Goal: Information Seeking & Learning: Learn about a topic

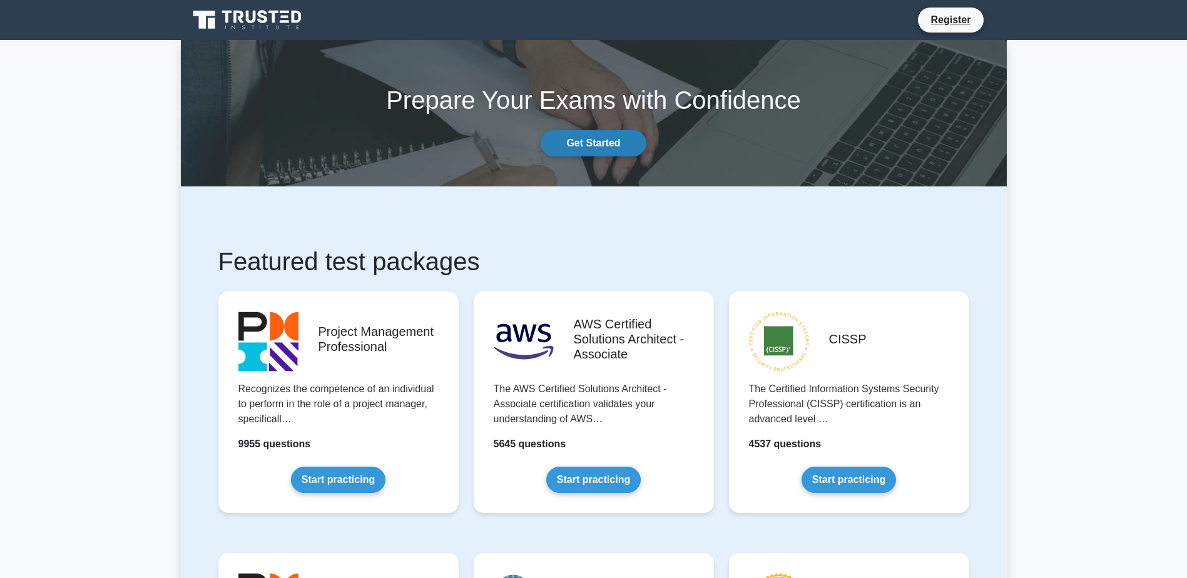
click at [605, 144] on link "Get Started" at bounding box center [593, 143] width 105 height 26
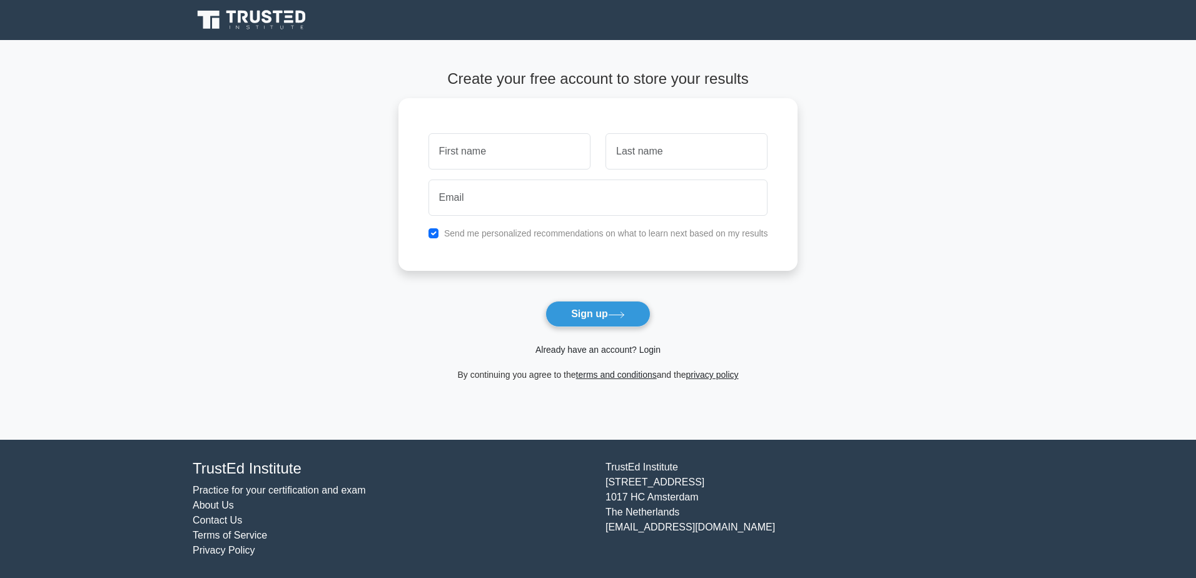
click at [651, 348] on link "Already have an account? Login" at bounding box center [598, 350] width 125 height 10
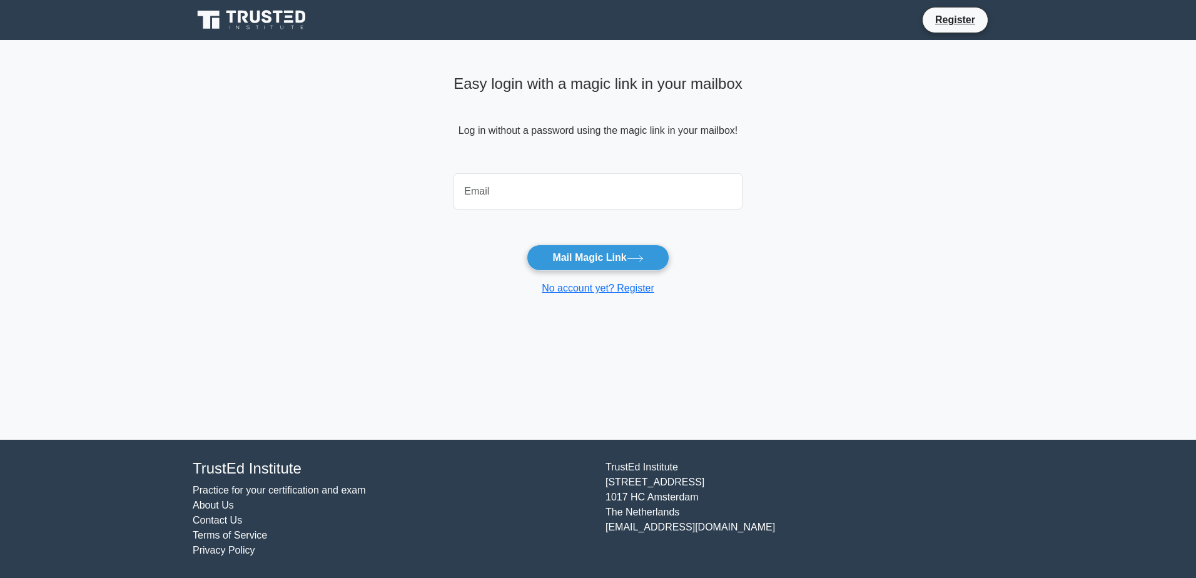
type input "[EMAIL_ADDRESS][DOMAIN_NAME]"
click at [635, 255] on icon at bounding box center [635, 258] width 17 height 7
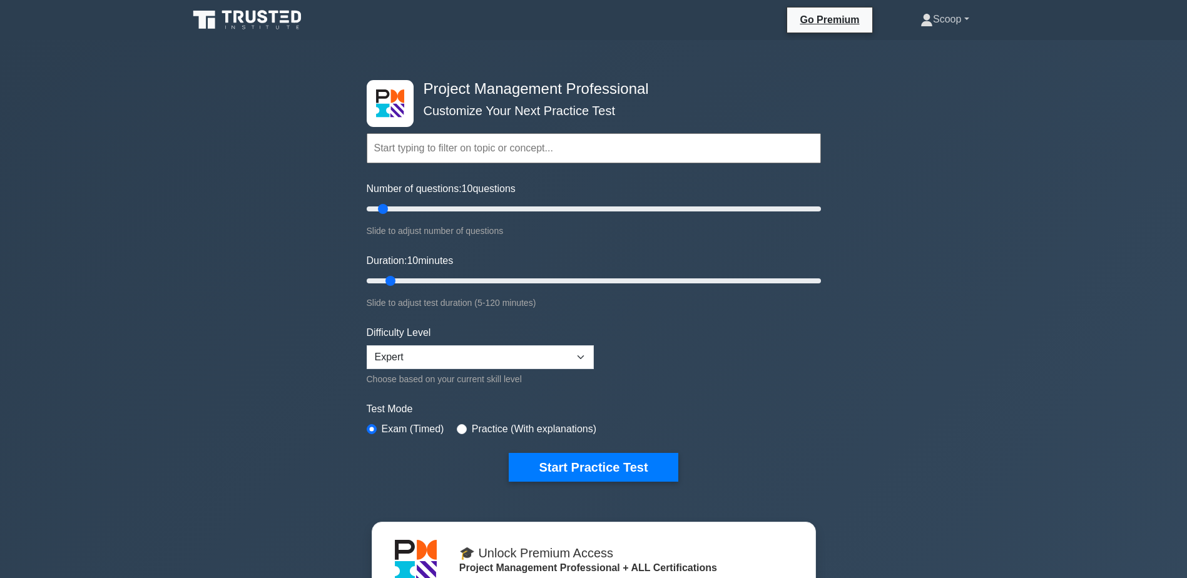
drag, startPoint x: 0, startPoint y: 0, endPoint x: 937, endPoint y: 23, distance: 937.4
click at [937, 23] on link "Scoop" at bounding box center [944, 19] width 108 height 25
click at [938, 40] on link "Profile" at bounding box center [940, 49] width 99 height 20
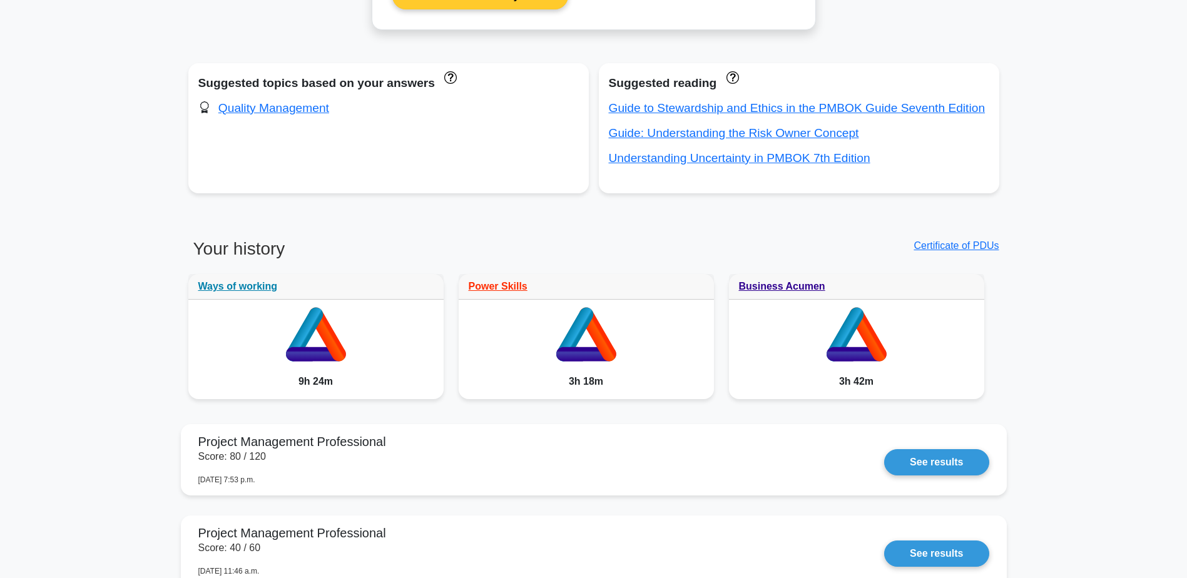
scroll to position [938, 0]
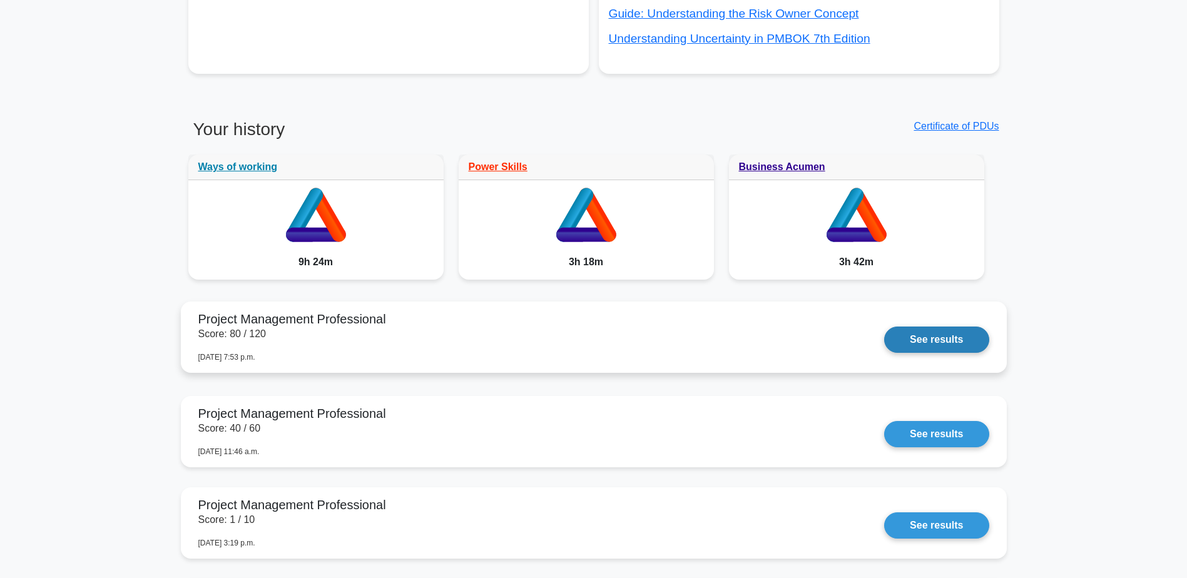
click at [884, 348] on link "See results" at bounding box center [936, 340] width 104 height 26
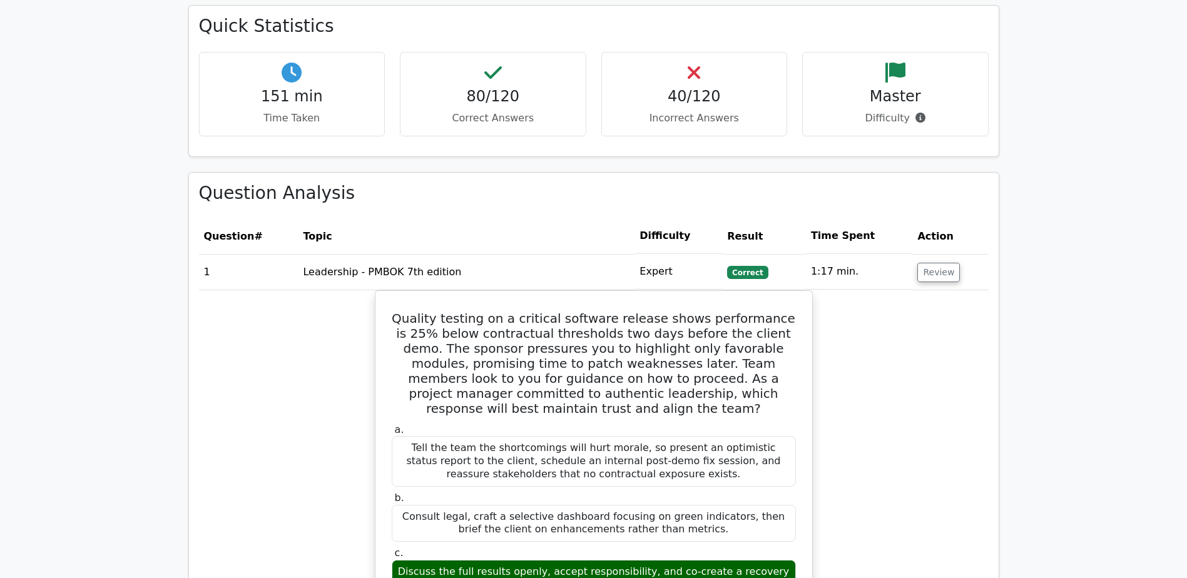
scroll to position [1981, 0]
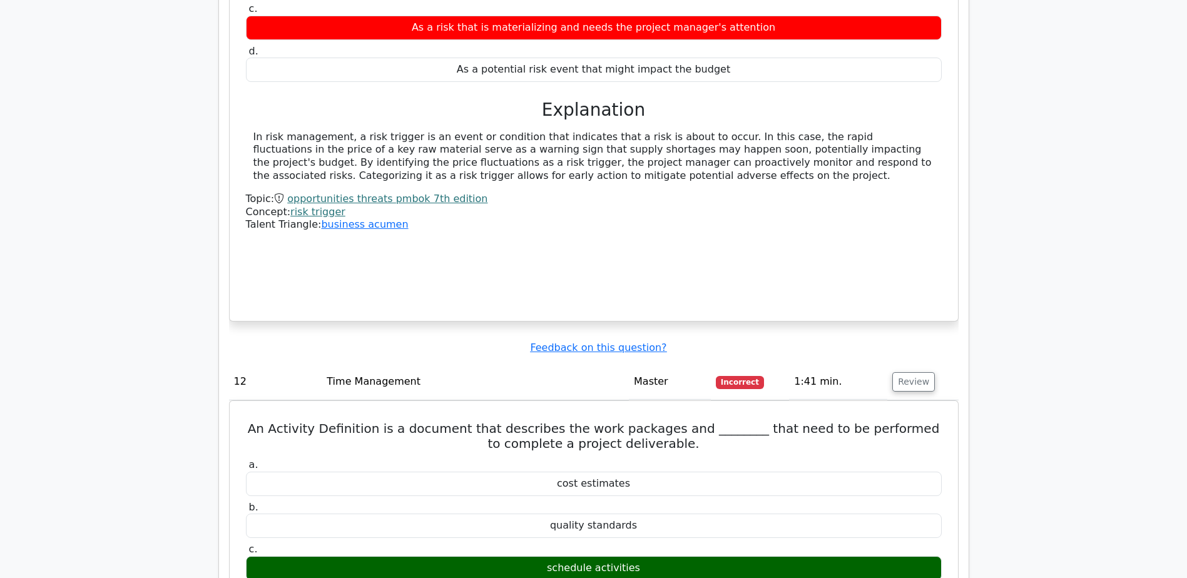
scroll to position [3962, 0]
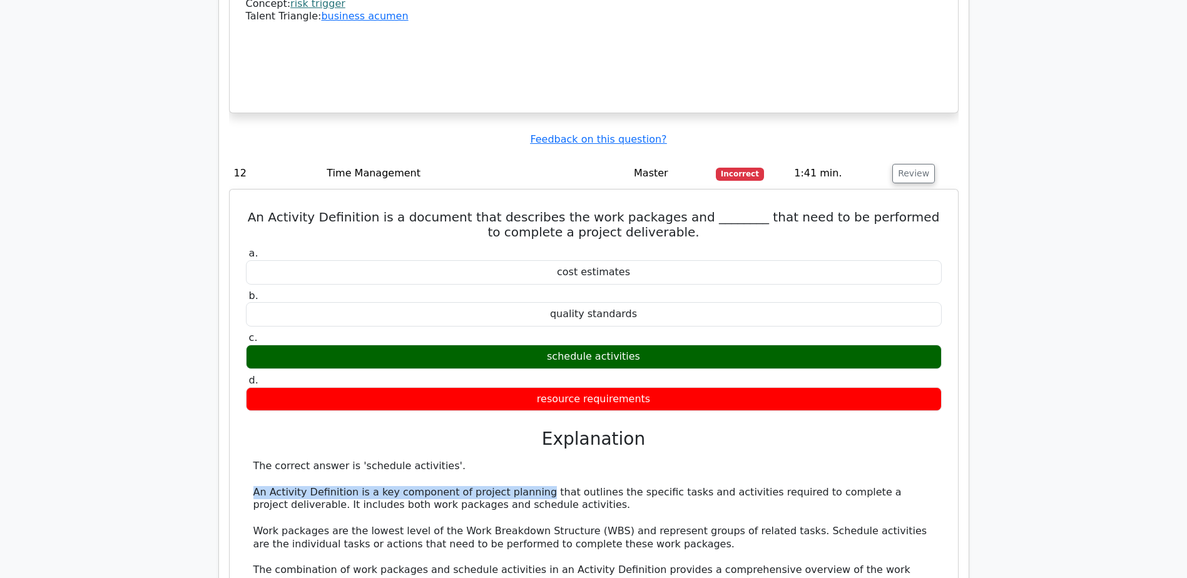
drag, startPoint x: 253, startPoint y: 437, endPoint x: 522, endPoint y: 438, distance: 268.4
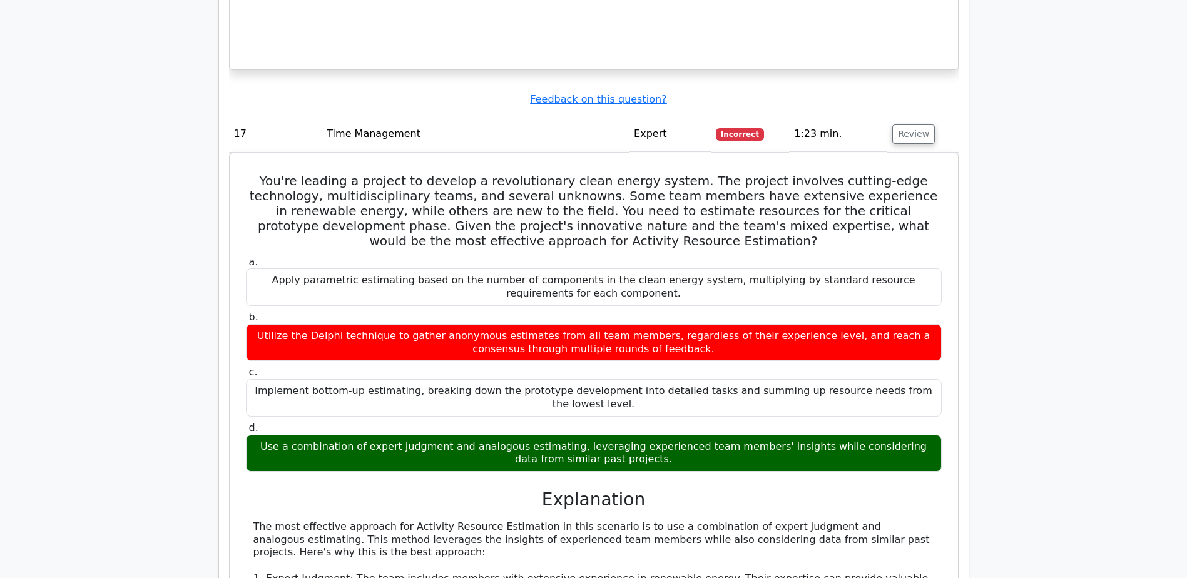
scroll to position [5318, 0]
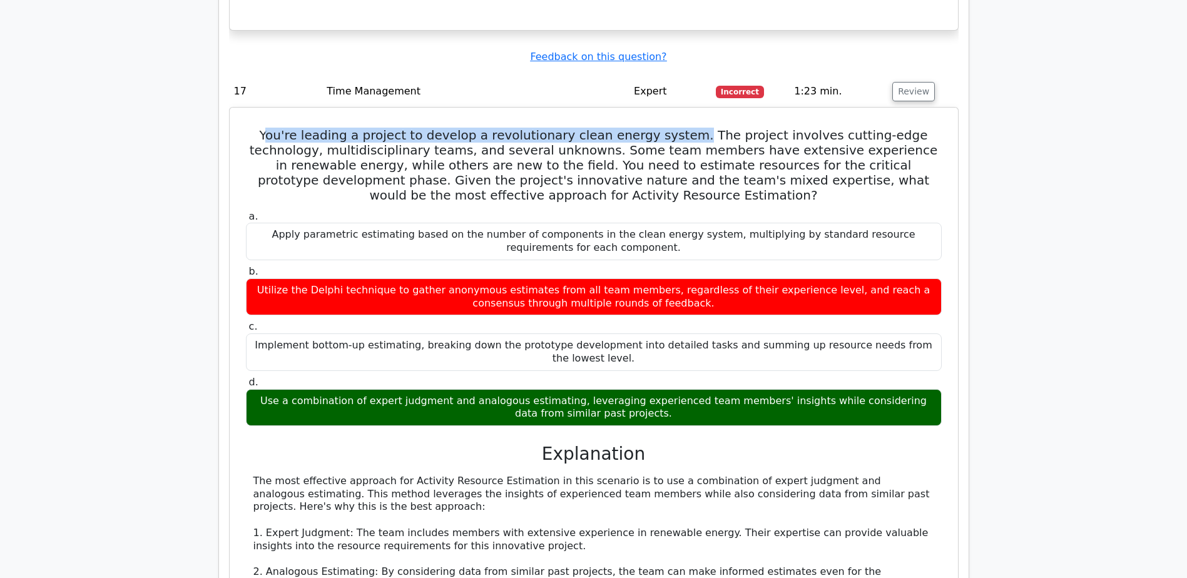
drag, startPoint x: 262, startPoint y: 64, endPoint x: 664, endPoint y: 57, distance: 403.0
click at [664, 128] on h5 "You're leading a project to develop a revolutionary clean energy system. The pr…" at bounding box center [594, 165] width 698 height 75
click at [659, 113] on div "You're leading a project to develop a revolutionary clean energy system. The pr…" at bounding box center [594, 467] width 718 height 708
drag, startPoint x: 247, startPoint y: 61, endPoint x: 789, endPoint y: 69, distance: 541.8
click at [789, 128] on h5 "You're leading a project to develop a revolutionary clean energy system. The pr…" at bounding box center [594, 165] width 698 height 75
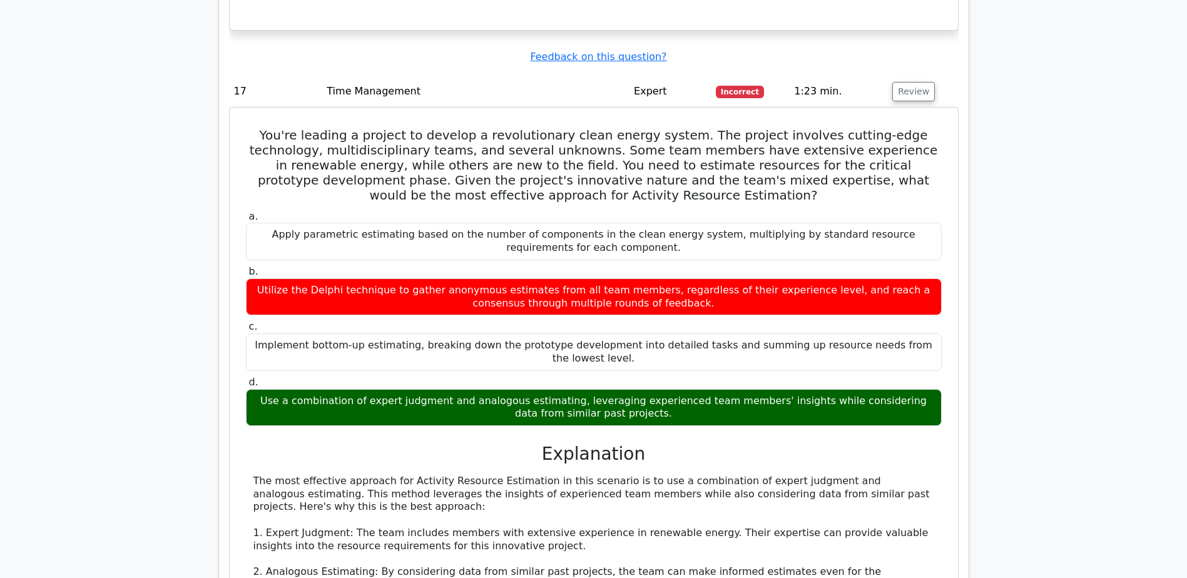
click at [529, 128] on h5 "You're leading a project to develop a revolutionary clean energy system. The pr…" at bounding box center [594, 165] width 698 height 75
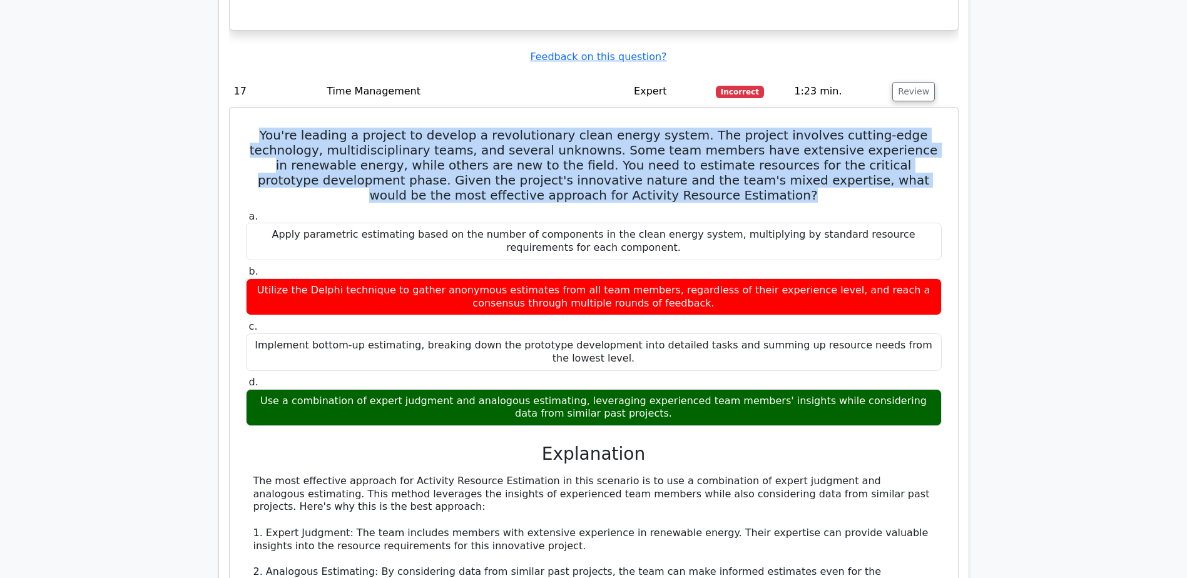
drag, startPoint x: 258, startPoint y: 70, endPoint x: 692, endPoint y: 130, distance: 437.6
click at [692, 130] on h5 "You're leading a project to develop a revolutionary clean energy system. The pr…" at bounding box center [594, 165] width 698 height 75
drag, startPoint x: 255, startPoint y: 227, endPoint x: 587, endPoint y: 217, distance: 332.4
click at [587, 278] on div "Utilize the Delphi technique to gather anonymous estimates from all team member…" at bounding box center [594, 297] width 696 height 38
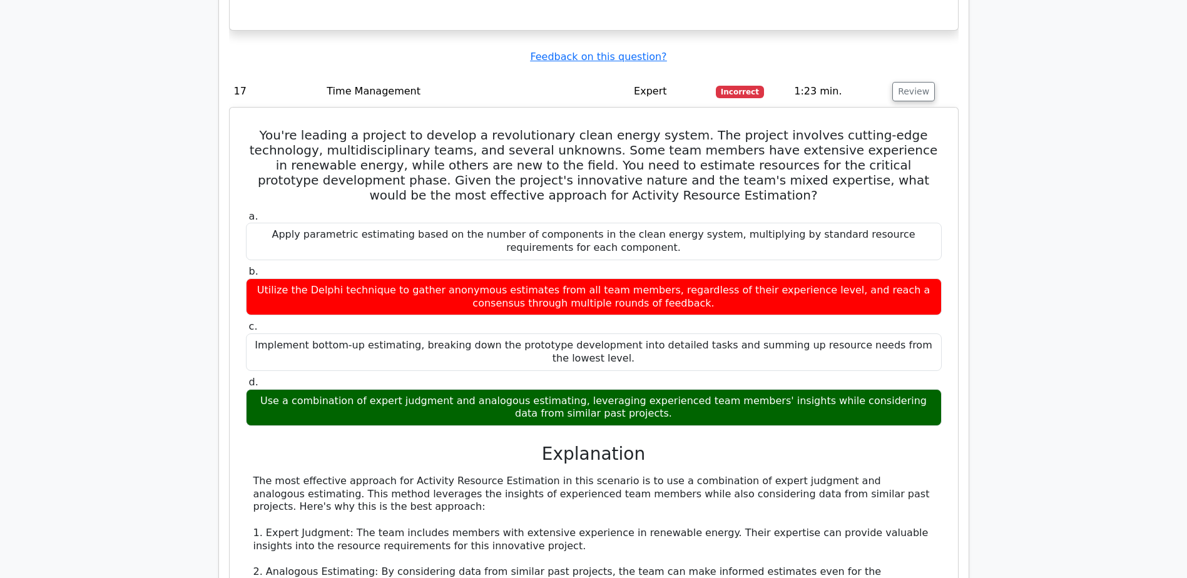
click at [275, 389] on div "Use a combination of expert judgment and analogous estimating, leveraging exper…" at bounding box center [594, 408] width 696 height 38
drag, startPoint x: 255, startPoint y: 322, endPoint x: 876, endPoint y: 338, distance: 620.8
click at [876, 389] on div "Use a combination of expert judgment and analogous estimating, leveraging exper…" at bounding box center [594, 408] width 696 height 38
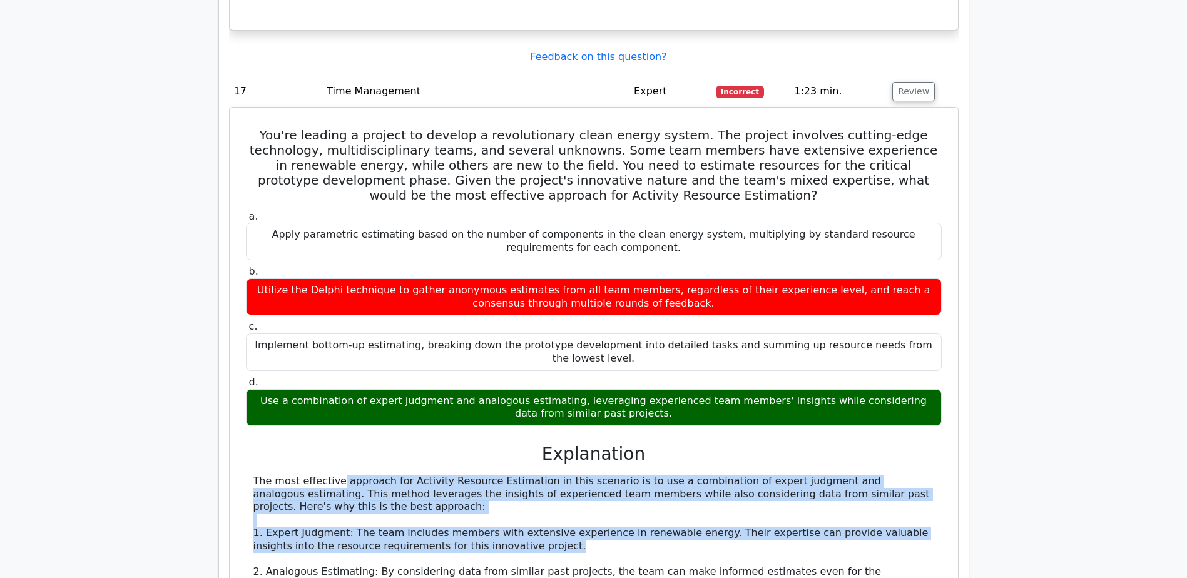
drag, startPoint x: 256, startPoint y: 402, endPoint x: 479, endPoint y: 450, distance: 228.5
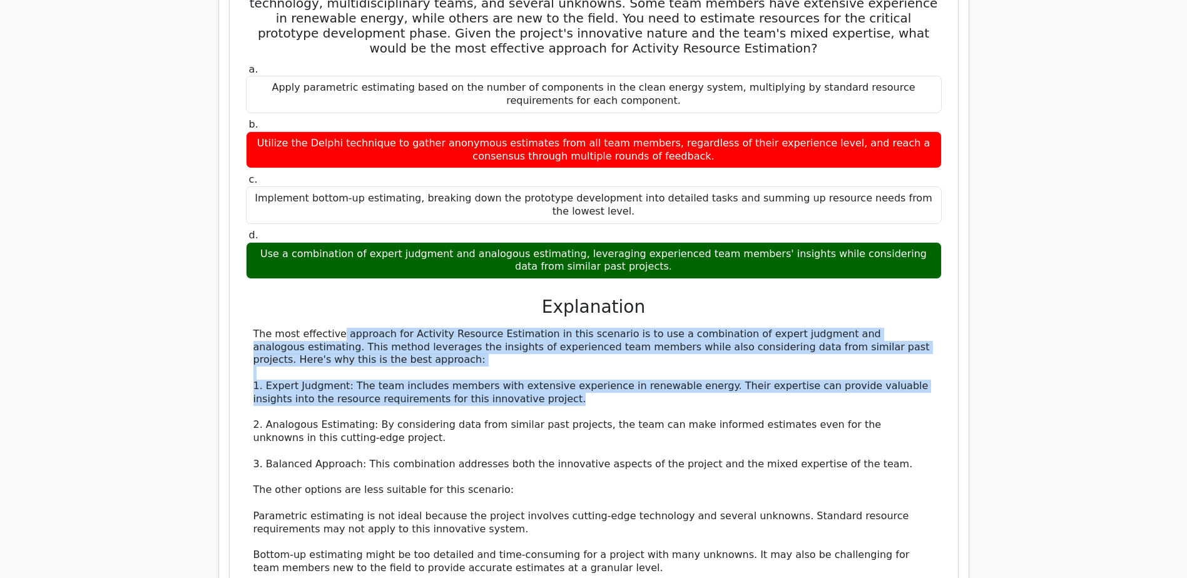
scroll to position [5526, 0]
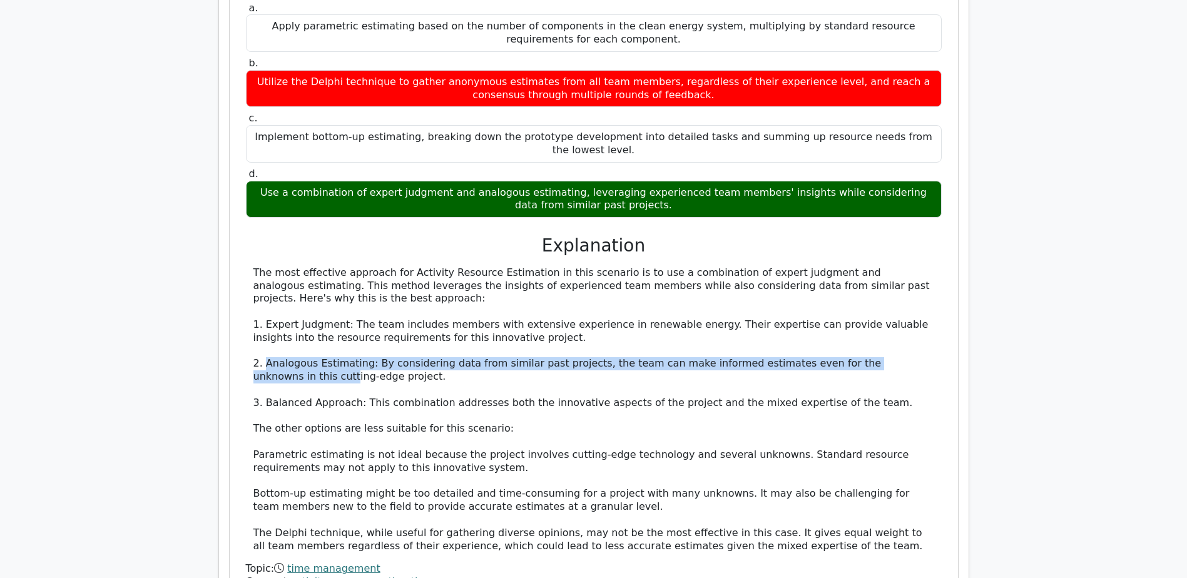
drag, startPoint x: 265, startPoint y: 272, endPoint x: 897, endPoint y: 268, distance: 631.9
click at [897, 268] on div "The most effective approach for Activity Resource Estimation in this scenario i…" at bounding box center [593, 410] width 681 height 287
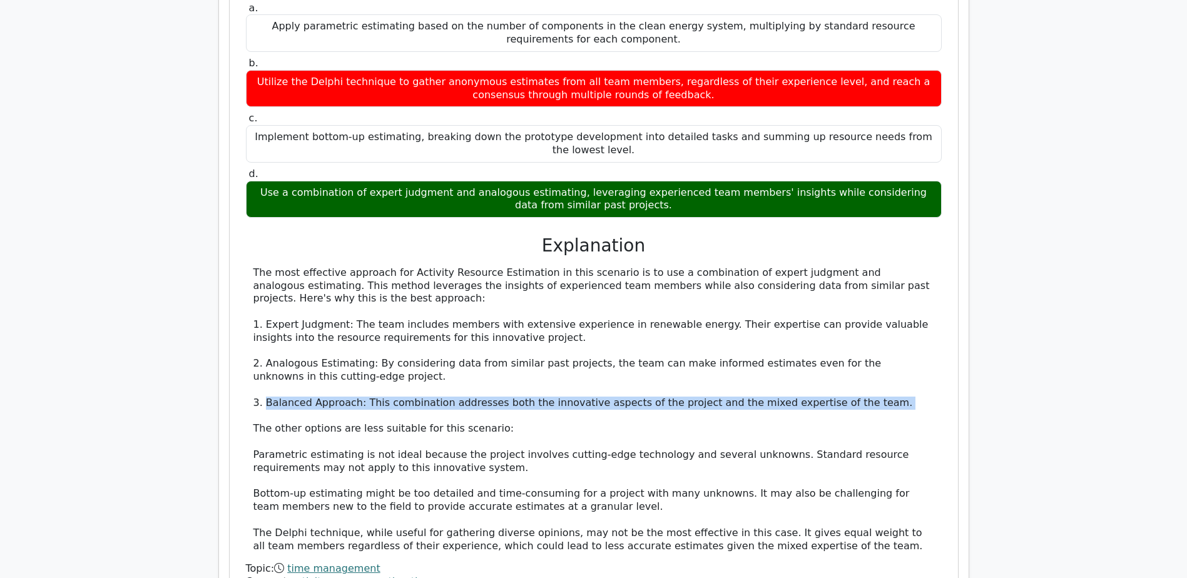
drag, startPoint x: 264, startPoint y: 305, endPoint x: 461, endPoint y: 321, distance: 197.7
click at [461, 321] on div "The most effective approach for Activity Resource Estimation in this scenario i…" at bounding box center [593, 410] width 681 height 287
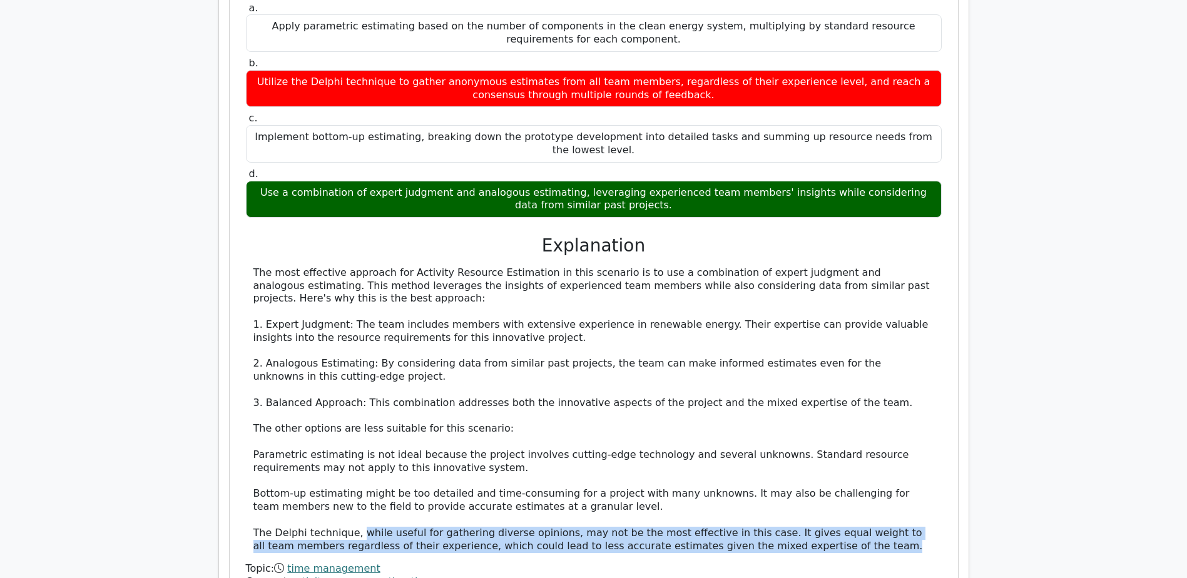
drag, startPoint x: 355, startPoint y: 438, endPoint x: 795, endPoint y: 455, distance: 439.5
click at [795, 455] on div "The most effective approach for Activity Resource Estimation in this scenario i…" at bounding box center [593, 410] width 681 height 287
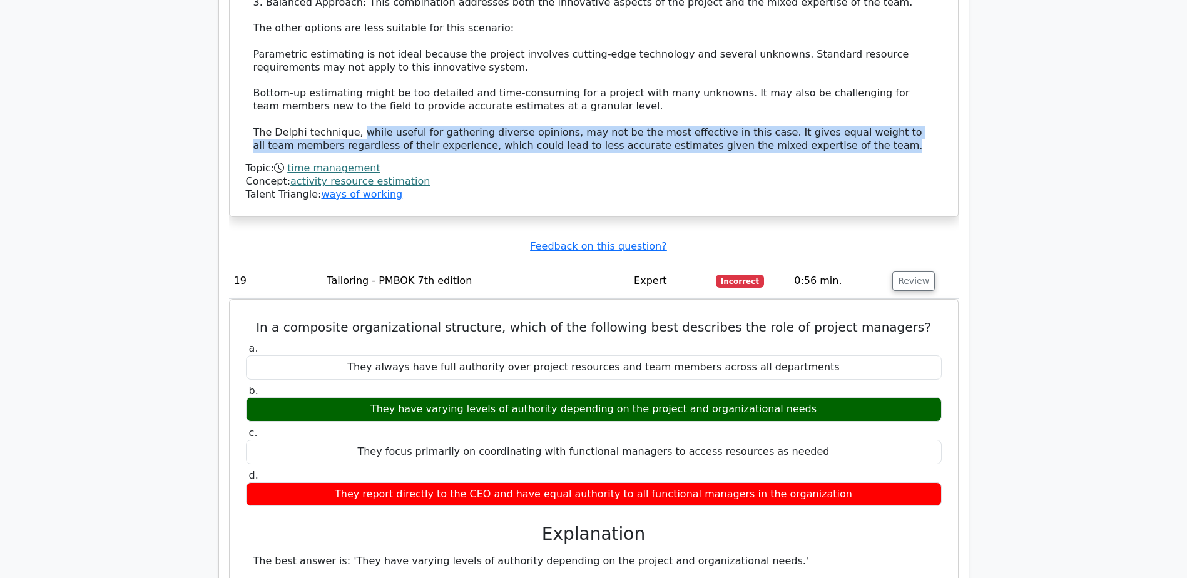
scroll to position [6048, 0]
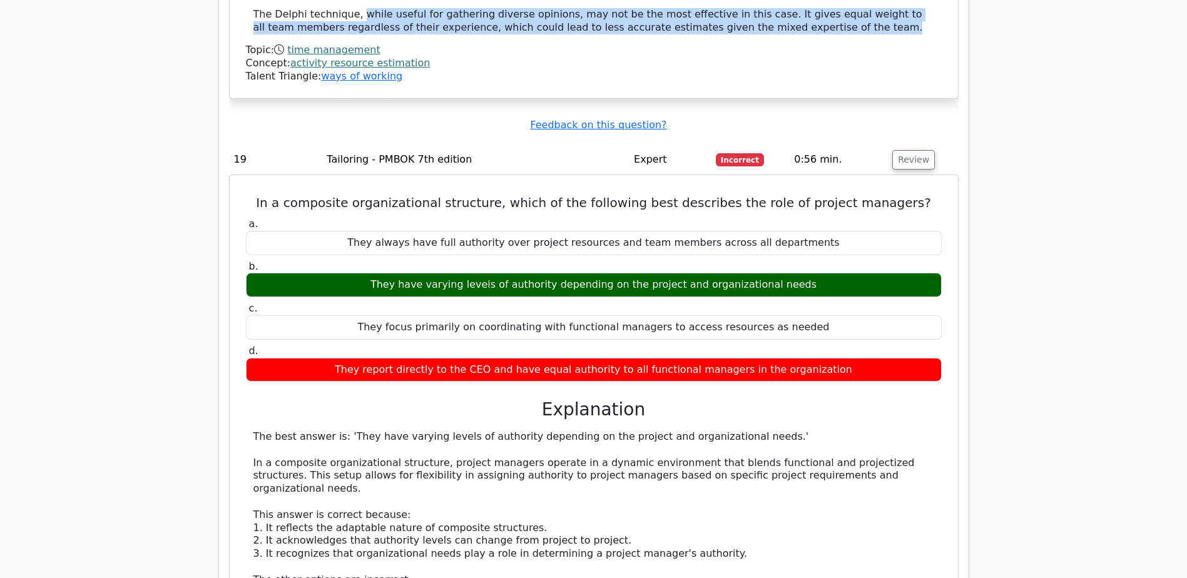
click at [679, 455] on div "The best answer is: 'They have varying levels of authority depending on the pro…" at bounding box center [593, 566] width 681 height 273
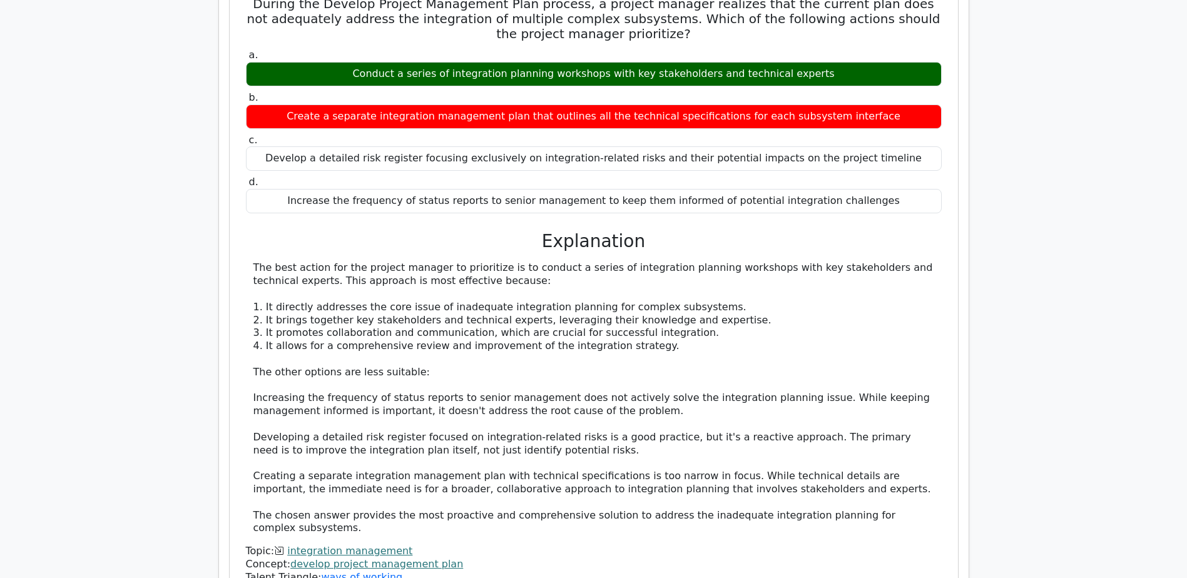
scroll to position [6949, 0]
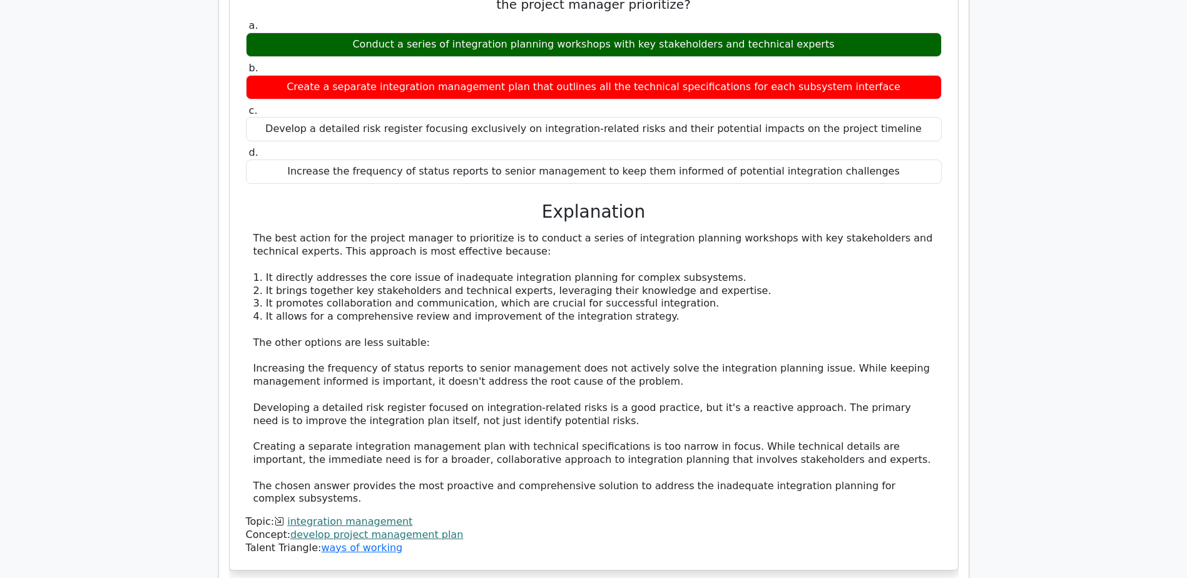
click at [239, 275] on div "During the Develop Project Management Plan process, a project manager realizes …" at bounding box center [594, 258] width 718 height 612
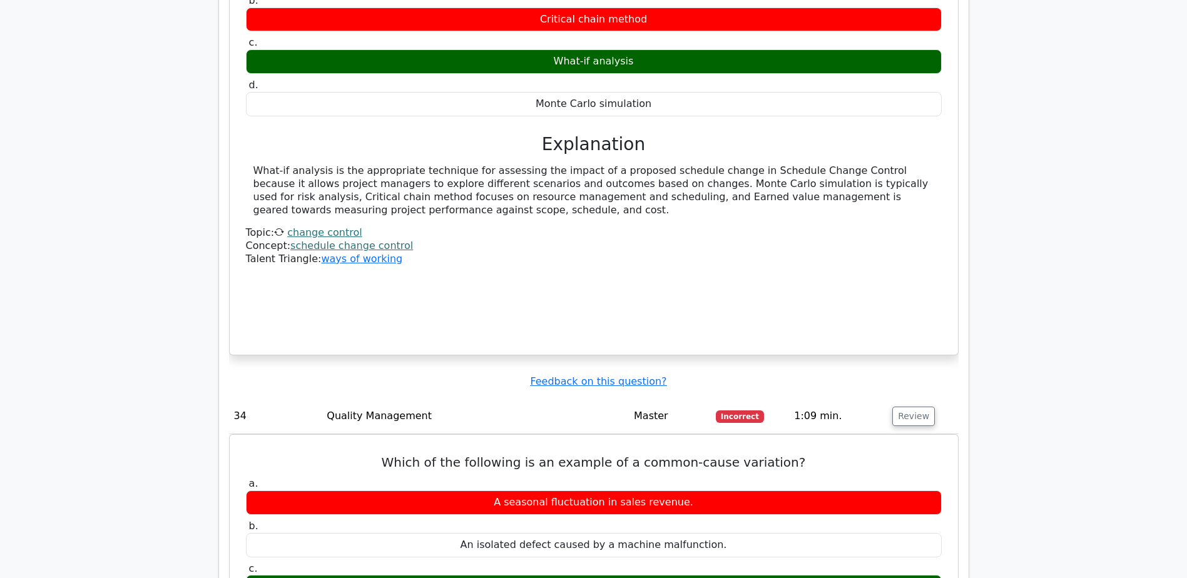
scroll to position [8388, 0]
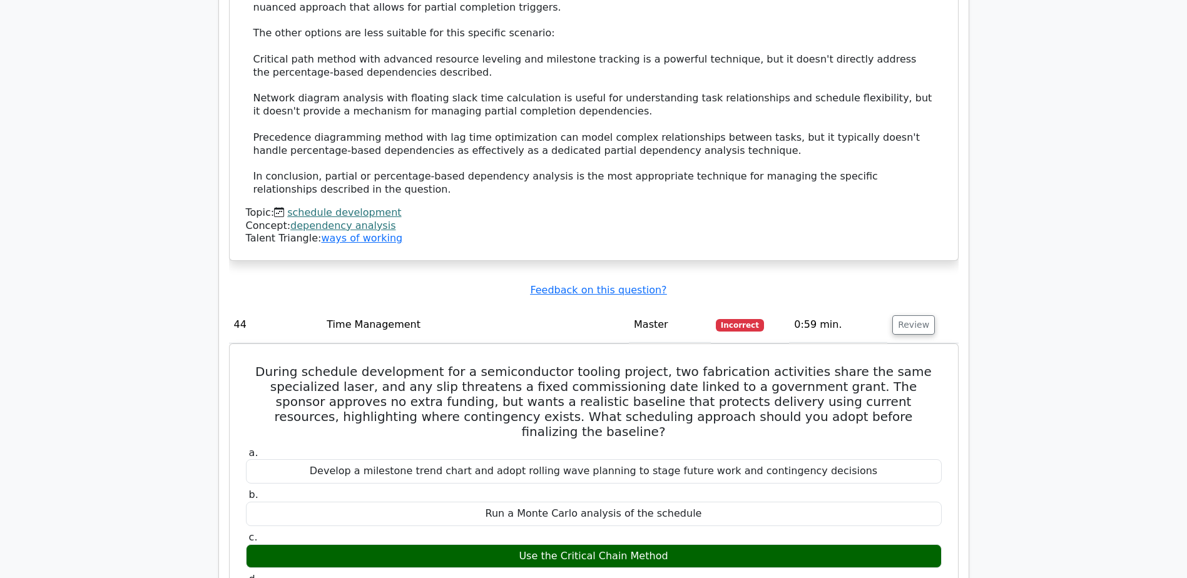
scroll to position [9743, 0]
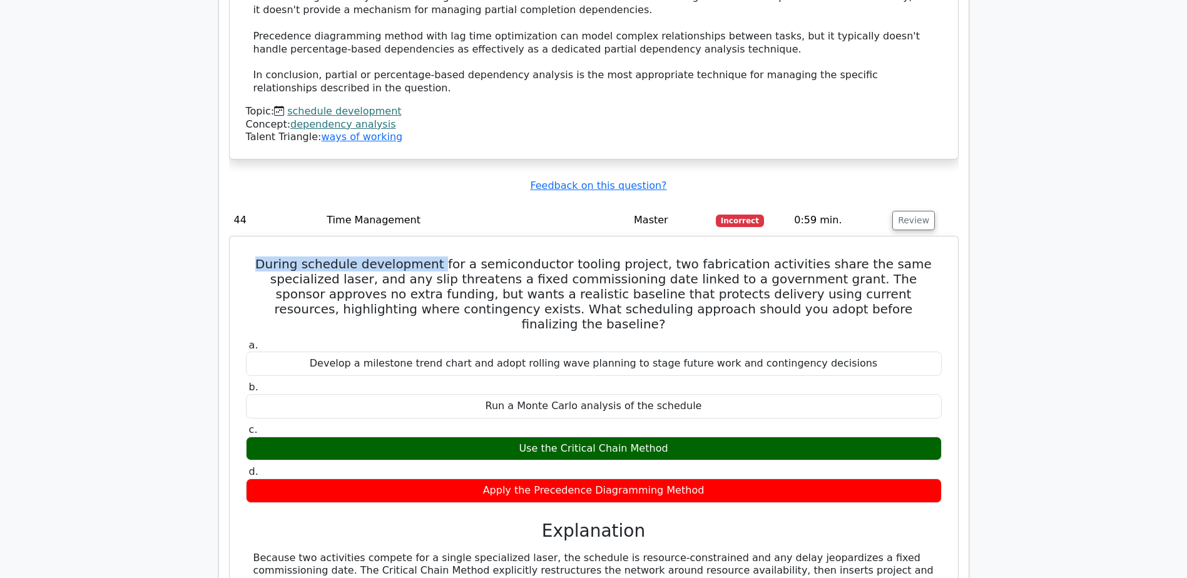
drag, startPoint x: 257, startPoint y: 97, endPoint x: 429, endPoint y: 81, distance: 173.4
click at [429, 241] on div "During schedule development for a semiconductor tooling project, two fabricatio…" at bounding box center [594, 484] width 718 height 487
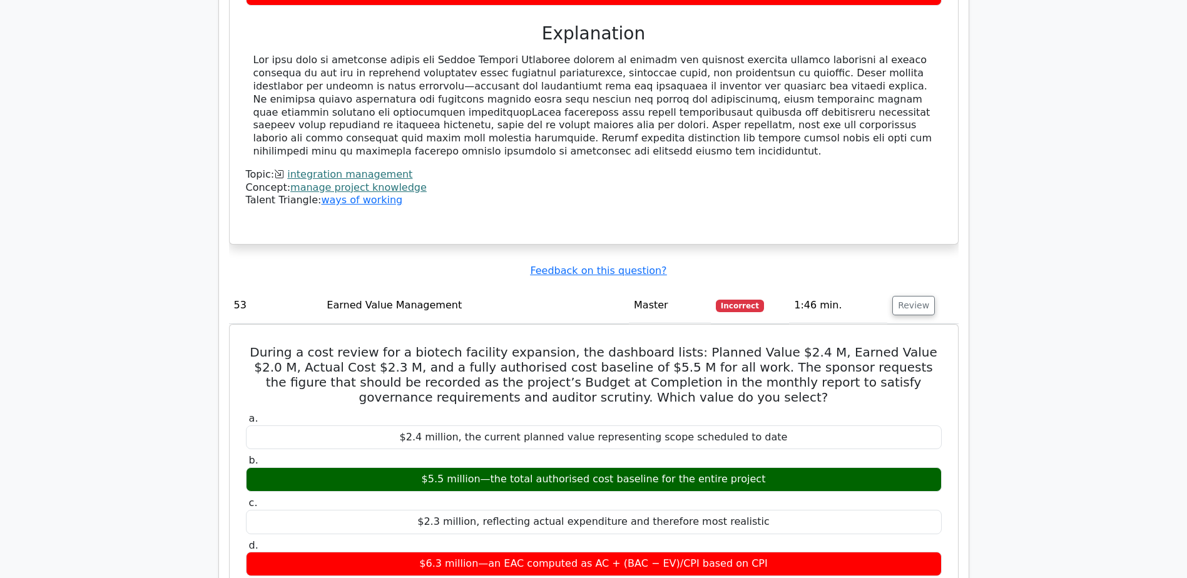
scroll to position [12571, 0]
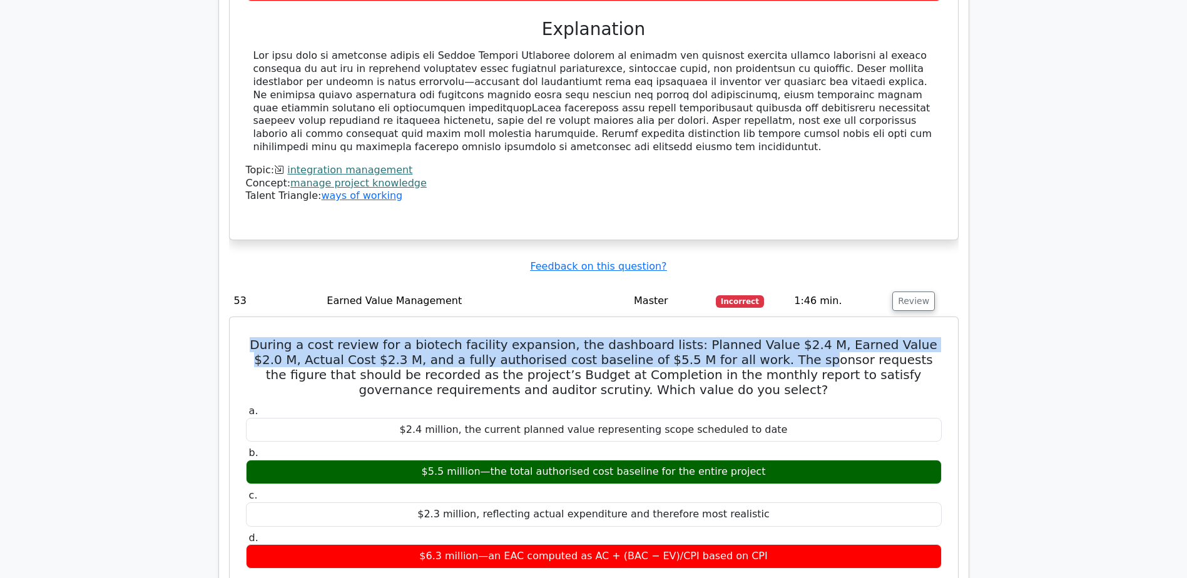
drag, startPoint x: 261, startPoint y: 108, endPoint x: 728, endPoint y: 116, distance: 467.4
click at [728, 337] on h5 "During a cost review for a biotech facility expansion, the dashboard lists: Pla…" at bounding box center [594, 367] width 698 height 60
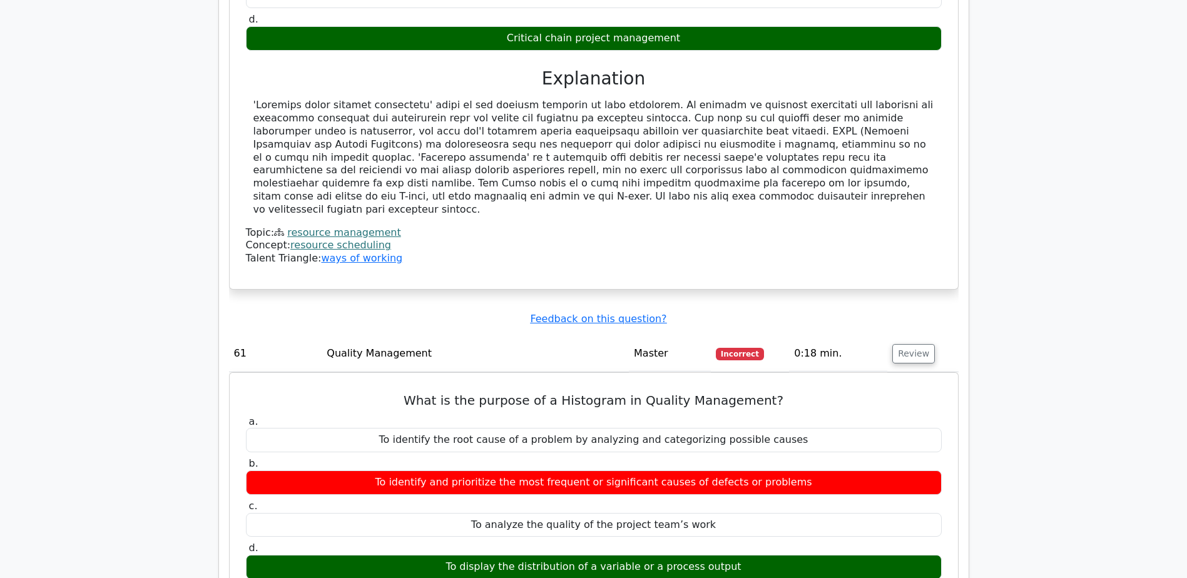
scroll to position [13614, 0]
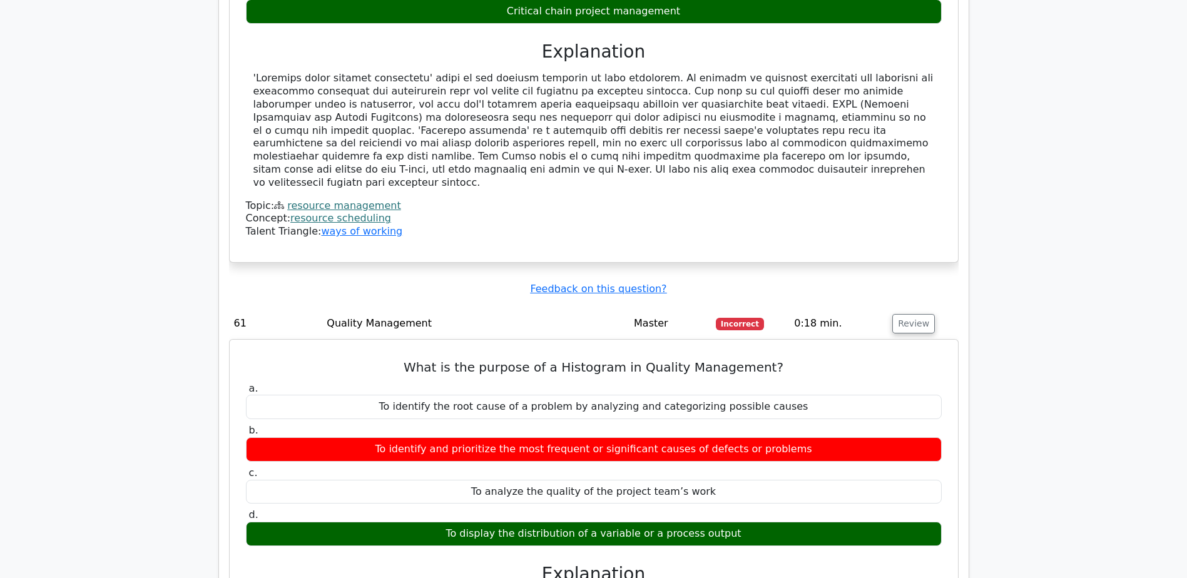
drag, startPoint x: 251, startPoint y: 355, endPoint x: 447, endPoint y: 358, distance: 195.8
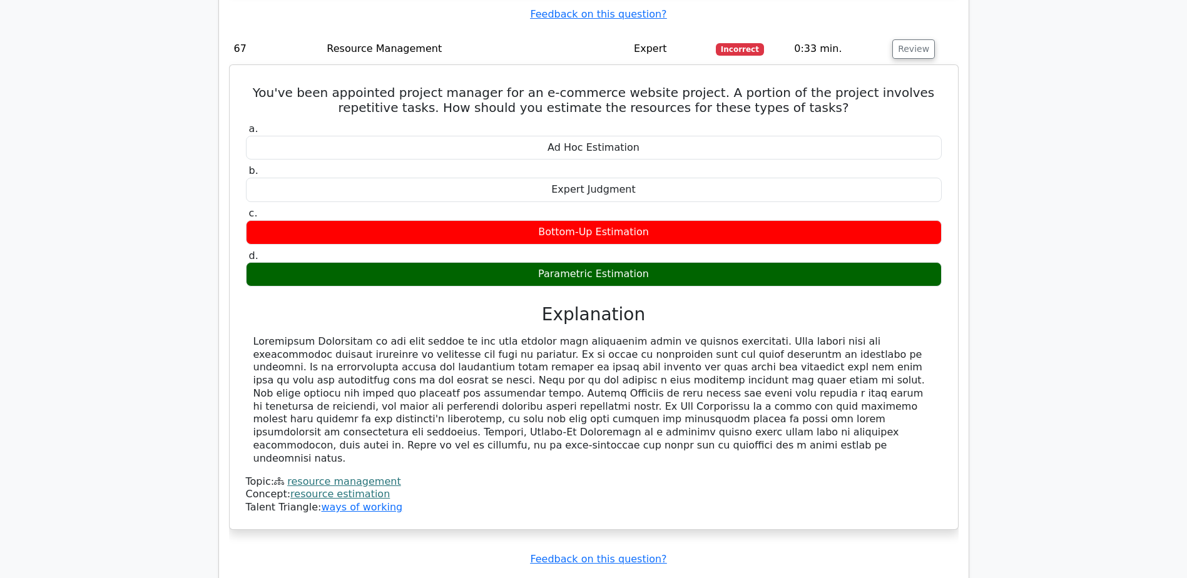
scroll to position [15804, 0]
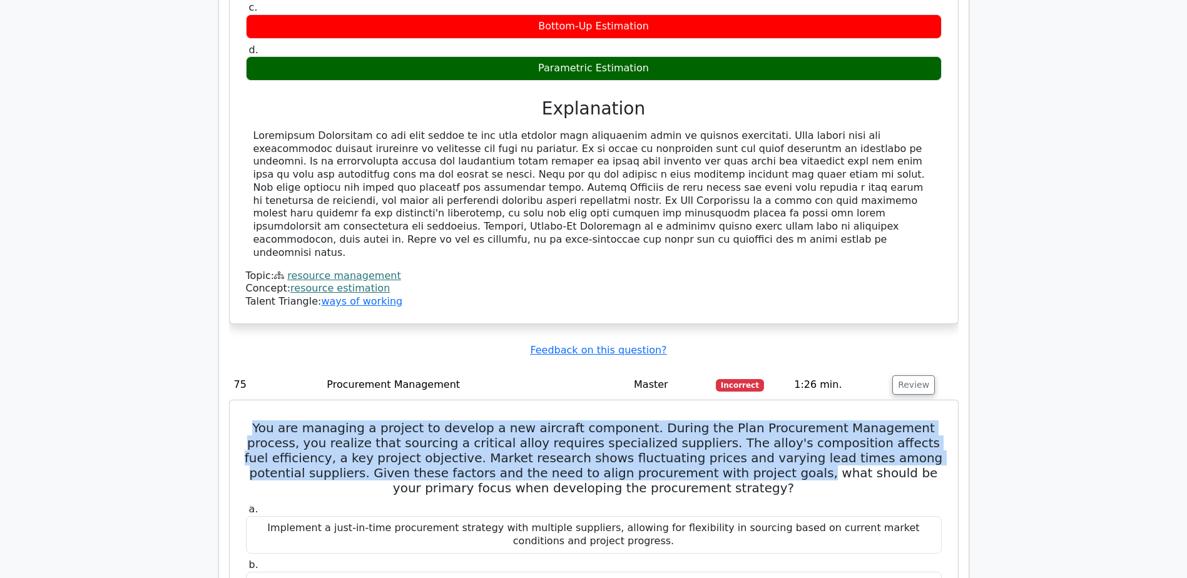
drag, startPoint x: 247, startPoint y: 111, endPoint x: 606, endPoint y: 158, distance: 361.5
click at [606, 420] on h5 "You are managing a project to develop a new aircraft component. During the Plan…" at bounding box center [594, 457] width 698 height 75
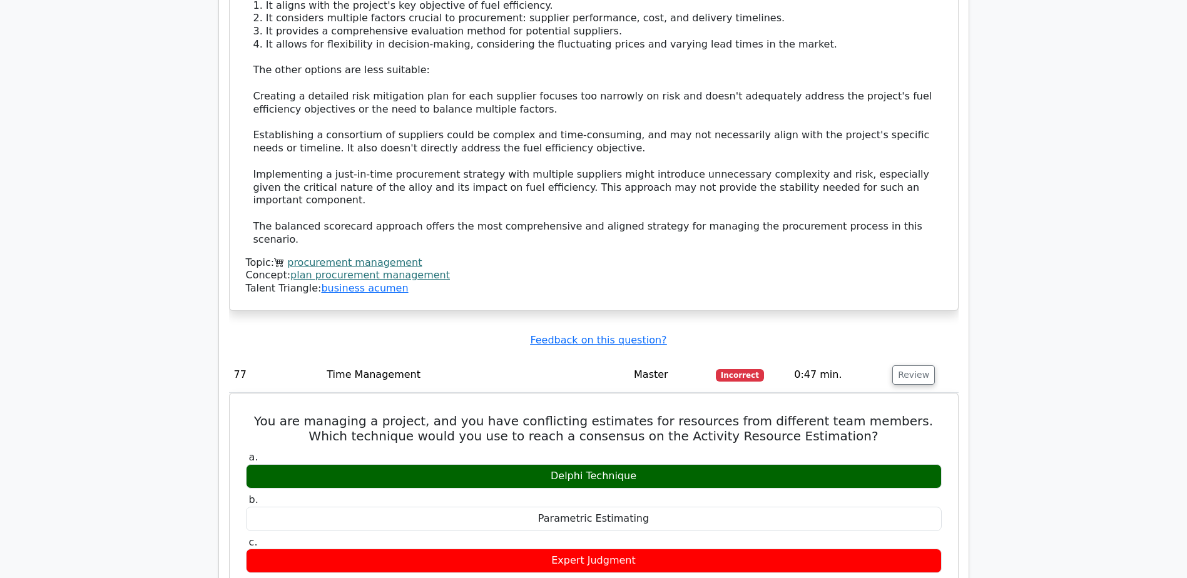
scroll to position [16533, 0]
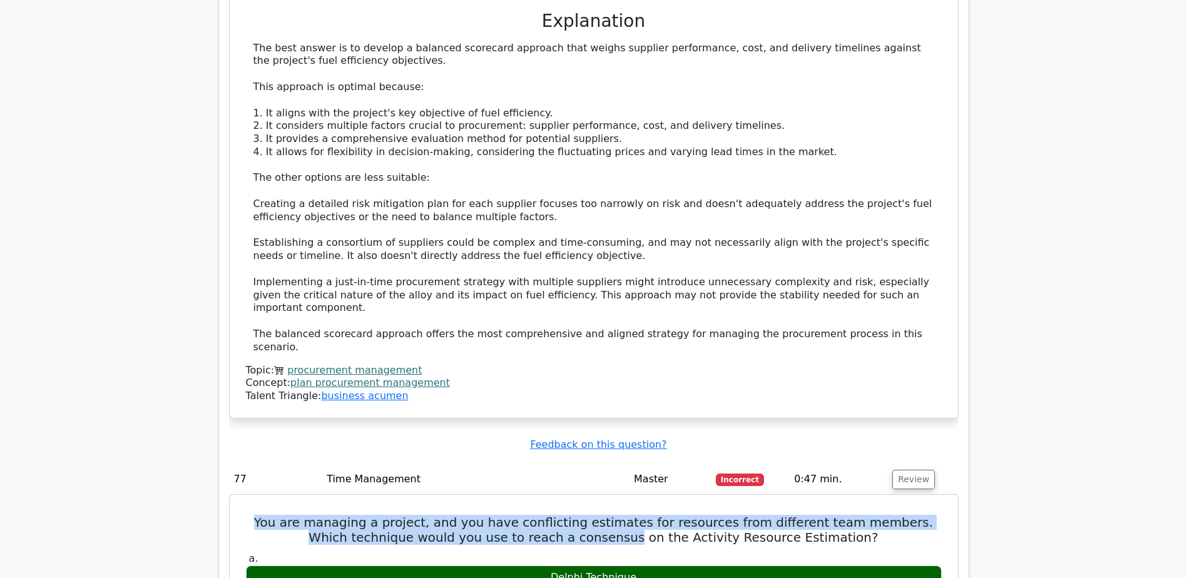
drag, startPoint x: 267, startPoint y: 159, endPoint x: 619, endPoint y: 171, distance: 352.4
click at [619, 515] on h5 "You are managing a project, and you have conflicting estimates for resources fr…" at bounding box center [594, 530] width 698 height 30
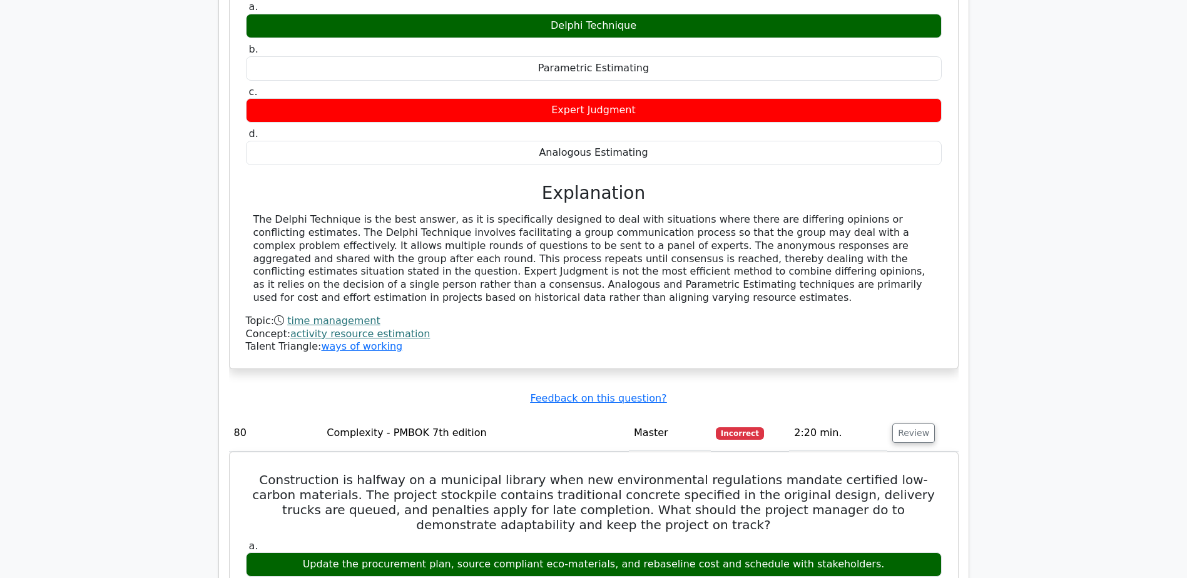
scroll to position [17055, 0]
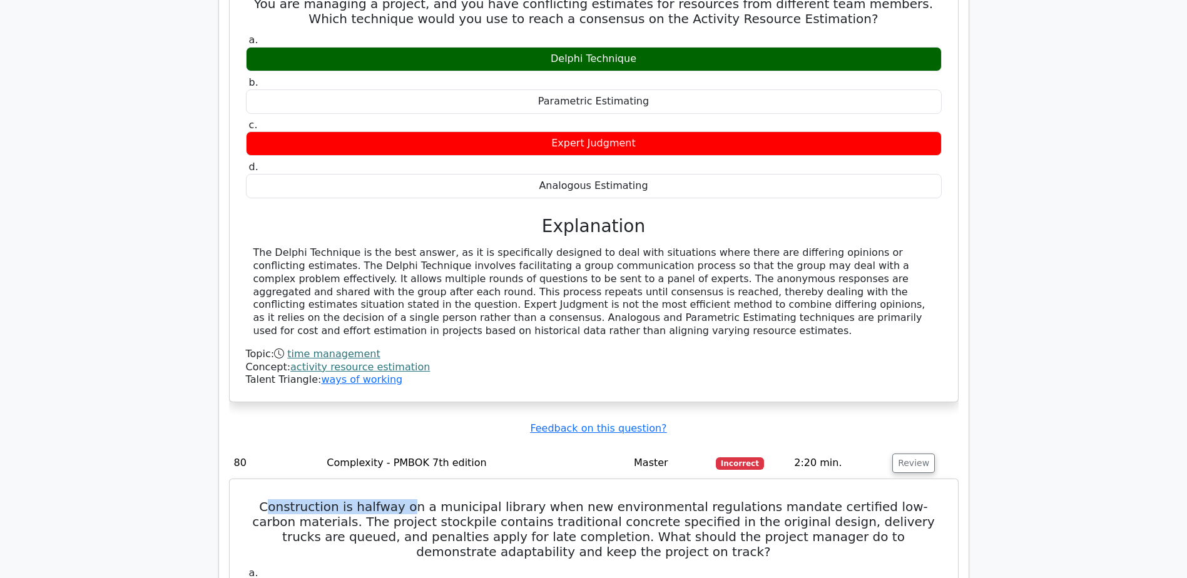
drag, startPoint x: 277, startPoint y: 126, endPoint x: 416, endPoint y: 135, distance: 139.7
click at [416, 499] on h5 "Construction is halfway on a municipal library when new environmental regulatio…" at bounding box center [594, 529] width 698 height 60
drag, startPoint x: 416, startPoint y: 135, endPoint x: 323, endPoint y: 132, distance: 93.3
click at [330, 499] on h5 "Construction is halfway on a municipal library when new environmental regulatio…" at bounding box center [594, 529] width 698 height 60
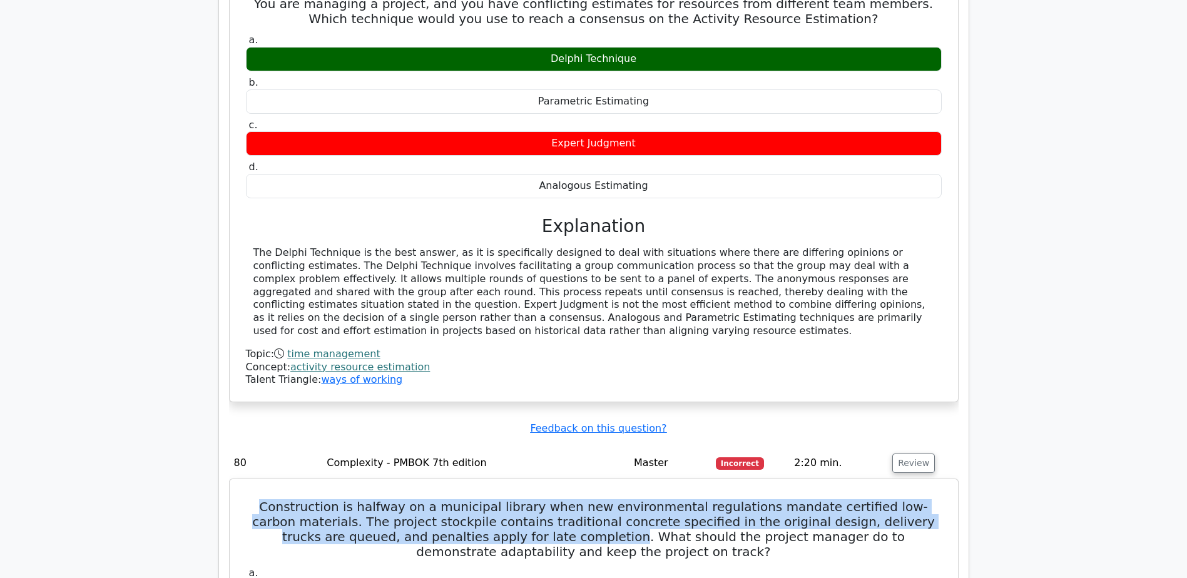
drag, startPoint x: 263, startPoint y: 131, endPoint x: 475, endPoint y: 161, distance: 214.9
click at [475, 499] on h5 "Construction is halfway on a municipal library when new environmental regulatio…" at bounding box center [594, 529] width 698 height 60
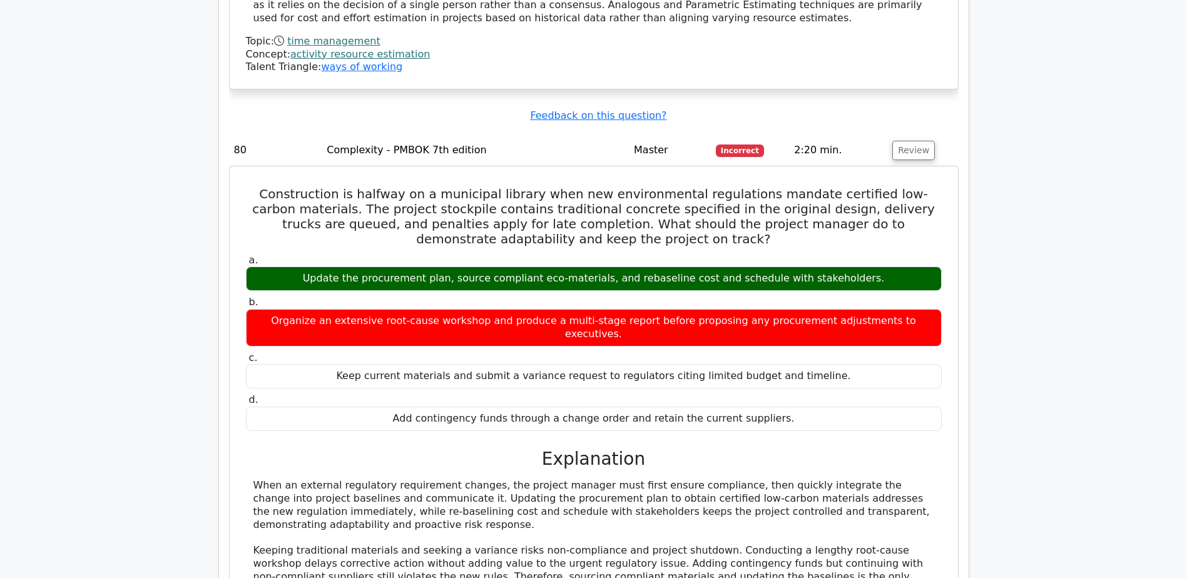
scroll to position [17576, 0]
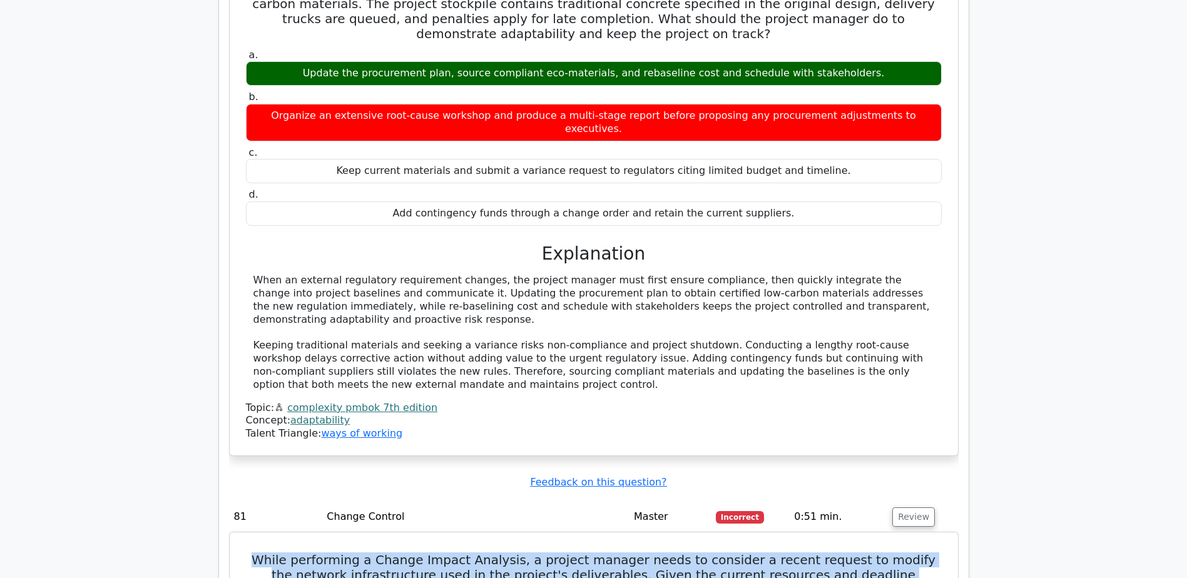
drag, startPoint x: 250, startPoint y: 155, endPoint x: 323, endPoint y: 196, distance: 84.3
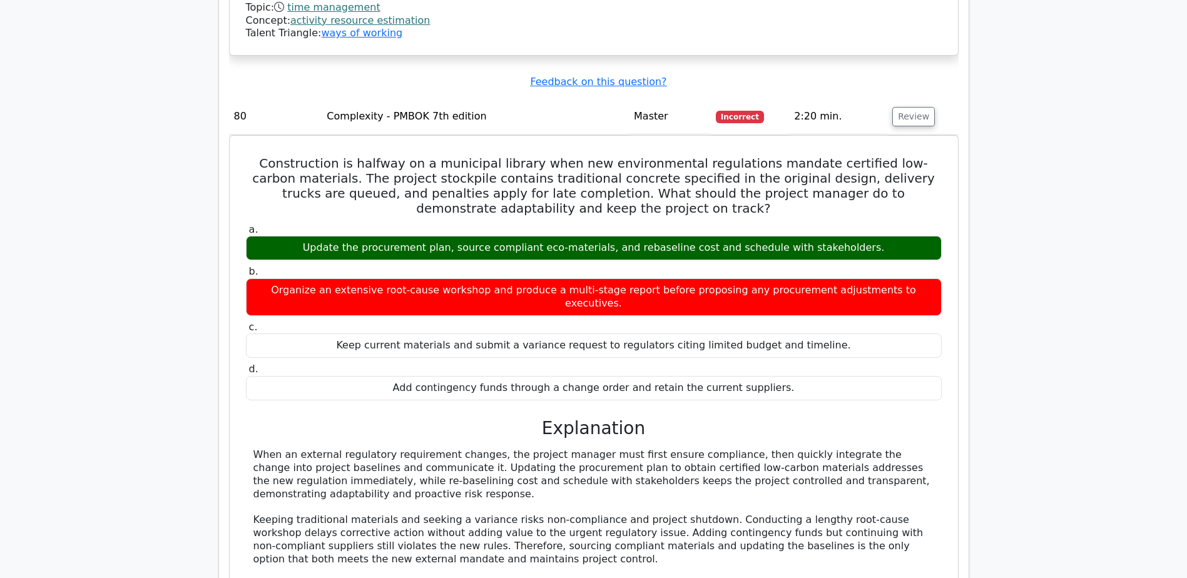
scroll to position [17506, 0]
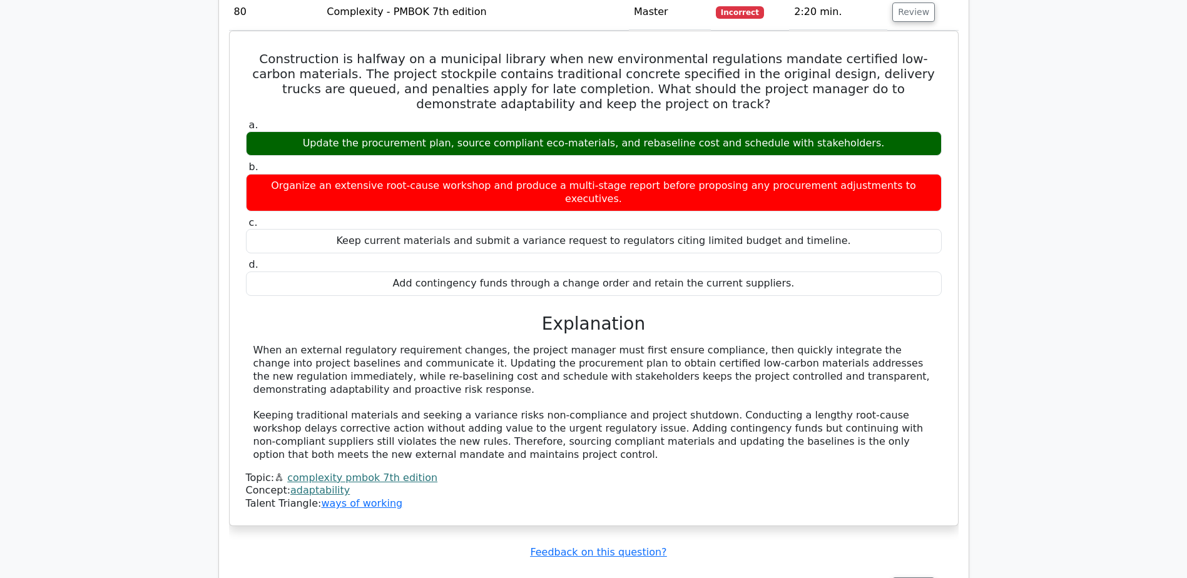
drag, startPoint x: 252, startPoint y: 226, endPoint x: 499, endPoint y: 230, distance: 247.1
drag, startPoint x: 252, startPoint y: 231, endPoint x: 864, endPoint y: 226, distance: 611.9
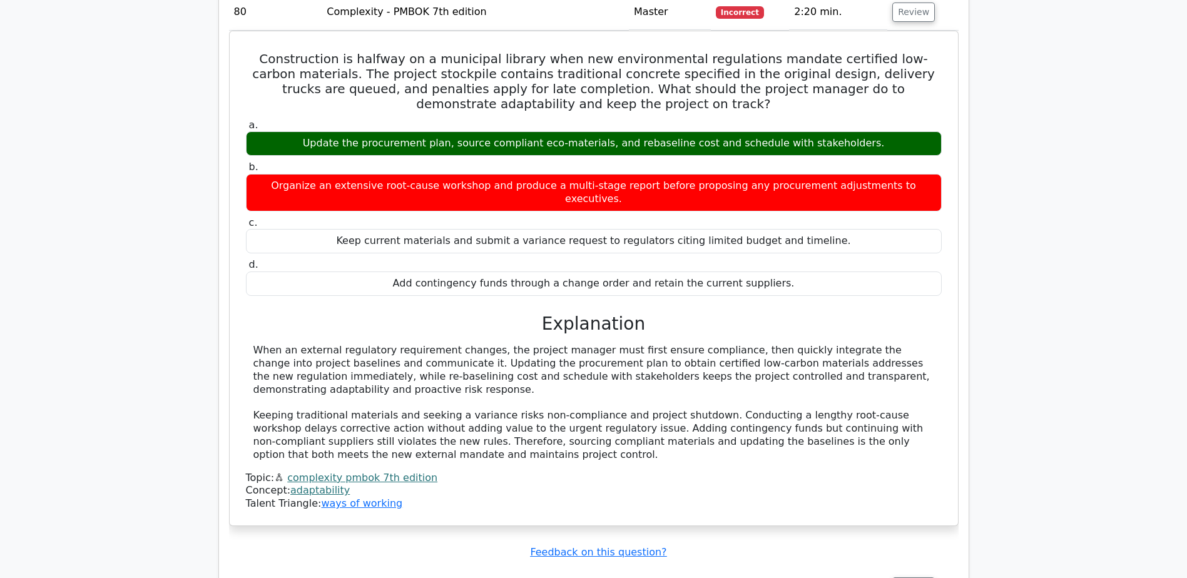
drag, startPoint x: 250, startPoint y: 229, endPoint x: 517, endPoint y: 235, distance: 266.6
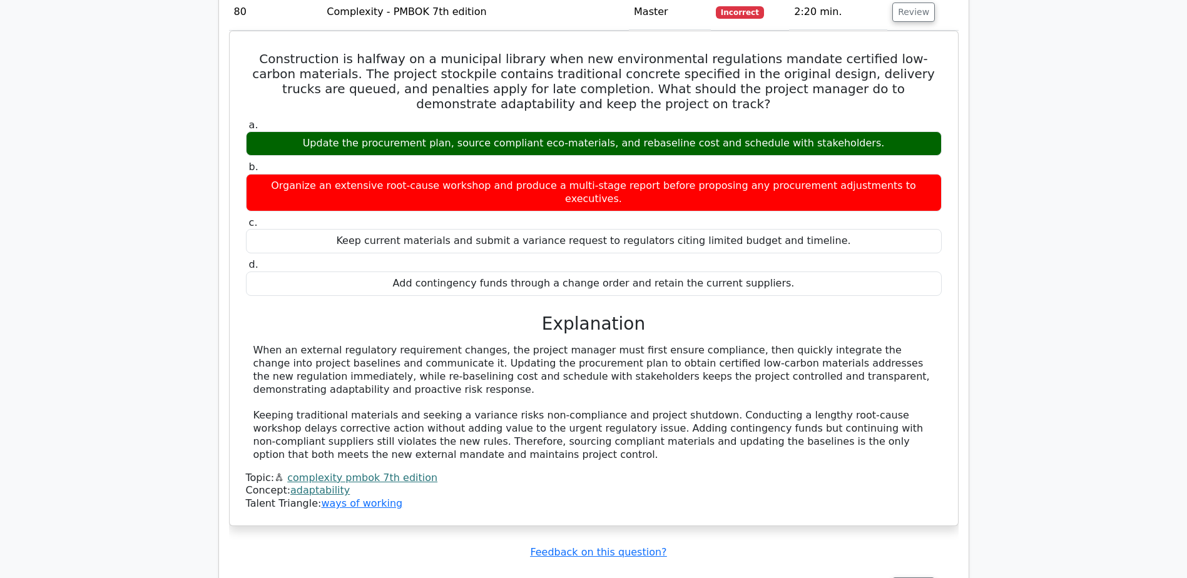
drag, startPoint x: 249, startPoint y: 224, endPoint x: 517, endPoint y: 243, distance: 268.5
drag, startPoint x: 517, startPoint y: 243, endPoint x: 541, endPoint y: 260, distance: 29.2
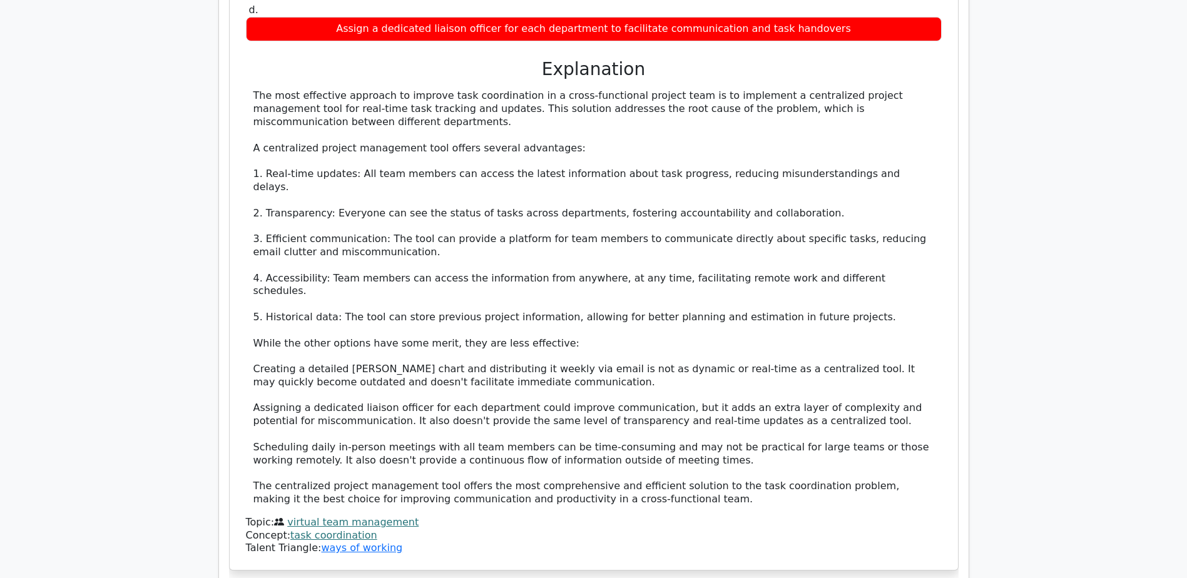
scroll to position [18966, 0]
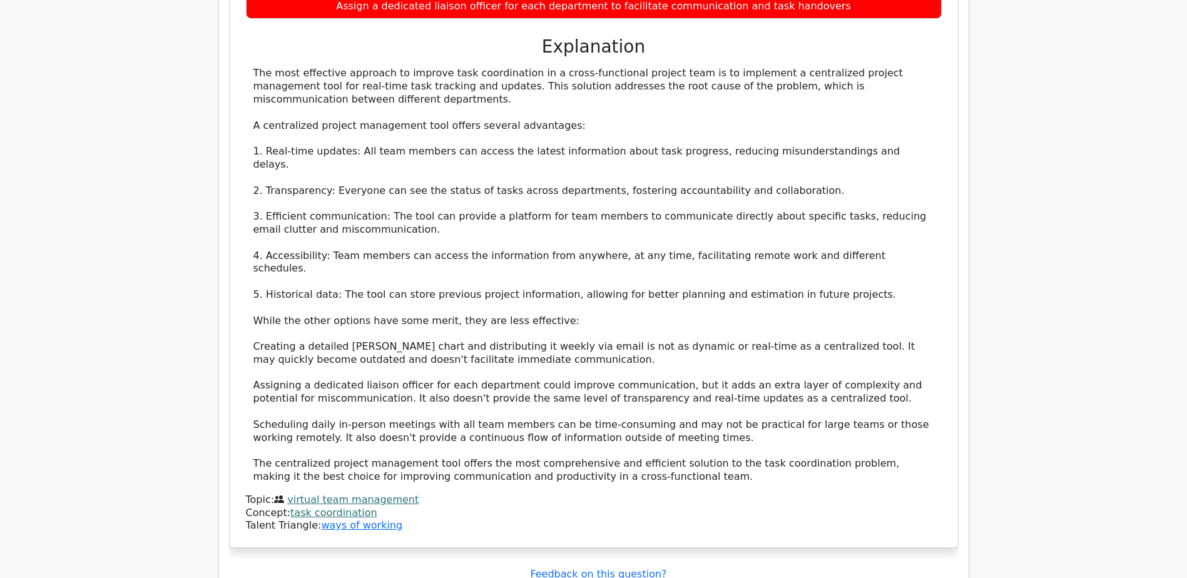
drag, startPoint x: 257, startPoint y: 184, endPoint x: 472, endPoint y: 182, distance: 214.6
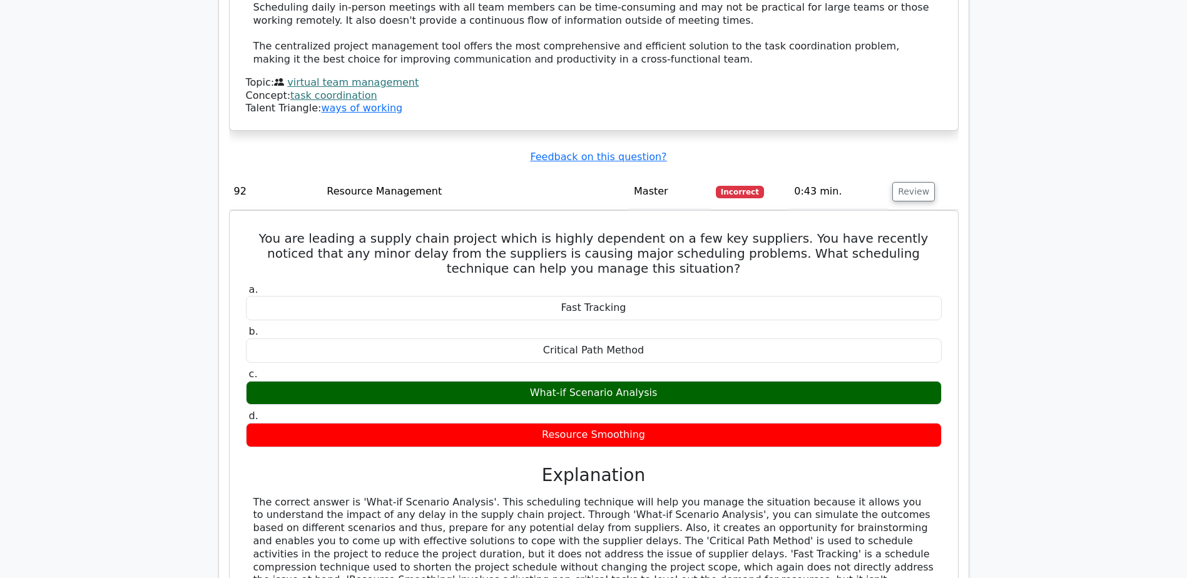
scroll to position [19487, 0]
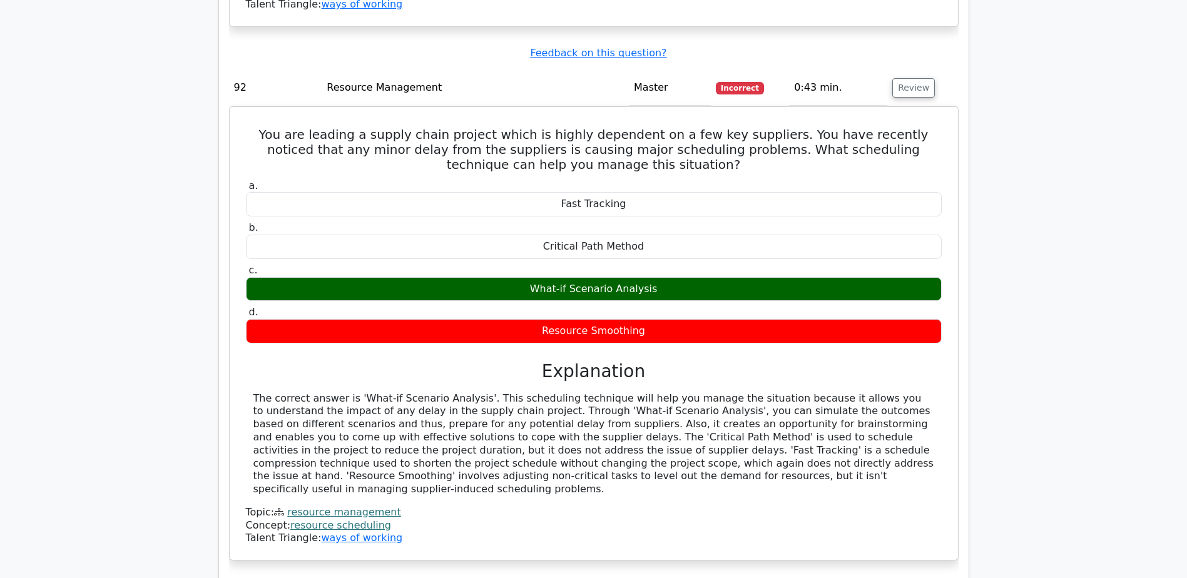
drag, startPoint x: 263, startPoint y: 184, endPoint x: 660, endPoint y: 205, distance: 397.2
drag, startPoint x: 660, startPoint y: 205, endPoint x: 688, endPoint y: 274, distance: 74.1
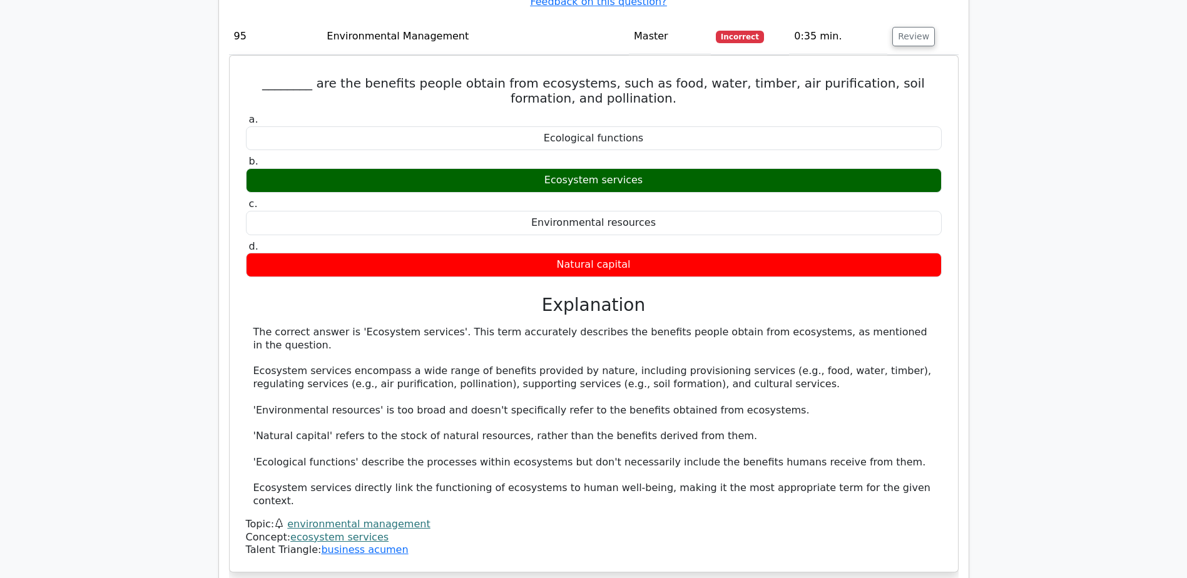
scroll to position [20842, 0]
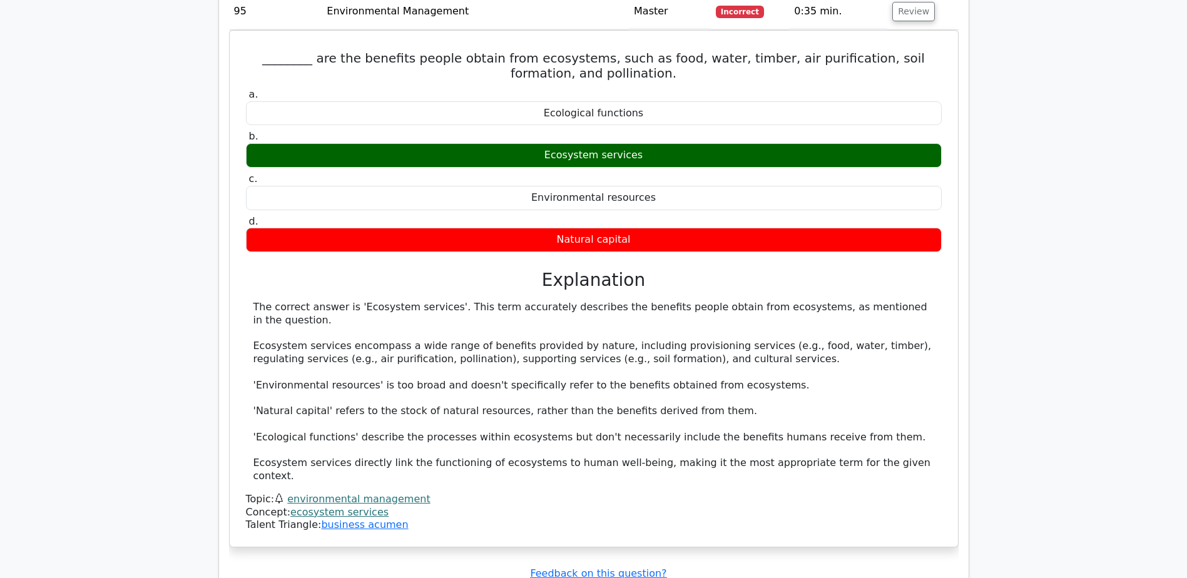
drag, startPoint x: 689, startPoint y: 320, endPoint x: 432, endPoint y: 173, distance: 295.7
drag, startPoint x: 432, startPoint y: 173, endPoint x: 258, endPoint y: 129, distance: 180.0
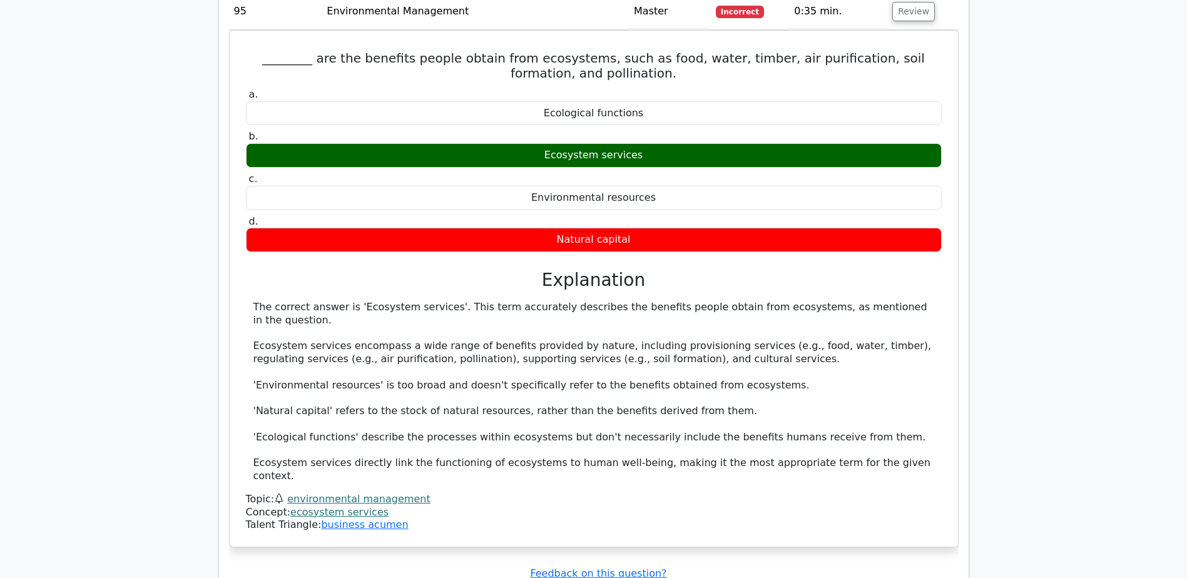
drag, startPoint x: 277, startPoint y: 105, endPoint x: 265, endPoint y: 115, distance: 15.5
drag, startPoint x: 269, startPoint y: 116, endPoint x: 741, endPoint y: 296, distance: 505.0
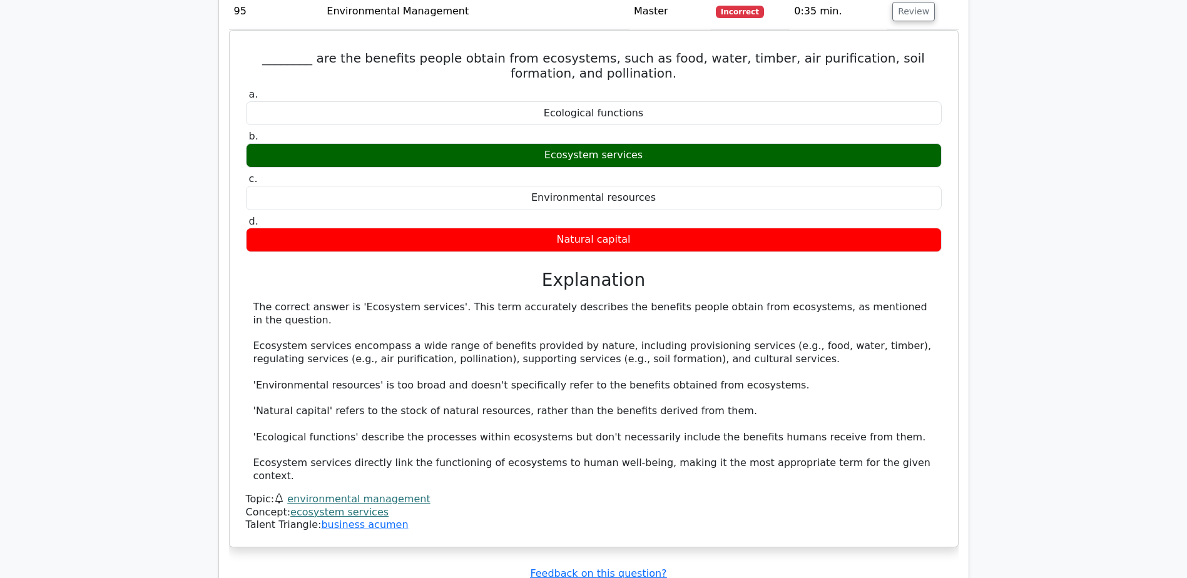
copy div "During a project involving mass production, the team brings in a team of specia…"
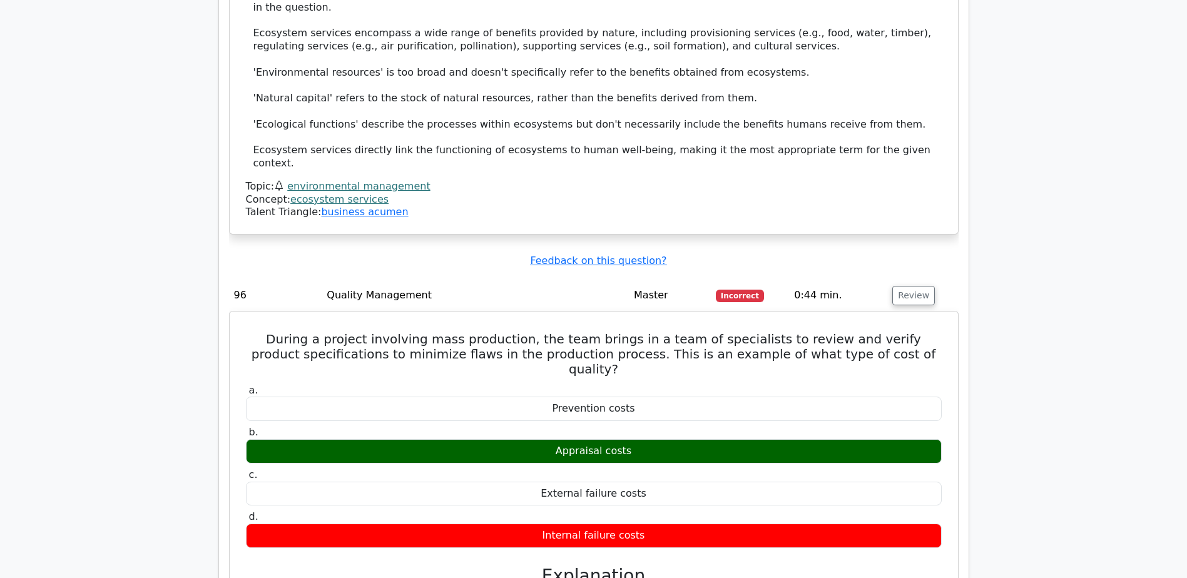
scroll to position [21364, 0]
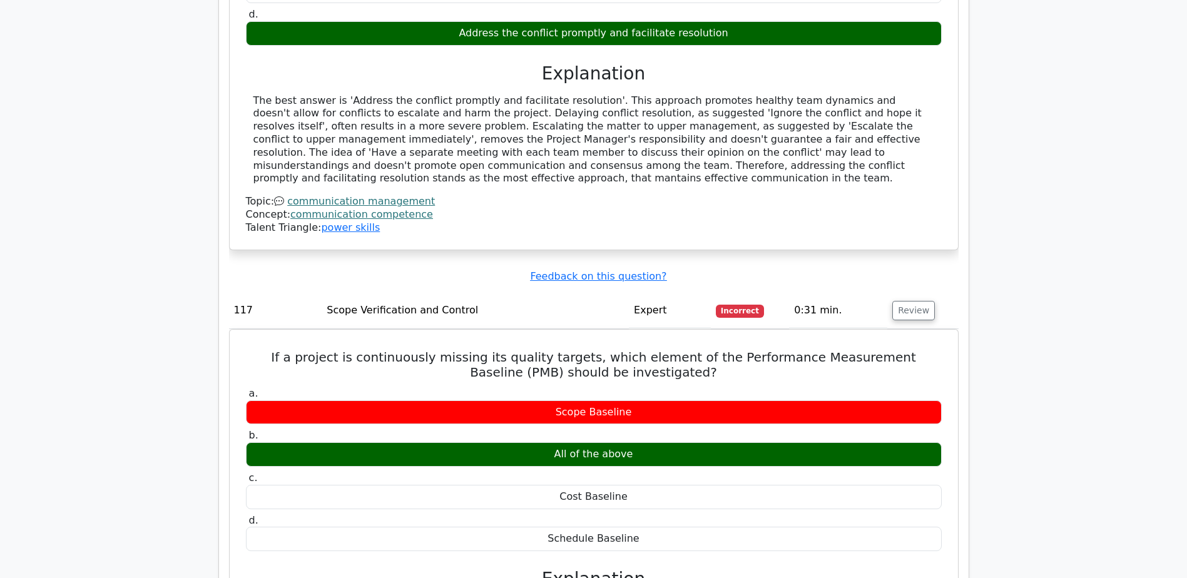
scroll to position [25974, 0]
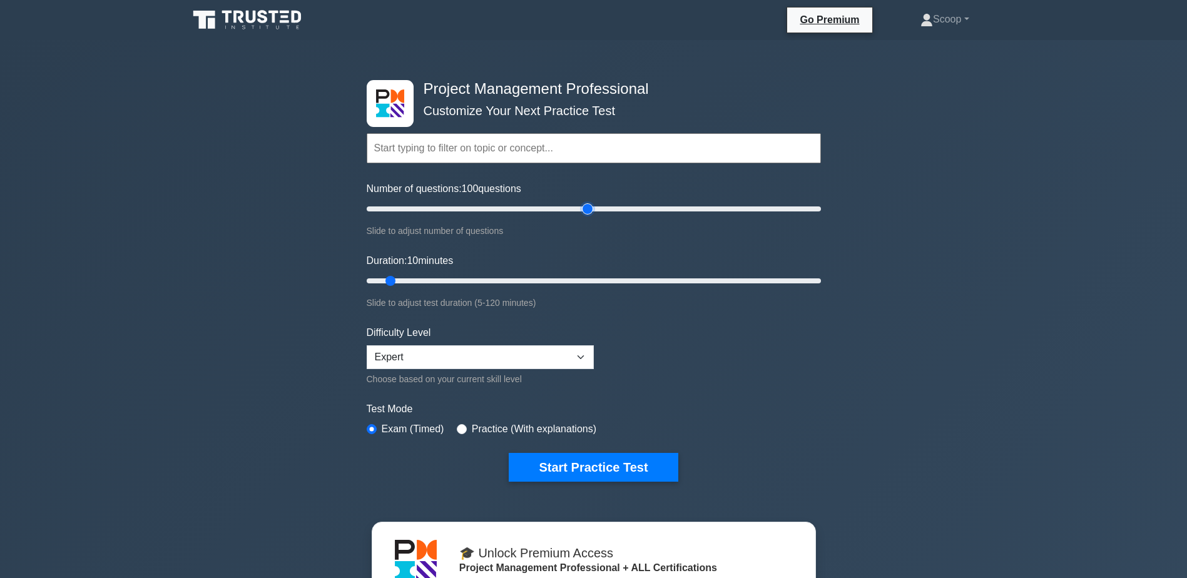
drag, startPoint x: 385, startPoint y: 211, endPoint x: 589, endPoint y: 221, distance: 204.2
type input "100"
click at [589, 216] on input "Number of questions: 100 questions" at bounding box center [594, 208] width 454 height 15
drag, startPoint x: 390, startPoint y: 285, endPoint x: 813, endPoint y: 287, distance: 422.9
type input "120"
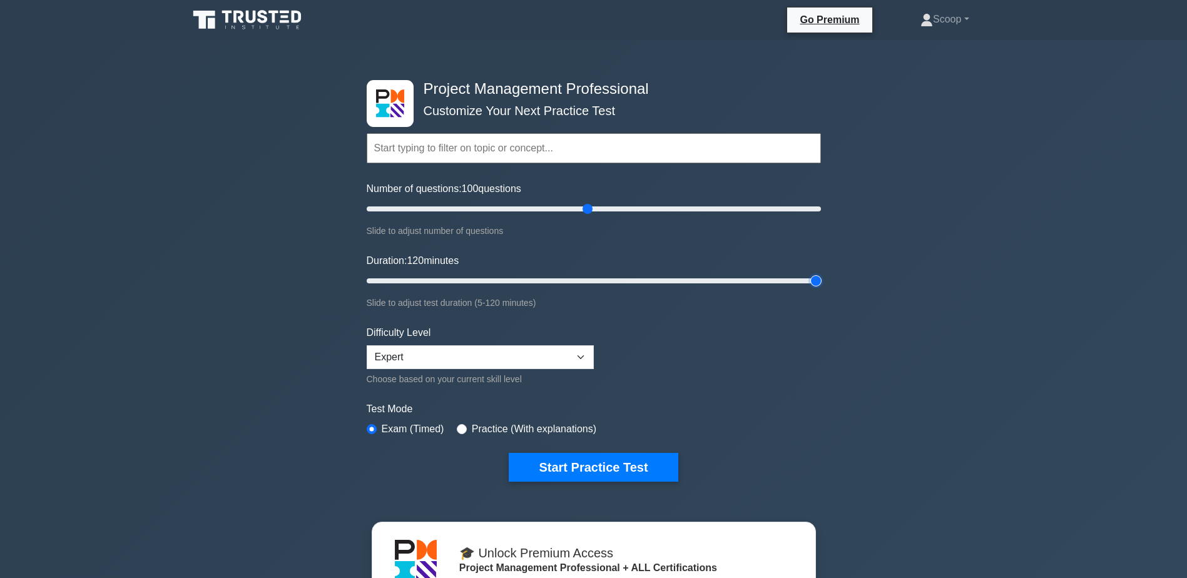
click at [813, 287] on input "Duration: 120 minutes" at bounding box center [594, 280] width 454 height 15
click at [504, 362] on select "Beginner Intermediate Expert" at bounding box center [480, 357] width 227 height 24
click at [612, 464] on button "Start Practice Test" at bounding box center [593, 467] width 169 height 29
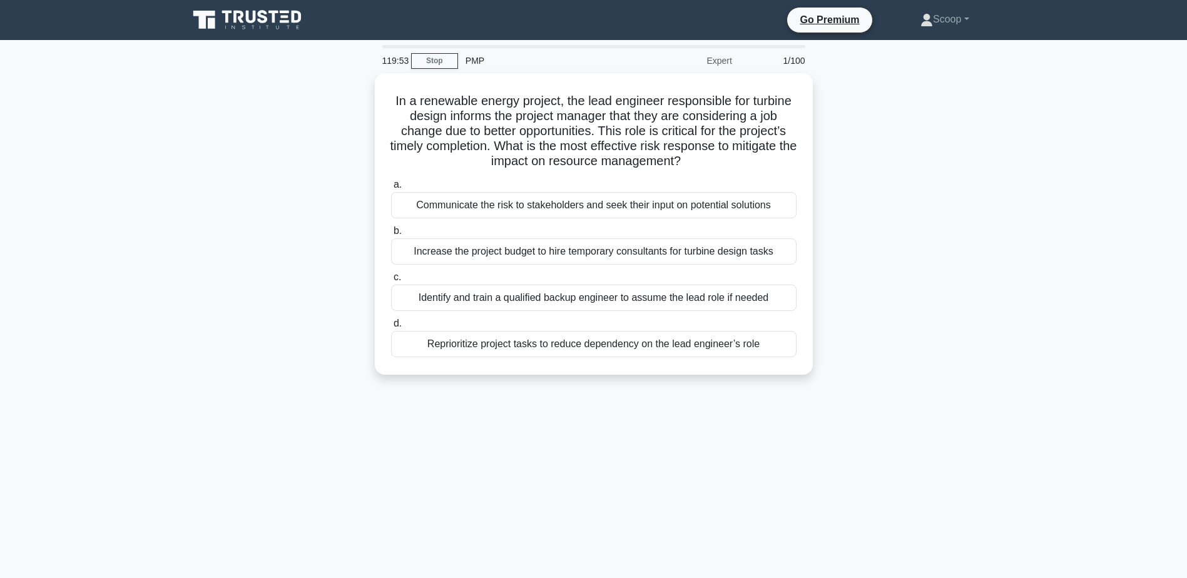
click at [1092, 131] on main "119:53 Stop PMP Expert 1/100 In a renewable energy project, the lead engineer r…" at bounding box center [593, 358] width 1187 height 636
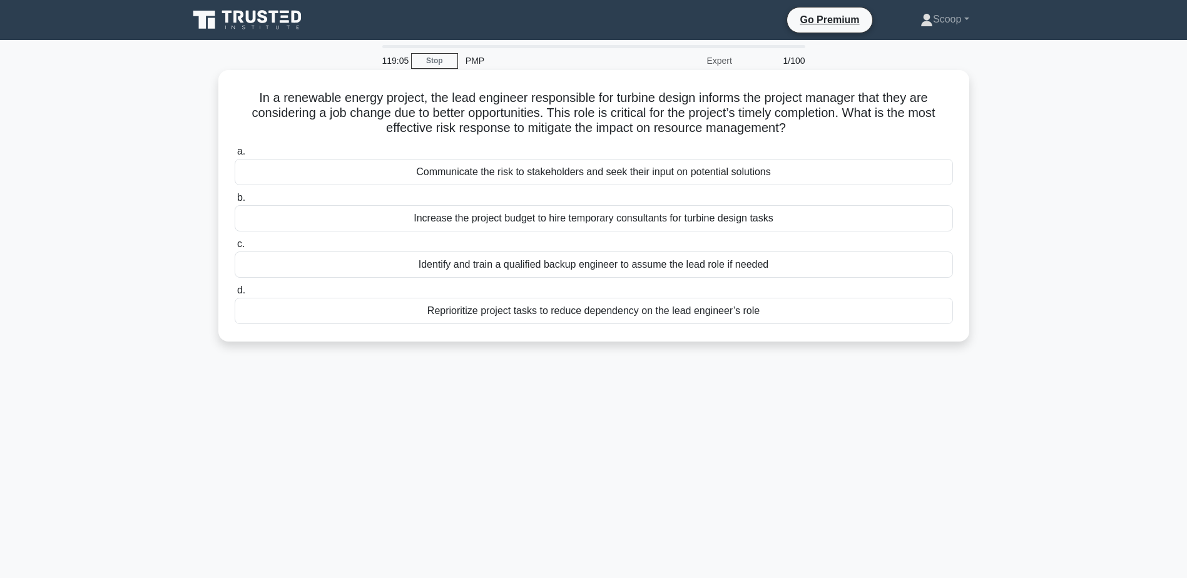
click at [627, 268] on div "Identify and train a qualified backup engineer to assume the lead role if needed" at bounding box center [594, 264] width 718 height 26
click at [235, 248] on input "c. Identify and train a qualified backup engineer to assume the lead role if ne…" at bounding box center [235, 244] width 0 height 8
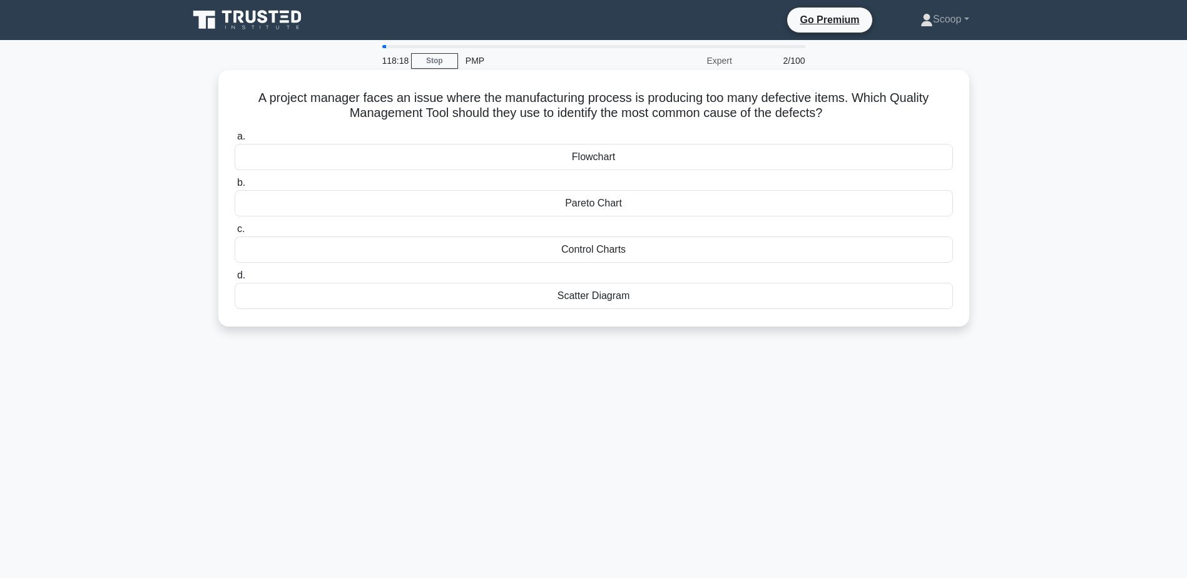
click at [621, 210] on div "Pareto Chart" at bounding box center [594, 203] width 718 height 26
click at [235, 187] on input "b. Pareto Chart" at bounding box center [235, 183] width 0 height 8
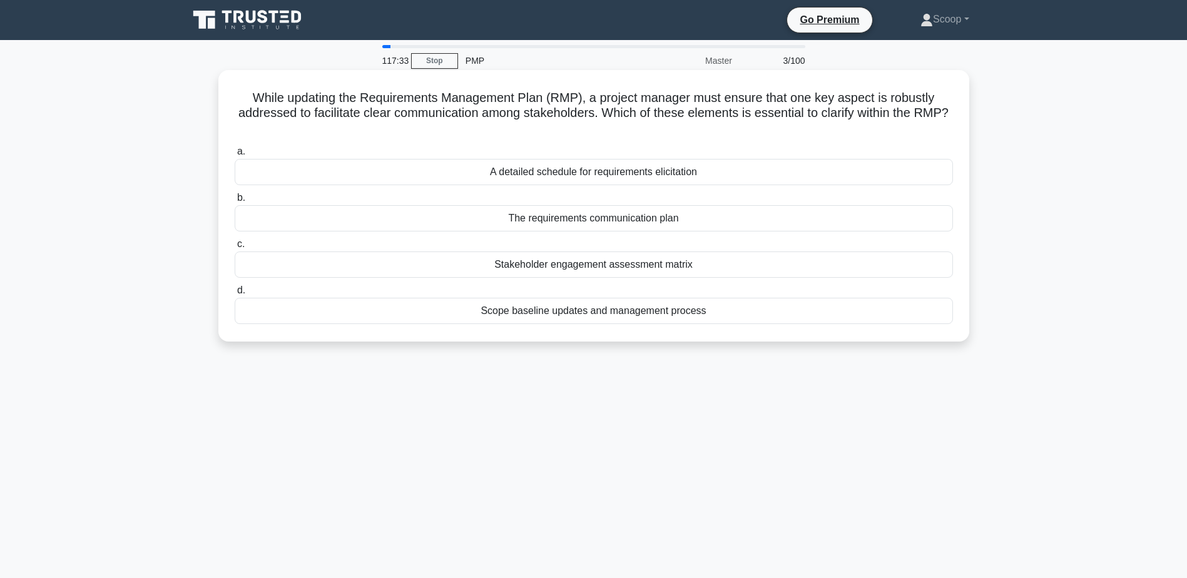
click at [656, 220] on div "The requirements communication plan" at bounding box center [594, 218] width 718 height 26
click at [235, 202] on input "b. The requirements communication plan" at bounding box center [235, 198] width 0 height 8
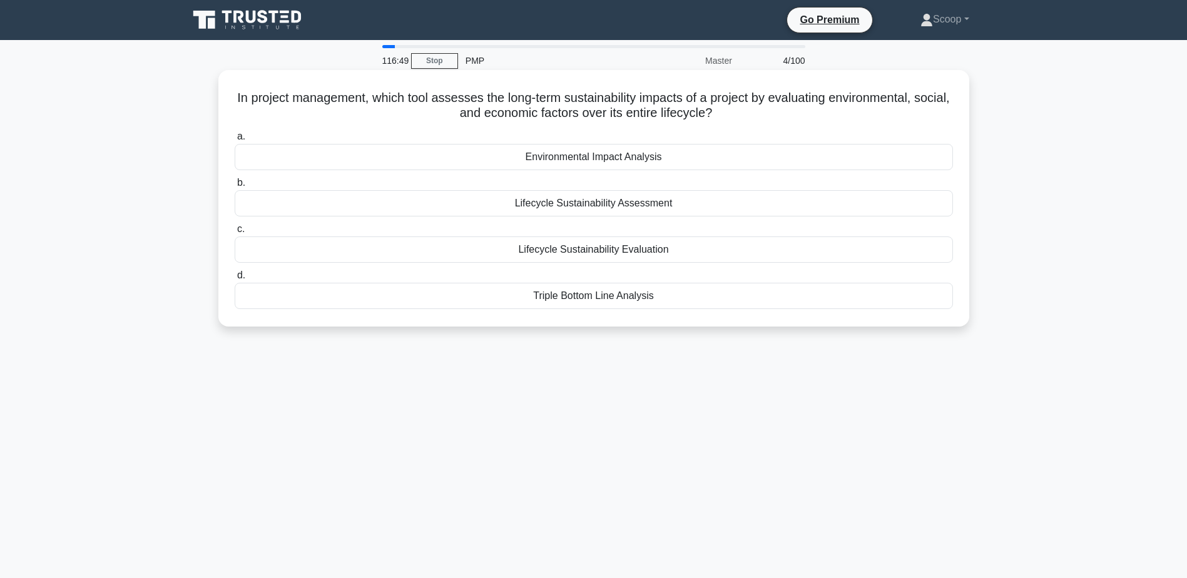
click at [626, 114] on h5 "In project management, which tool assesses the long-term sustainability impacts…" at bounding box center [593, 105] width 721 height 31
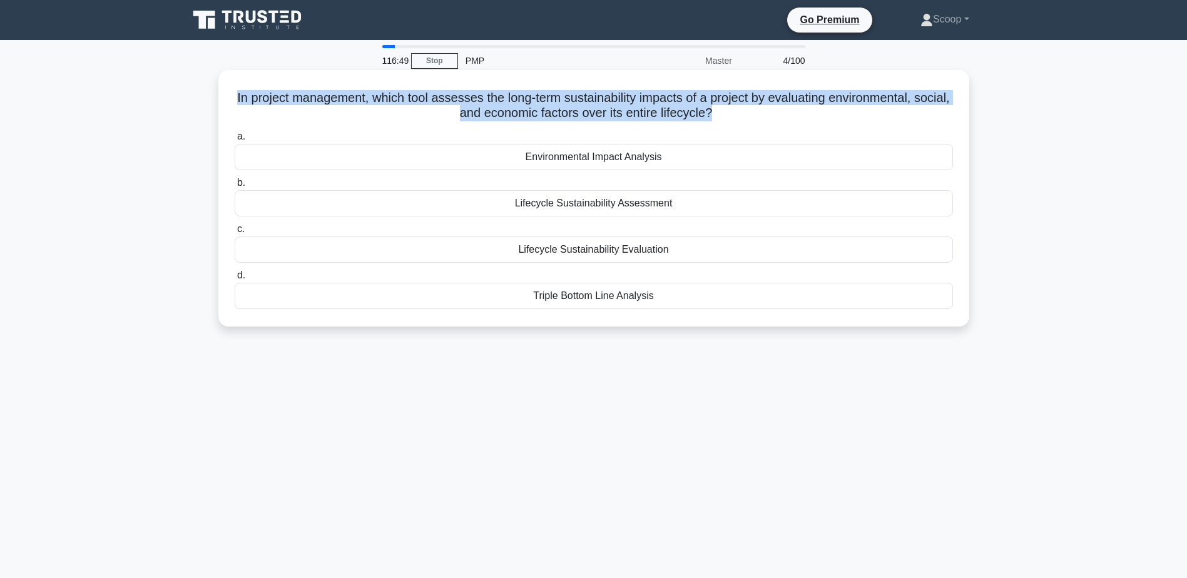
click at [626, 114] on h5 "In project management, which tool assesses the long-term sustainability impacts…" at bounding box center [593, 105] width 721 height 31
copy div "In project management, which tool assesses the long-term sustainability impacts…"
click at [628, 208] on div "Lifecycle Sustainability Assessment" at bounding box center [594, 203] width 718 height 26
click at [235, 187] on input "b. Lifecycle Sustainability Assessment" at bounding box center [235, 183] width 0 height 8
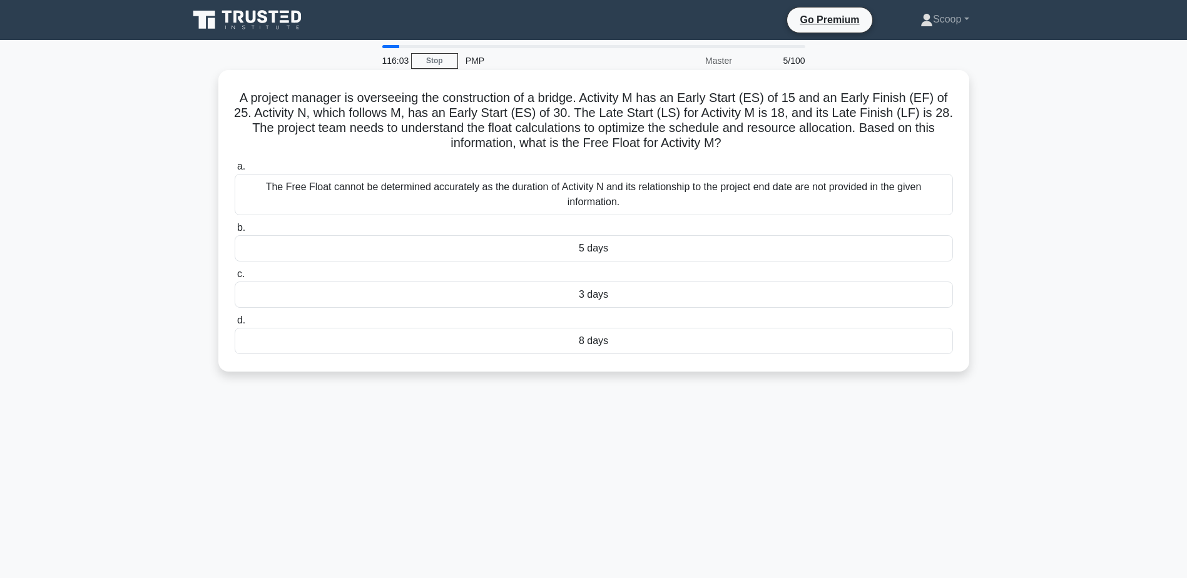
click at [599, 246] on div "5 days" at bounding box center [594, 248] width 718 height 26
click at [235, 232] on input "b. 5 days" at bounding box center [235, 228] width 0 height 8
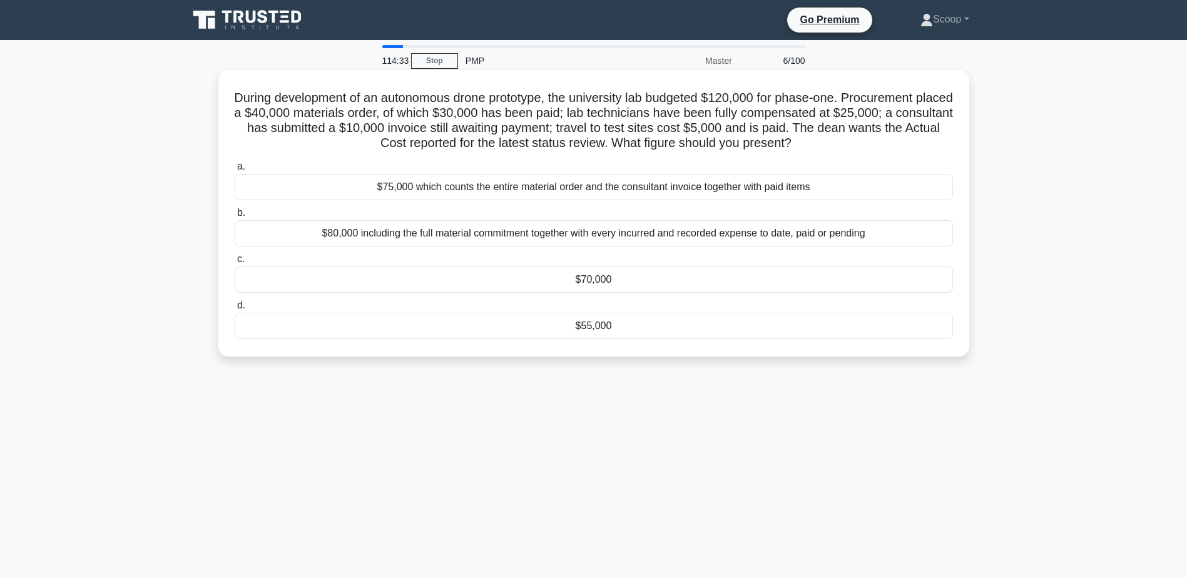
click at [554, 283] on div "$70,000" at bounding box center [594, 280] width 718 height 26
click at [235, 263] on input "c. $70,000" at bounding box center [235, 259] width 0 height 8
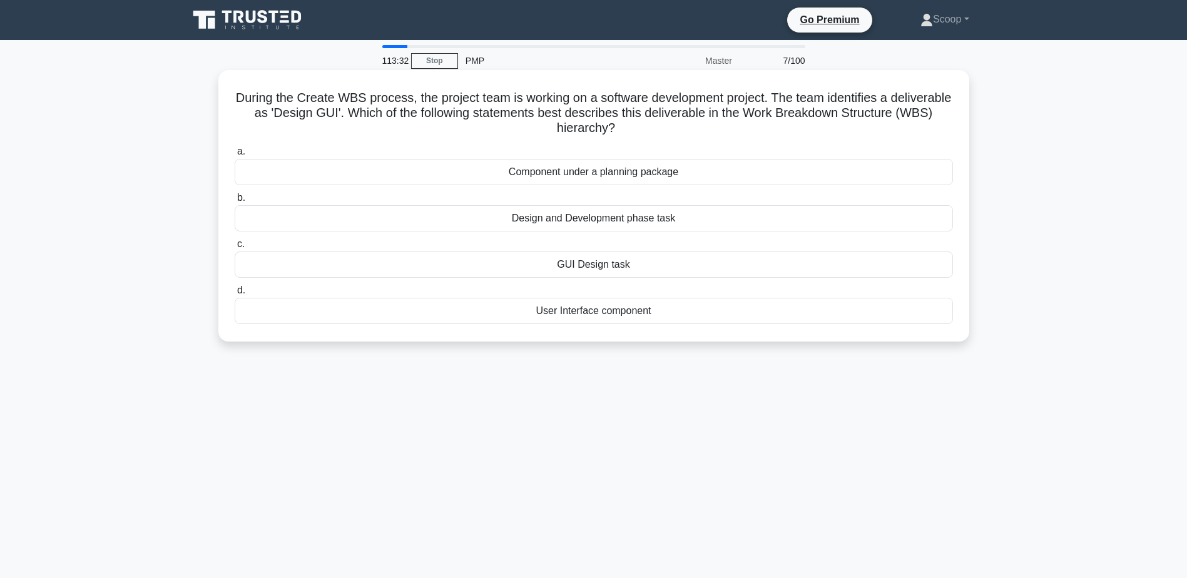
click at [600, 268] on div "GUI Design task" at bounding box center [594, 264] width 718 height 26
click at [235, 248] on input "c. GUI Design task" at bounding box center [235, 244] width 0 height 8
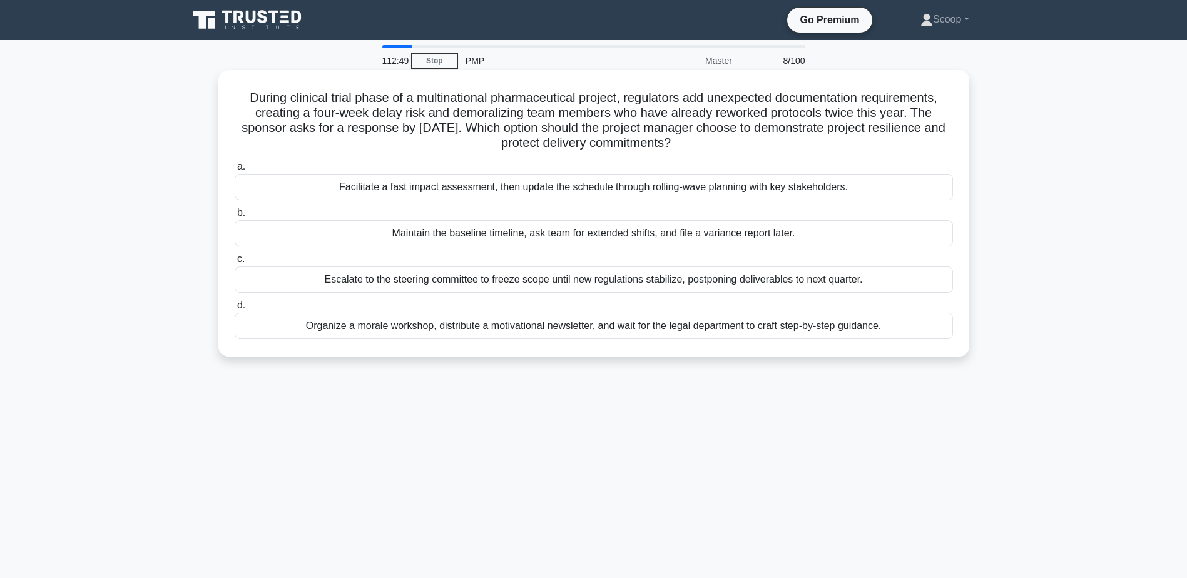
click at [579, 190] on div "Facilitate a fast impact assessment, then update the schedule through rolling-w…" at bounding box center [594, 187] width 718 height 26
click at [235, 171] on input "a. Facilitate a fast impact assessment, then update the schedule through rollin…" at bounding box center [235, 167] width 0 height 8
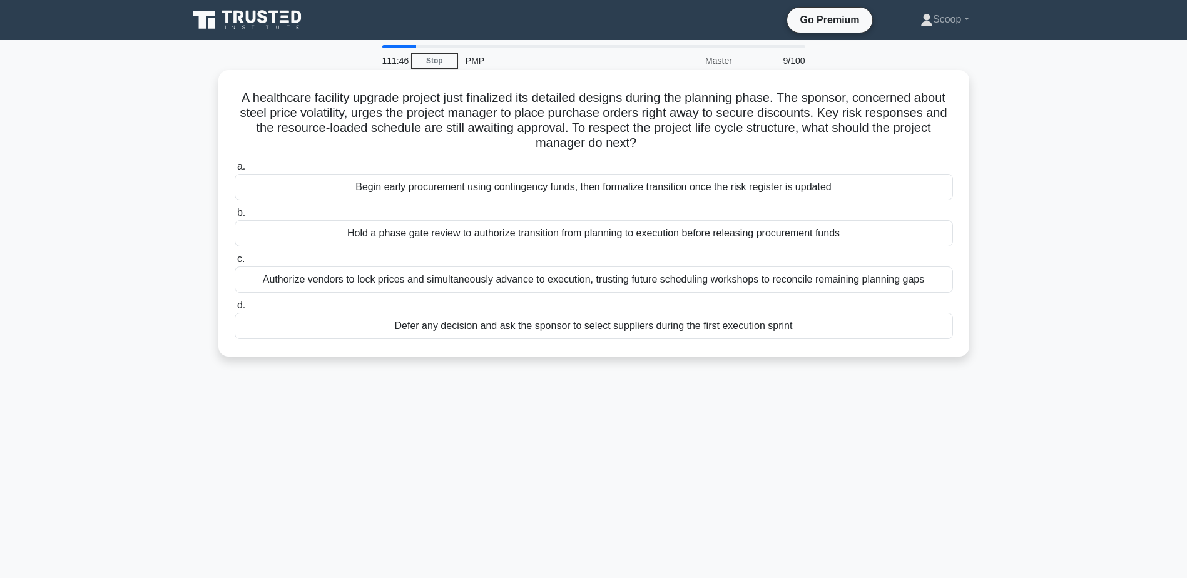
click at [605, 236] on div "Hold a phase gate review to authorize transition from planning to execution bef…" at bounding box center [594, 233] width 718 height 26
click at [235, 217] on input "b. Hold a phase gate review to authorize transition from planning to execution …" at bounding box center [235, 213] width 0 height 8
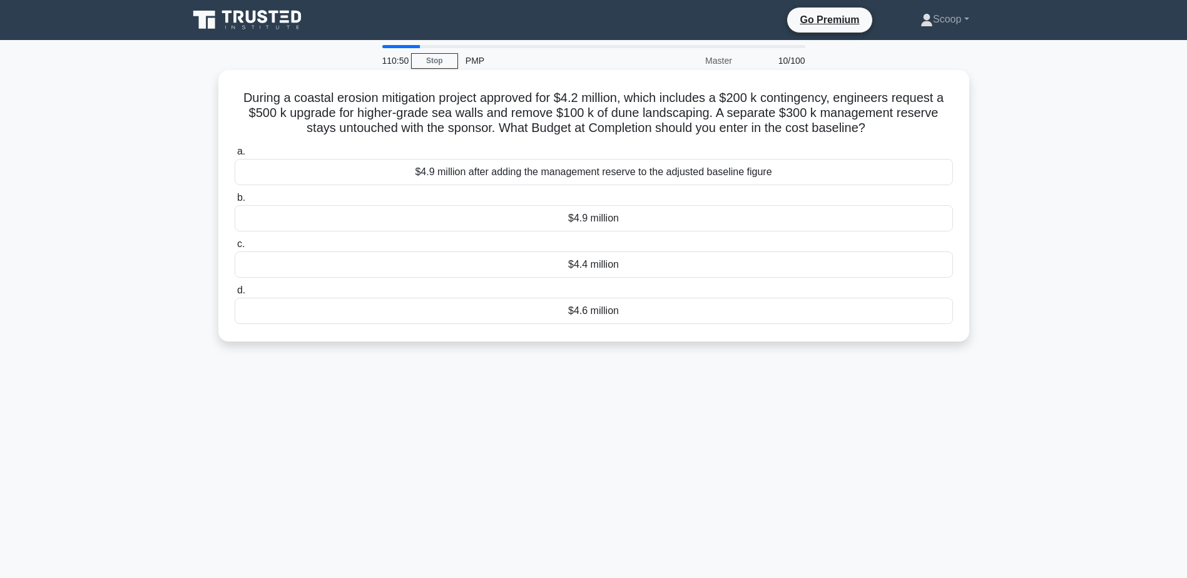
click at [604, 308] on div "$4.6 million" at bounding box center [594, 311] width 718 height 26
click at [235, 295] on input "d. $4.6 million" at bounding box center [235, 291] width 0 height 8
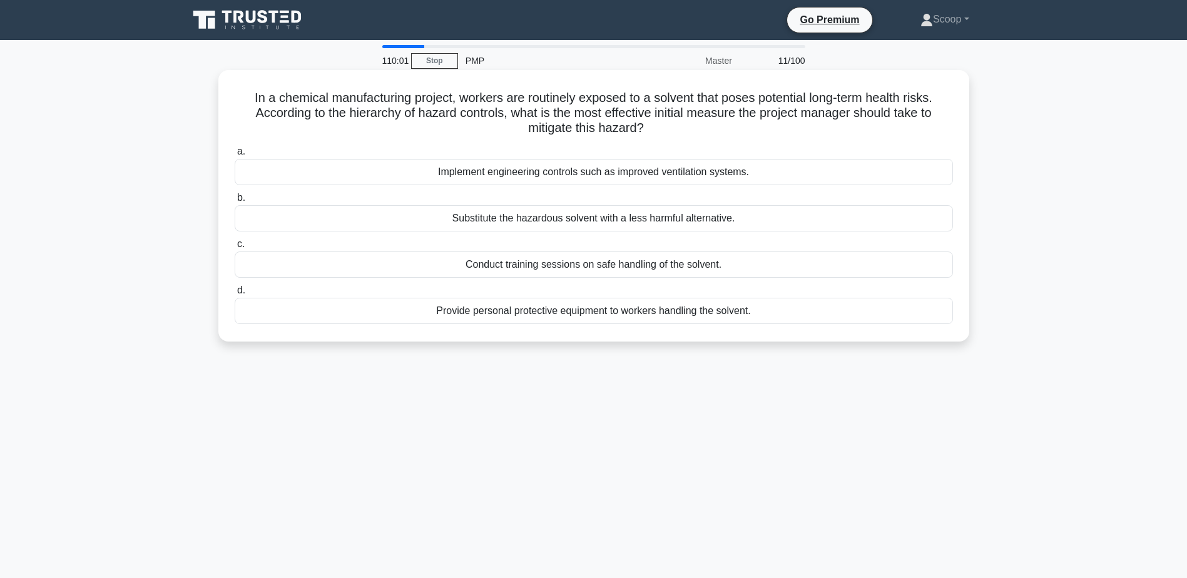
click at [614, 175] on div "Implement engineering controls such as improved ventilation systems." at bounding box center [594, 172] width 718 height 26
click at [235, 156] on input "a. Implement engineering controls such as improved ventilation systems." at bounding box center [235, 152] width 0 height 8
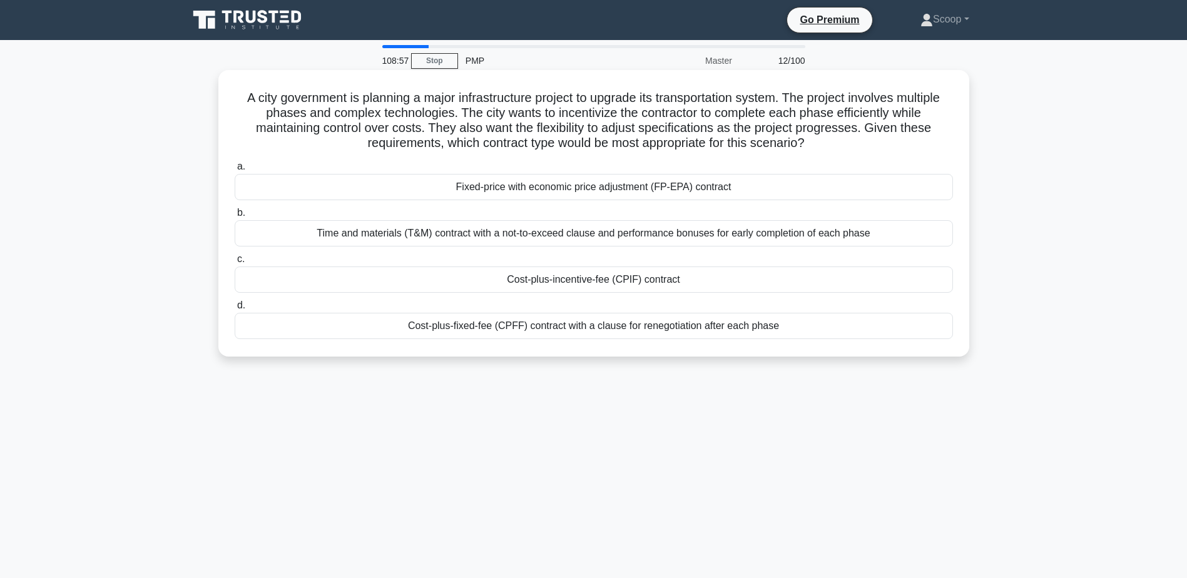
click at [630, 241] on div "Time and materials (T&M) contract with a not-to-exceed clause and performance b…" at bounding box center [594, 233] width 718 height 26
click at [235, 217] on input "b. Time and materials (T&M) contract with a not-to-exceed clause and performanc…" at bounding box center [235, 213] width 0 height 8
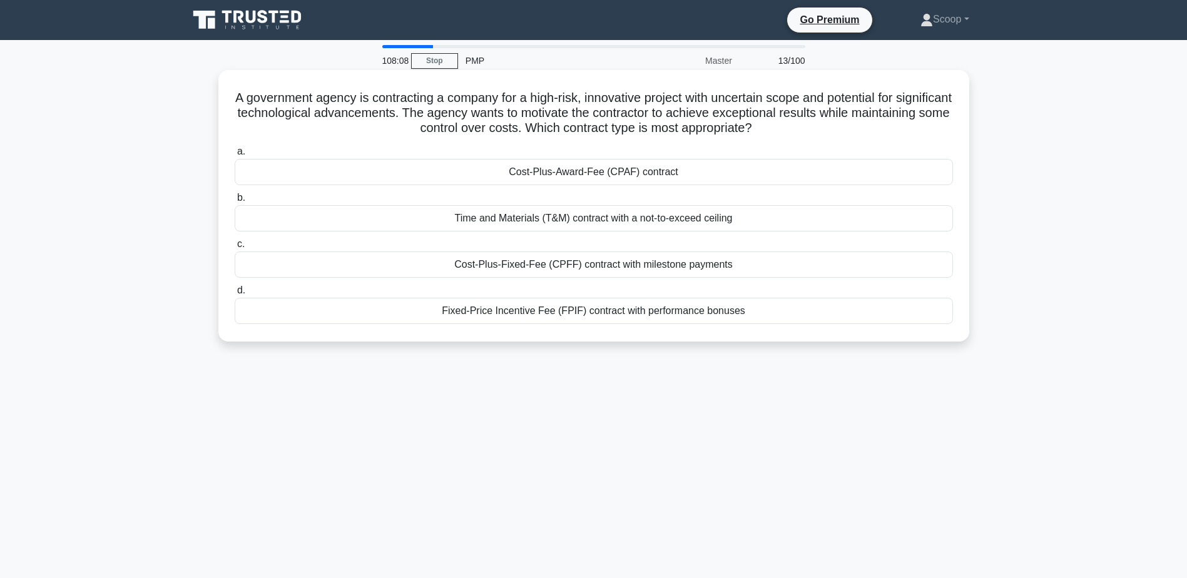
click at [635, 178] on div "Cost-Plus-Award-Fee (CPAF) contract" at bounding box center [594, 172] width 718 height 26
click at [235, 156] on input "a. Cost-Plus-Award-Fee (CPAF) contract" at bounding box center [235, 152] width 0 height 8
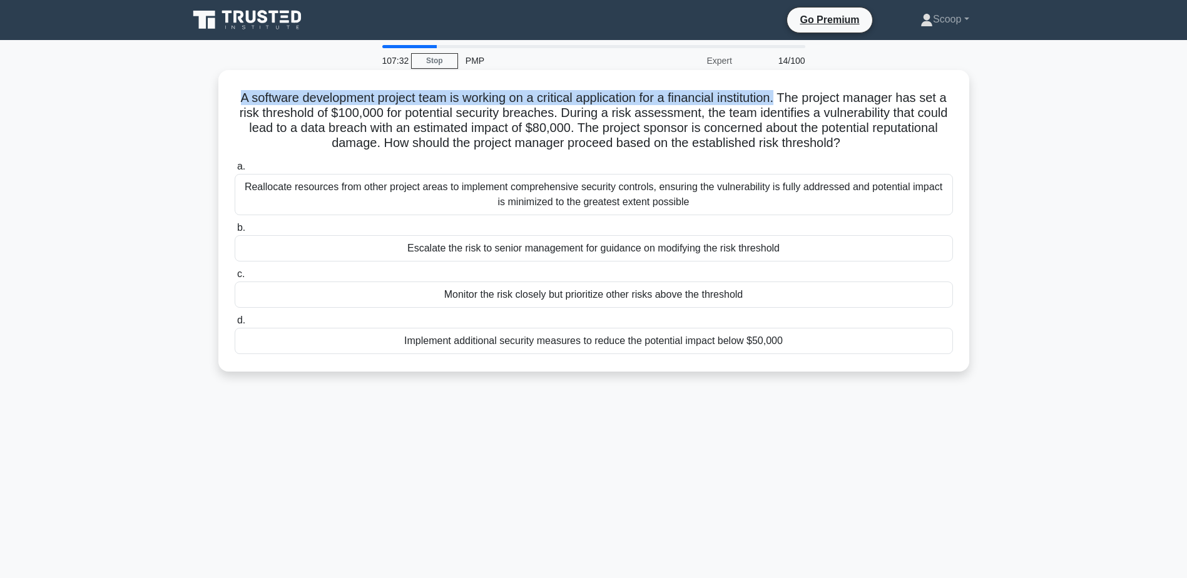
drag, startPoint x: 245, startPoint y: 96, endPoint x: 799, endPoint y: 103, distance: 554.3
click at [799, 103] on h5 "A software development project team is working on a critical application for a …" at bounding box center [593, 120] width 721 height 61
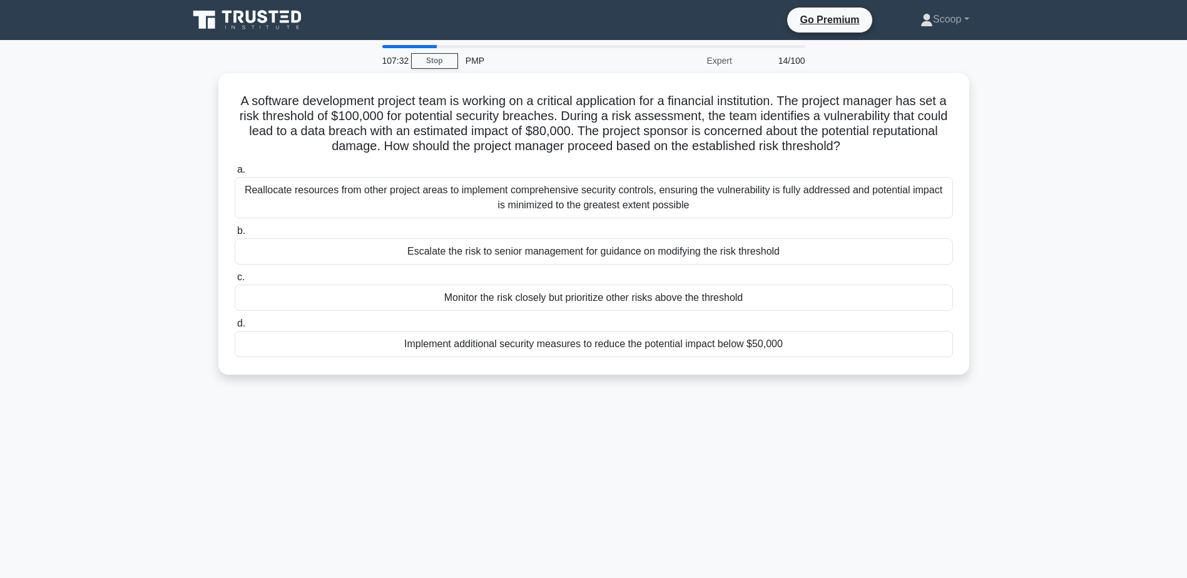
click at [1154, 295] on main "107:32 Stop PMP Expert 14/100 A software development project team is working on…" at bounding box center [593, 358] width 1187 height 636
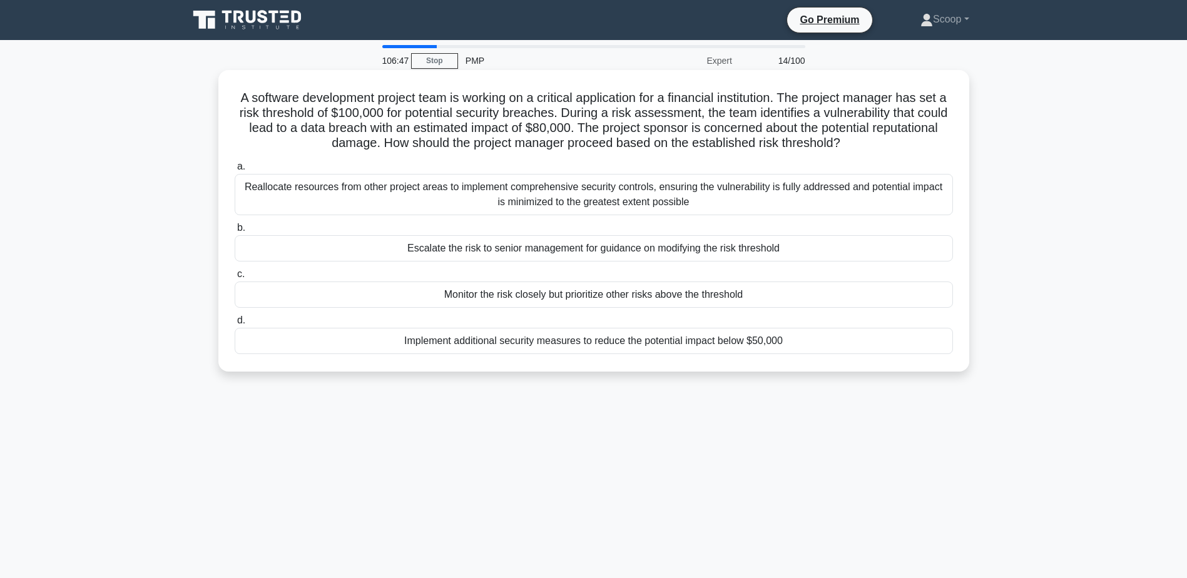
click at [724, 290] on div "Monitor the risk closely but prioritize other risks above the threshold" at bounding box center [594, 295] width 718 height 26
click at [235, 278] on input "c. Monitor the risk closely but prioritize other risks above the threshold" at bounding box center [235, 274] width 0 height 8
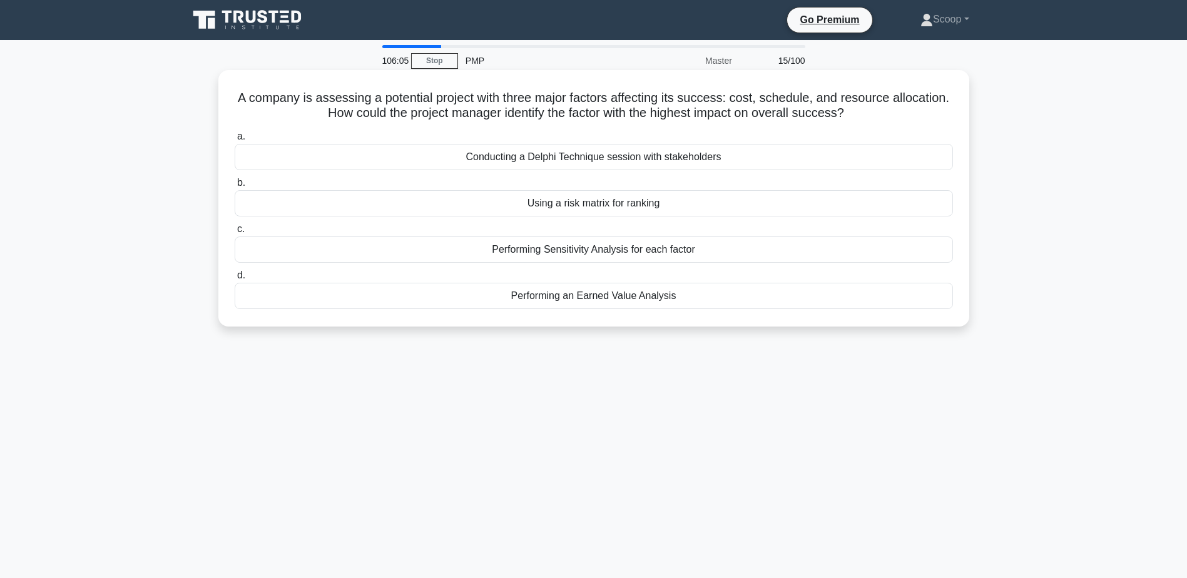
click at [716, 253] on div "Performing Sensitivity Analysis for each factor" at bounding box center [594, 249] width 718 height 26
click at [235, 233] on input "c. Performing Sensitivity Analysis for each factor" at bounding box center [235, 229] width 0 height 8
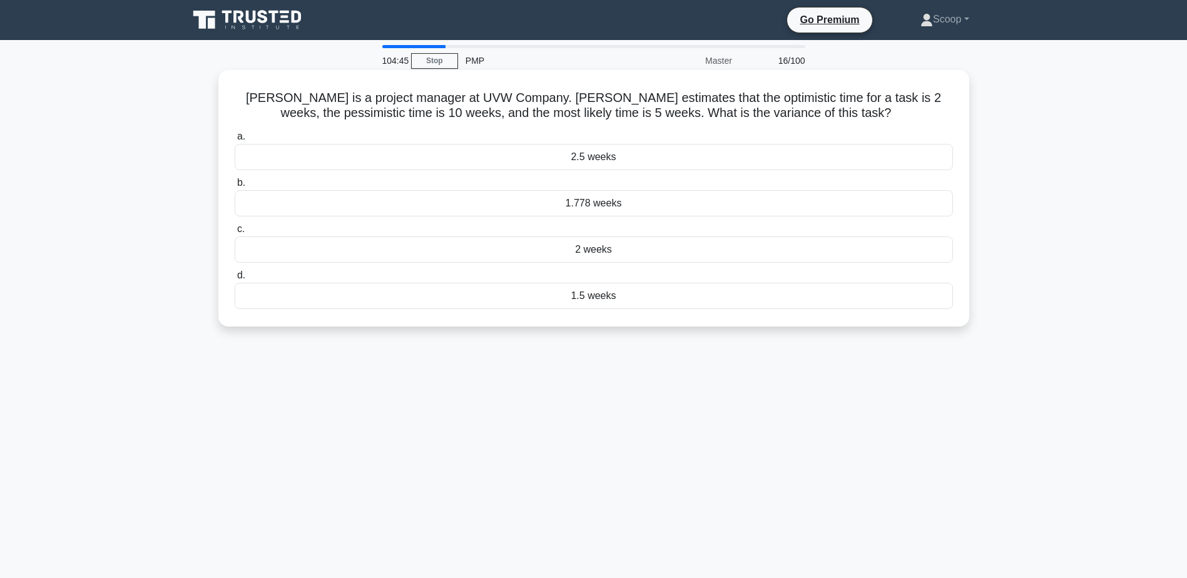
click at [815, 101] on h5 "[PERSON_NAME] is a project manager at UVW Company. [PERSON_NAME] estimates that…" at bounding box center [593, 105] width 721 height 31
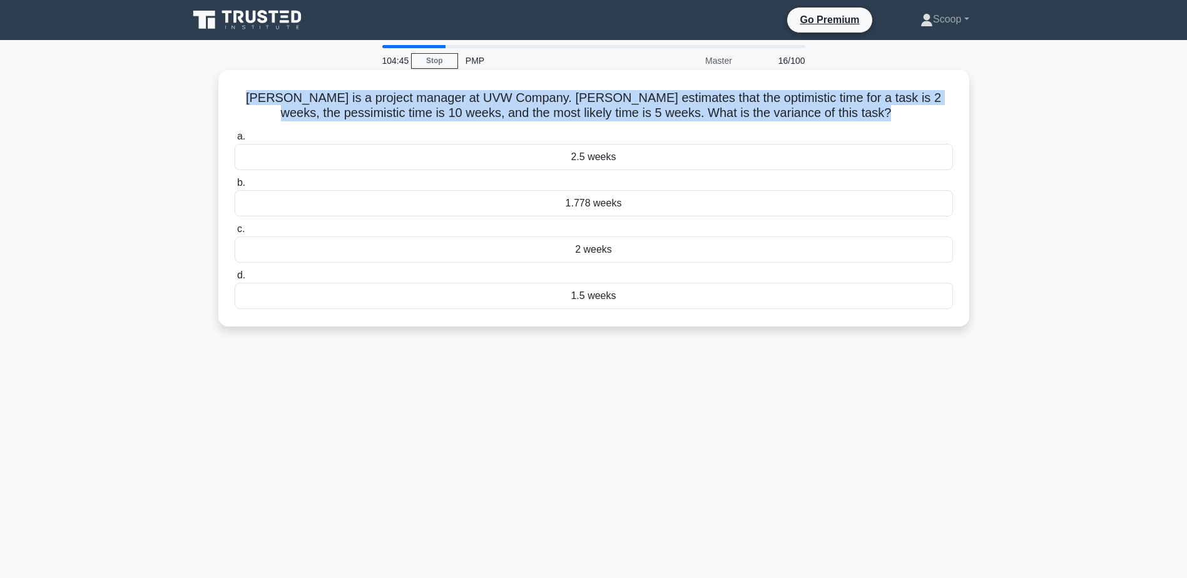
click at [815, 101] on h5 "[PERSON_NAME] is a project manager at UVW Company. [PERSON_NAME] estimates that…" at bounding box center [593, 105] width 721 height 31
copy div "[PERSON_NAME] is a project manager at UVW Company. [PERSON_NAME] estimates that…"
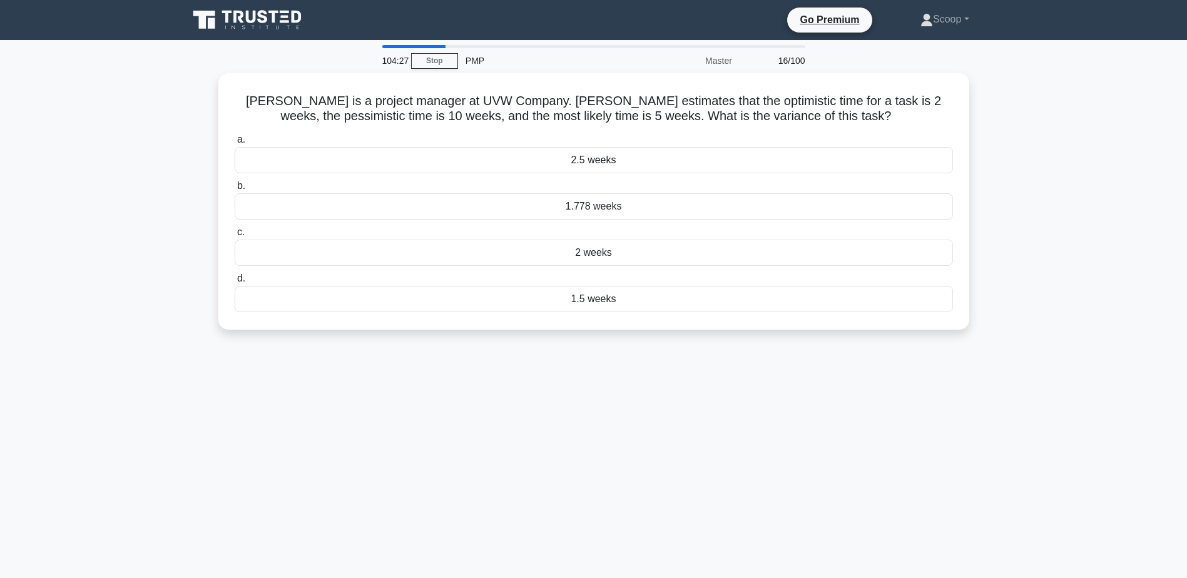
click at [642, 347] on div "104:27 Stop PMP Master 16/100 [PERSON_NAME] is a project manager at UVW Company…" at bounding box center [594, 358] width 826 height 626
click at [617, 159] on div "2.5 weeks" at bounding box center [594, 157] width 718 height 26
click at [235, 141] on input "a. 2.5 weeks" at bounding box center [235, 137] width 0 height 8
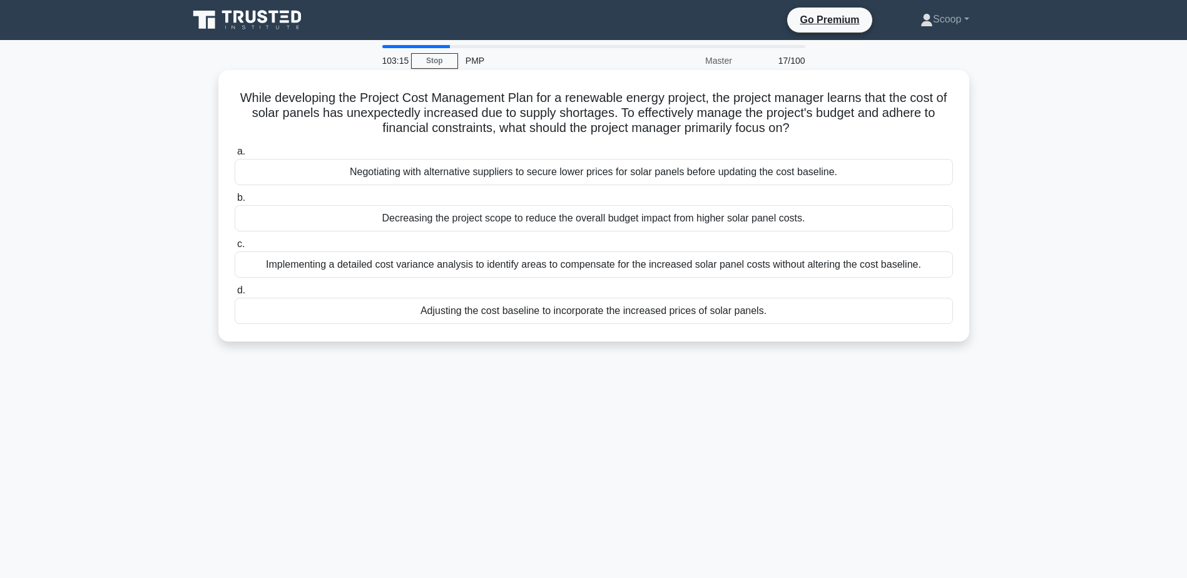
click at [595, 179] on div "Negotiating with alternative suppliers to secure lower prices for solar panels …" at bounding box center [594, 172] width 718 height 26
click at [235, 156] on input "a. Negotiating with alternative suppliers to secure lower prices for solar pane…" at bounding box center [235, 152] width 0 height 8
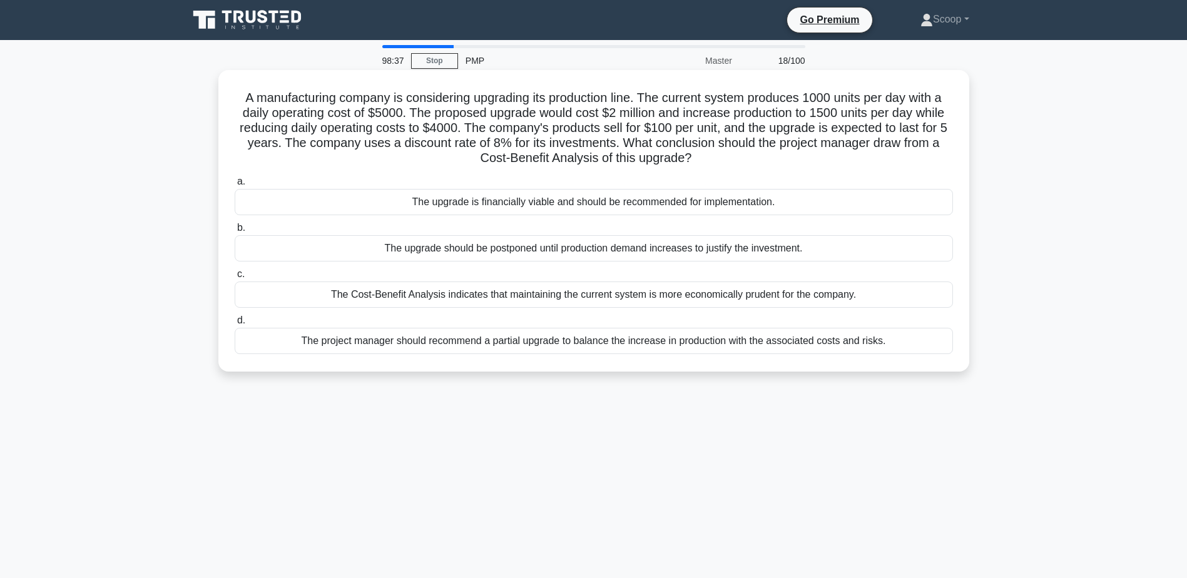
click at [658, 245] on div "The upgrade should be postponed until production demand increases to justify th…" at bounding box center [594, 248] width 718 height 26
click at [235, 232] on input "b. The upgrade should be postponed until production demand increases to justify…" at bounding box center [235, 228] width 0 height 8
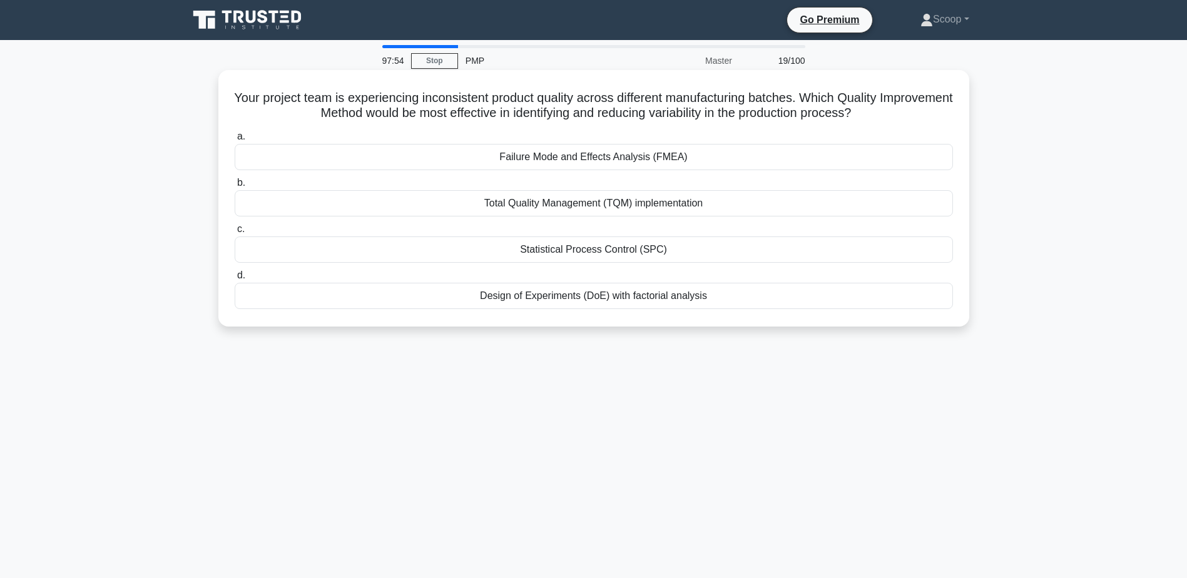
click at [641, 85] on div "Your project team is experiencing inconsistent product quality across different…" at bounding box center [593, 198] width 741 height 246
click at [649, 96] on h5 "Your project team is experiencing inconsistent product quality across different…" at bounding box center [593, 105] width 721 height 31
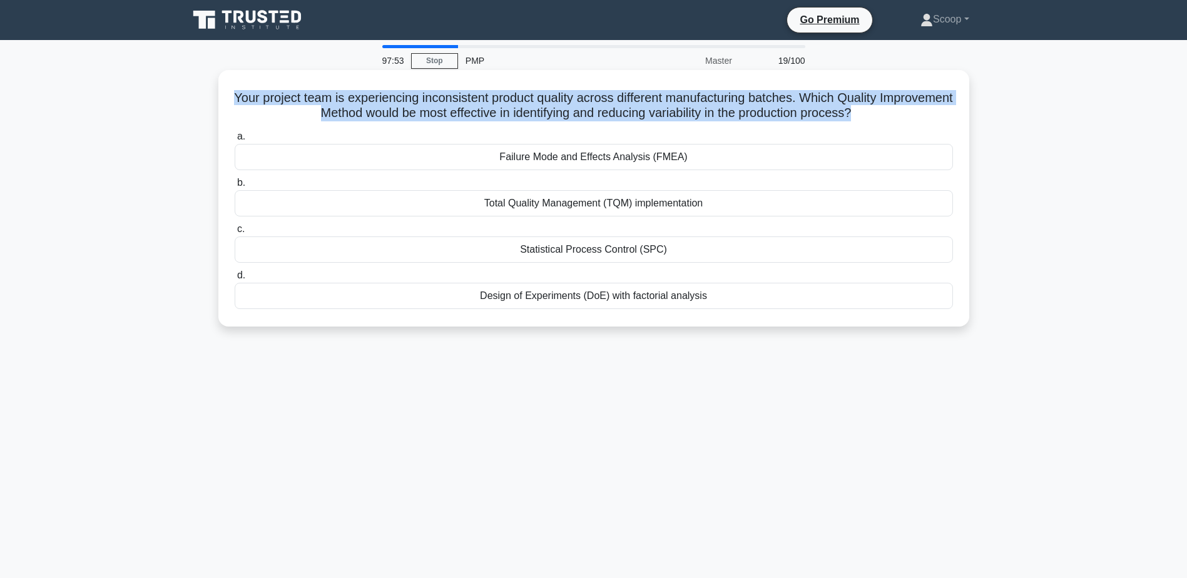
click at [649, 96] on h5 "Your project team is experiencing inconsistent product quality across different…" at bounding box center [593, 105] width 721 height 31
copy div "Your project team is experiencing inconsistent product quality across different…"
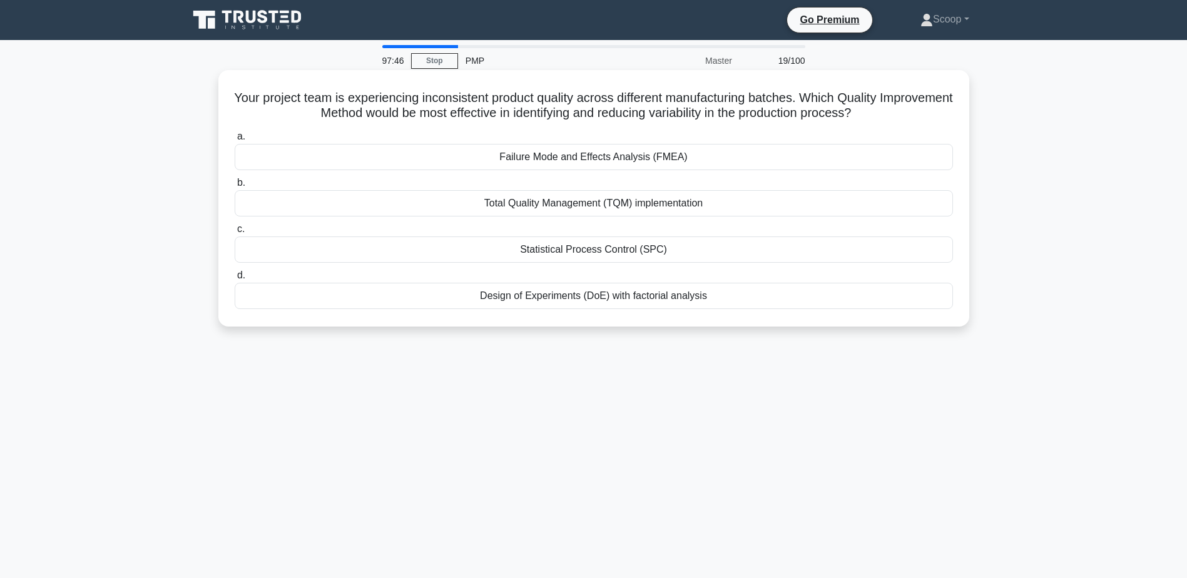
click at [545, 156] on div "Failure Mode and Effects Analysis (FMEA)" at bounding box center [594, 157] width 718 height 26
click at [235, 141] on input "a. Failure Mode and Effects Analysis (FMEA)" at bounding box center [235, 137] width 0 height 8
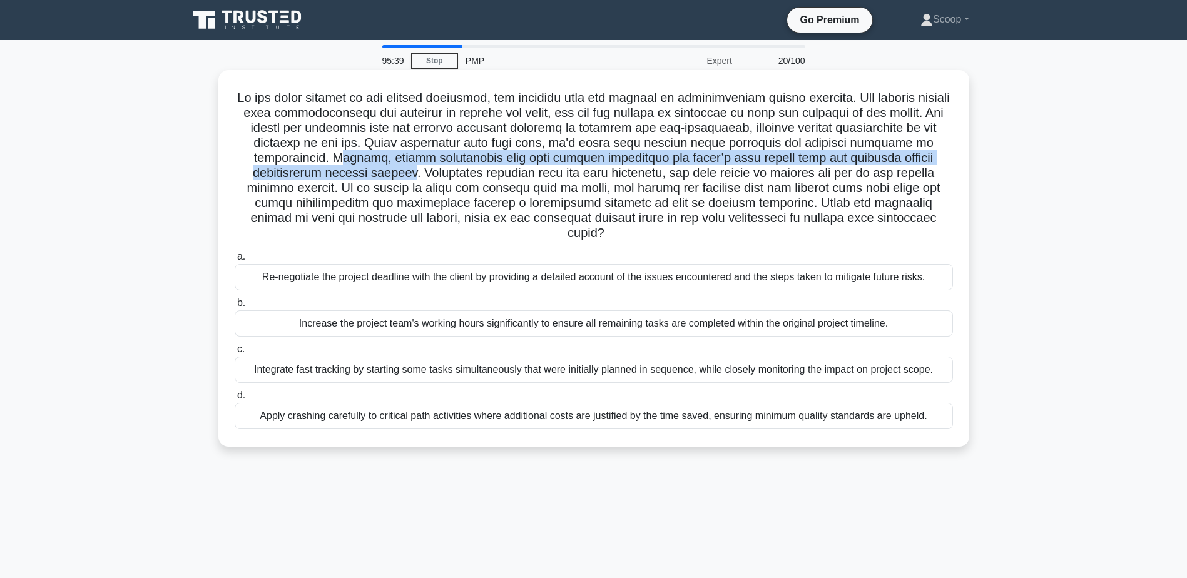
drag, startPoint x: 334, startPoint y: 158, endPoint x: 419, endPoint y: 178, distance: 87.4
click at [419, 178] on h5 ".spinner_0XTQ{transform-origin:center;animation:spinner_y6GP .75s linear infini…" at bounding box center [593, 165] width 721 height 151
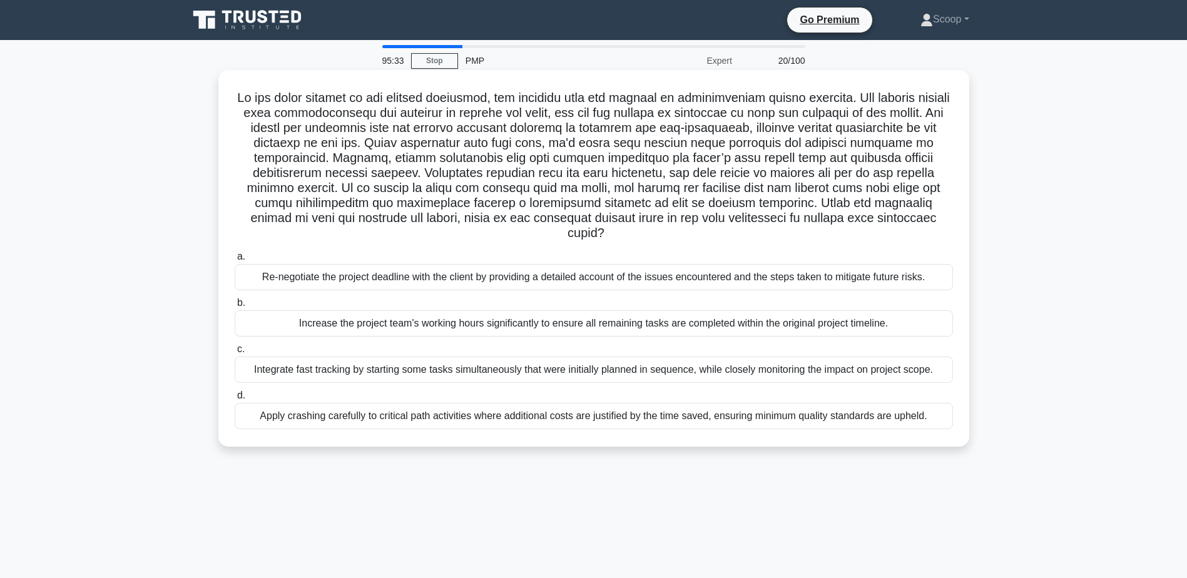
click at [332, 375] on div "Integrate fast tracking by starting some tasks simultaneously that were initial…" at bounding box center [594, 370] width 718 height 26
click at [235, 353] on input "c. Integrate fast tracking by starting some tasks simultaneously that were init…" at bounding box center [235, 349] width 0 height 8
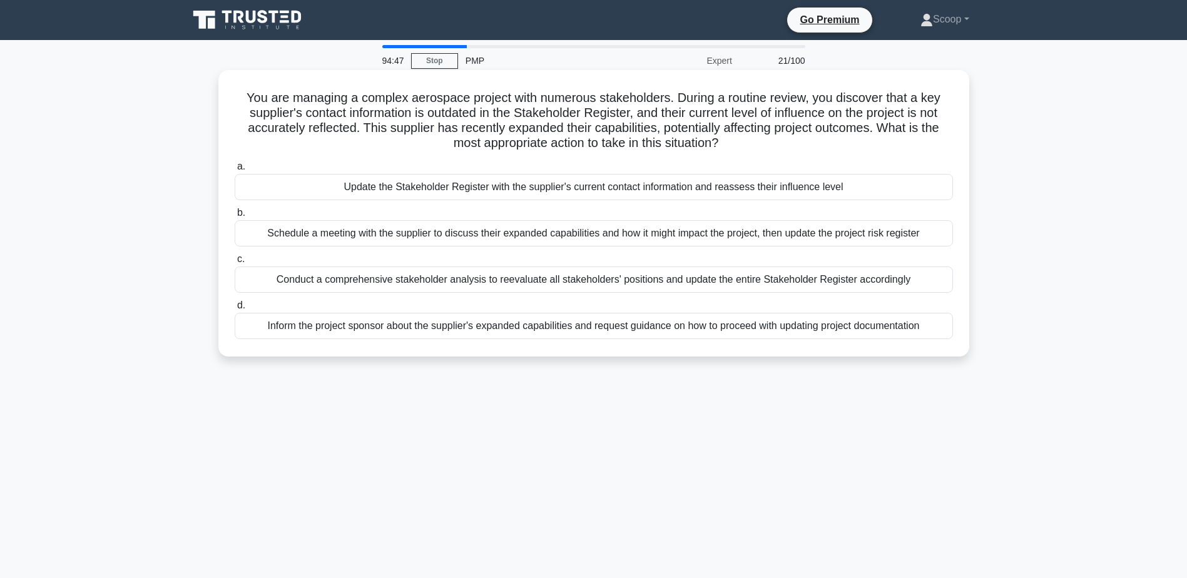
click at [587, 180] on div "Update the Stakeholder Register with the supplier's current contact information…" at bounding box center [594, 187] width 718 height 26
click at [235, 171] on input "a. Update the Stakeholder Register with the supplier's current contact informat…" at bounding box center [235, 167] width 0 height 8
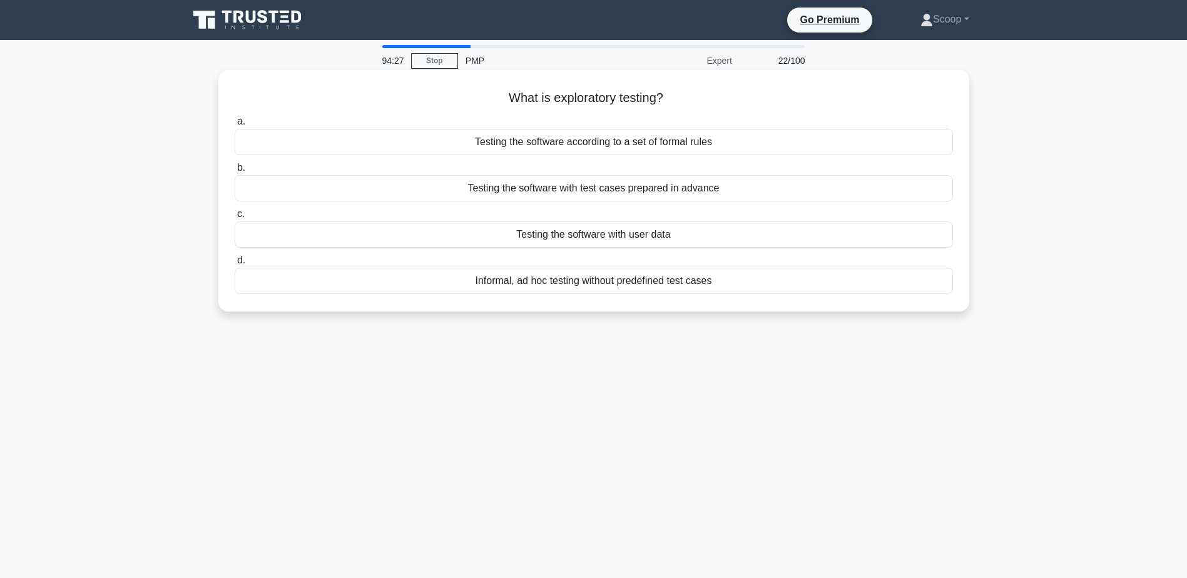
click at [608, 285] on div "Informal, ad hoc testing without predefined test cases" at bounding box center [594, 281] width 718 height 26
click at [235, 265] on input "d. Informal, ad hoc testing without predefined test cases" at bounding box center [235, 261] width 0 height 8
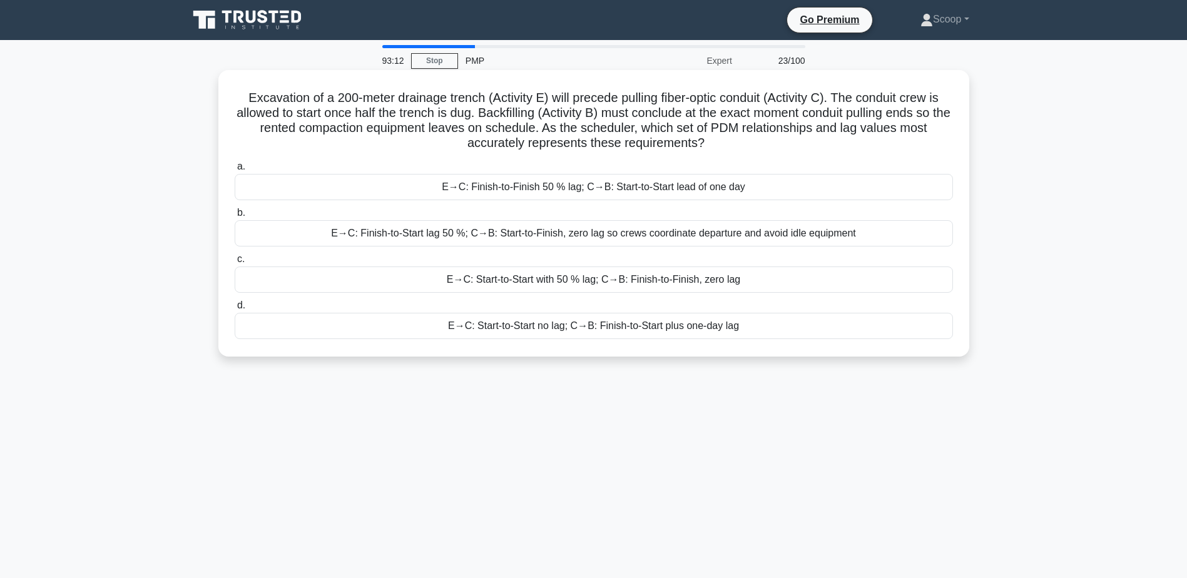
click at [600, 283] on div "E→C: Start-to-Start with 50 % lag; C→B: Finish-to-Finish, zero lag" at bounding box center [594, 280] width 718 height 26
click at [235, 263] on input "c. E→C: Start-to-Start with 50 % lag; C→B: Finish-to-Finish, zero lag" at bounding box center [235, 259] width 0 height 8
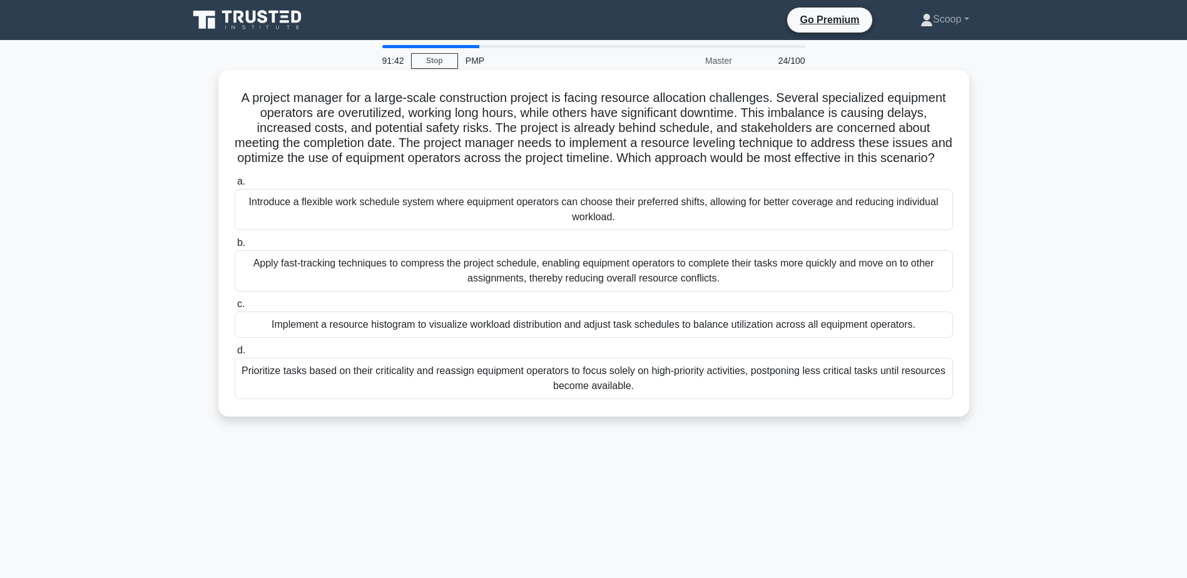
click at [544, 337] on div "Implement a resource histogram to visualize workload distribution and adjust ta…" at bounding box center [594, 325] width 718 height 26
click at [235, 308] on input "c. Implement a resource histogram to visualize workload distribution and adjust…" at bounding box center [235, 304] width 0 height 8
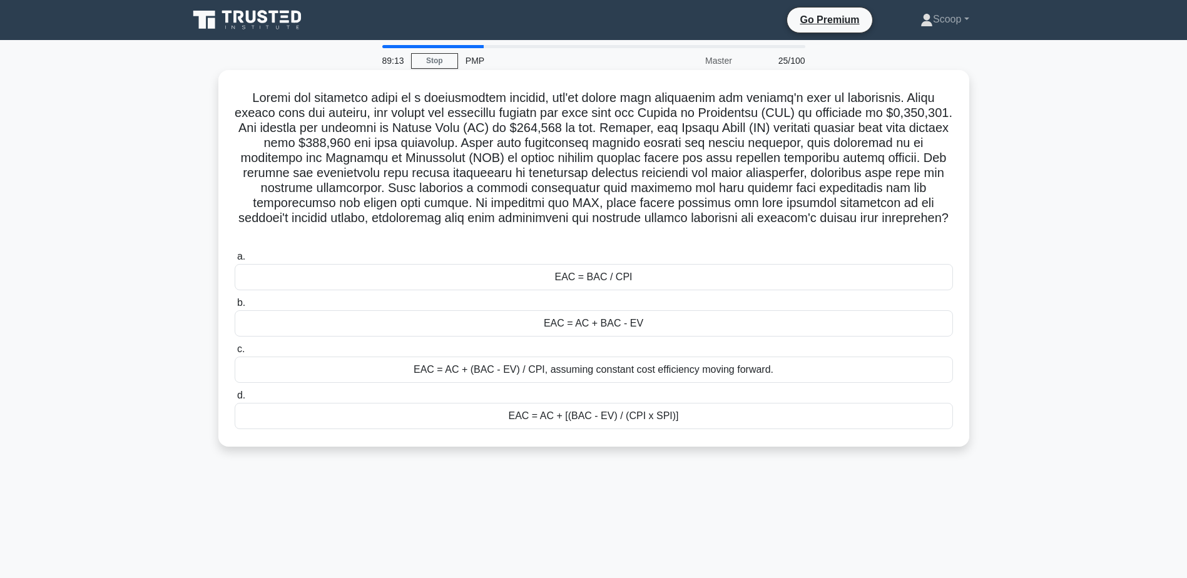
click at [626, 418] on div "EAC = AC + [(BAC - EV) / (CPI x SPI)]" at bounding box center [594, 416] width 718 height 26
click at [235, 400] on input "d. EAC = AC + [(BAC - EV) / (CPI x SPI)]" at bounding box center [235, 396] width 0 height 8
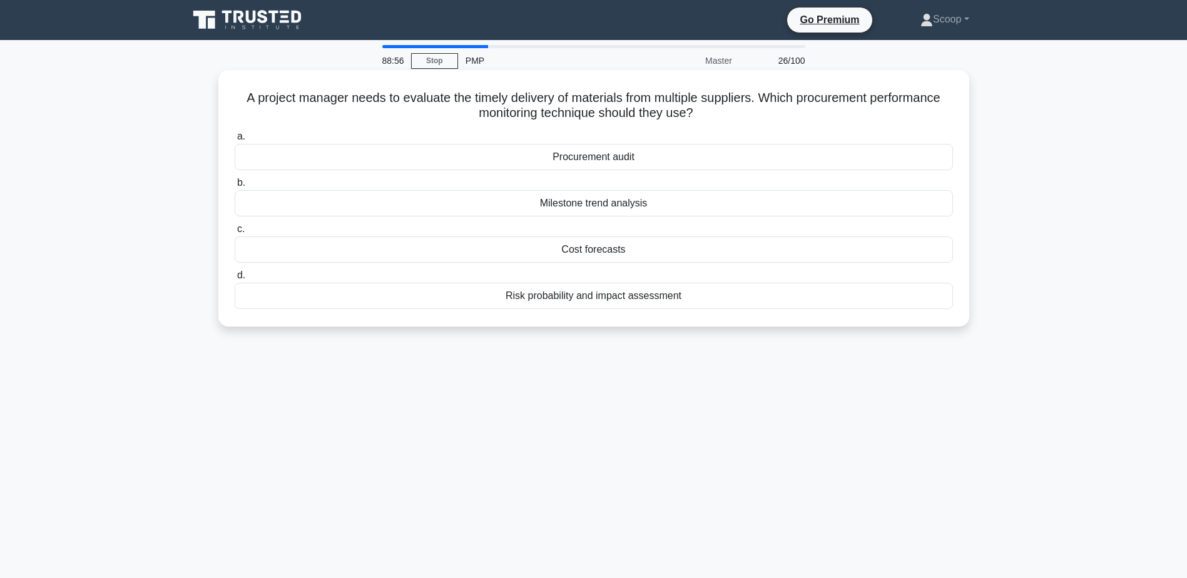
click at [586, 161] on div "Procurement audit" at bounding box center [594, 157] width 718 height 26
click at [235, 141] on input "a. Procurement audit" at bounding box center [235, 137] width 0 height 8
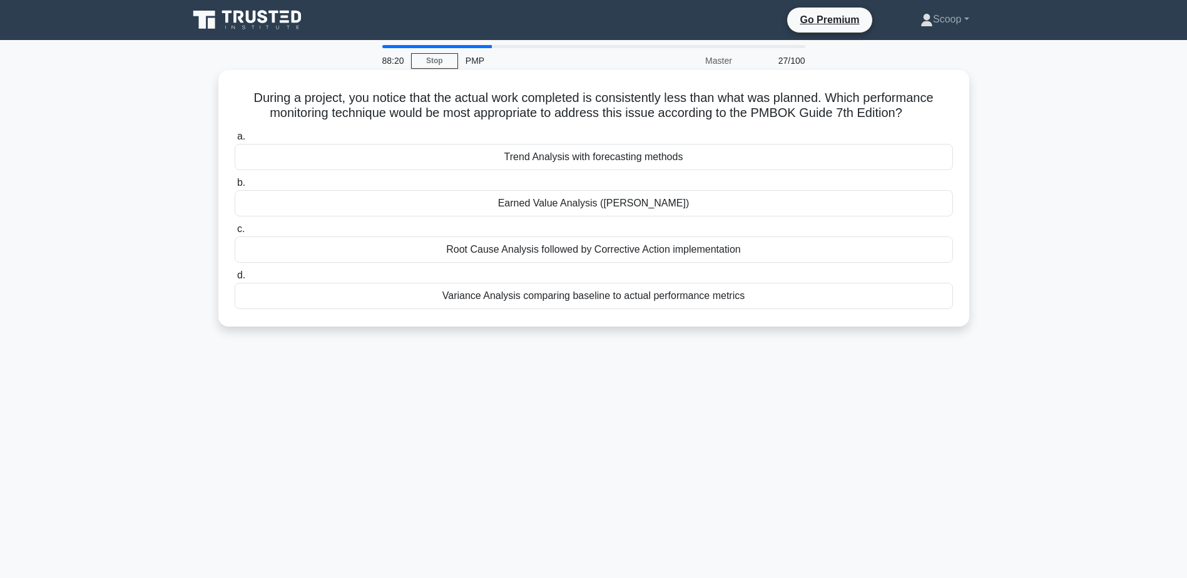
click at [651, 302] on div "Variance Analysis comparing baseline to actual performance metrics" at bounding box center [594, 296] width 718 height 26
click at [235, 280] on input "d. Variance Analysis comparing baseline to actual performance metrics" at bounding box center [235, 276] width 0 height 8
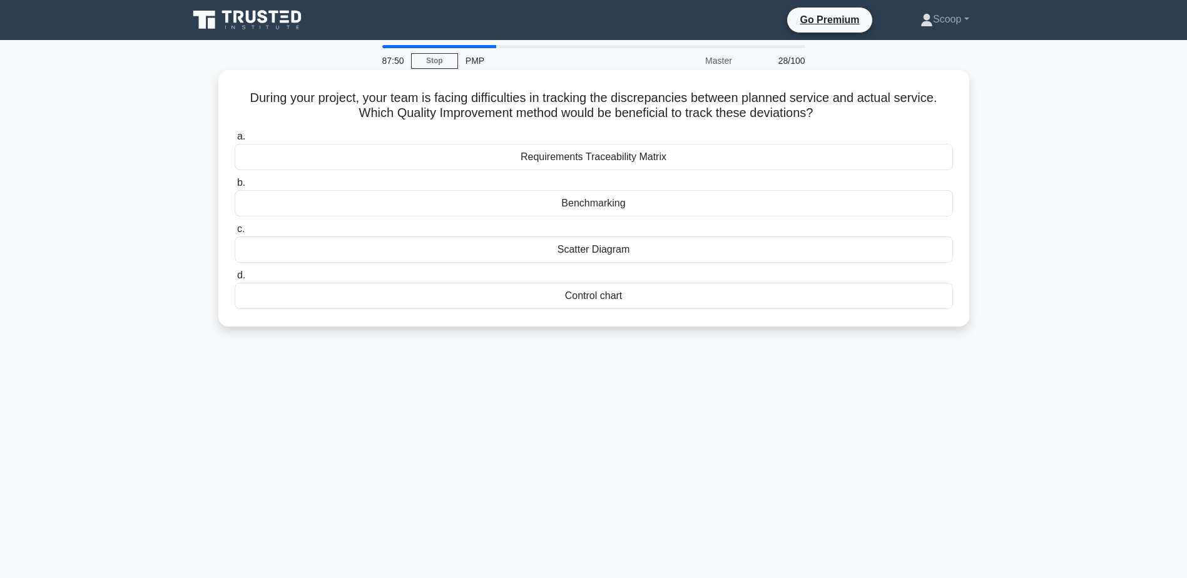
click at [655, 302] on div "Control chart" at bounding box center [594, 296] width 718 height 26
click at [235, 280] on input "d. Control chart" at bounding box center [235, 276] width 0 height 8
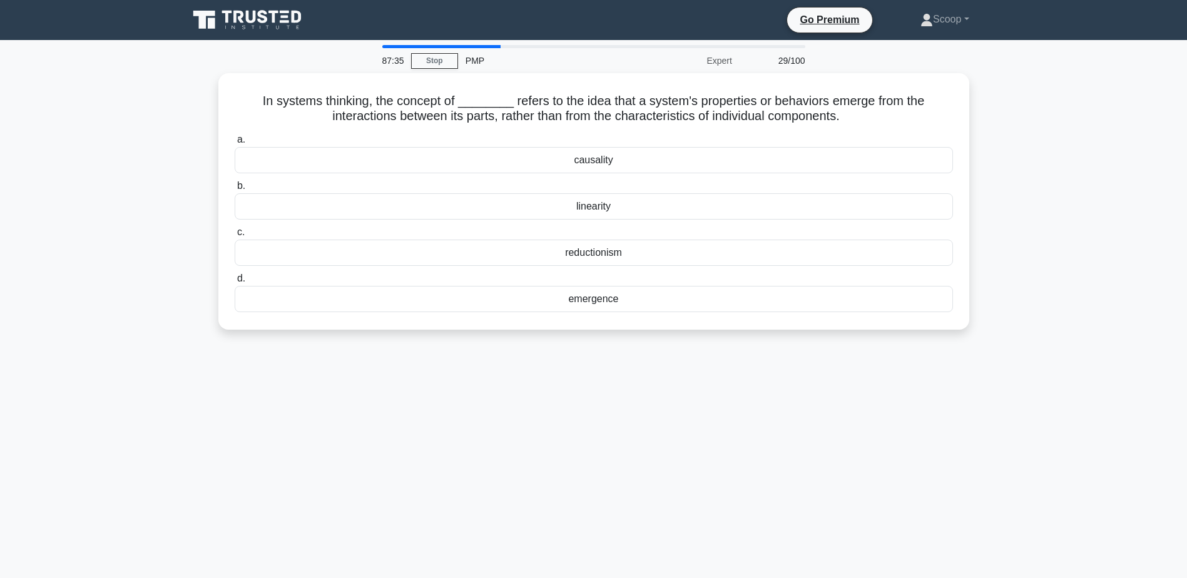
click at [655, 302] on div "emergence" at bounding box center [594, 299] width 718 height 26
click at [235, 283] on input "d. emergence" at bounding box center [235, 279] width 0 height 8
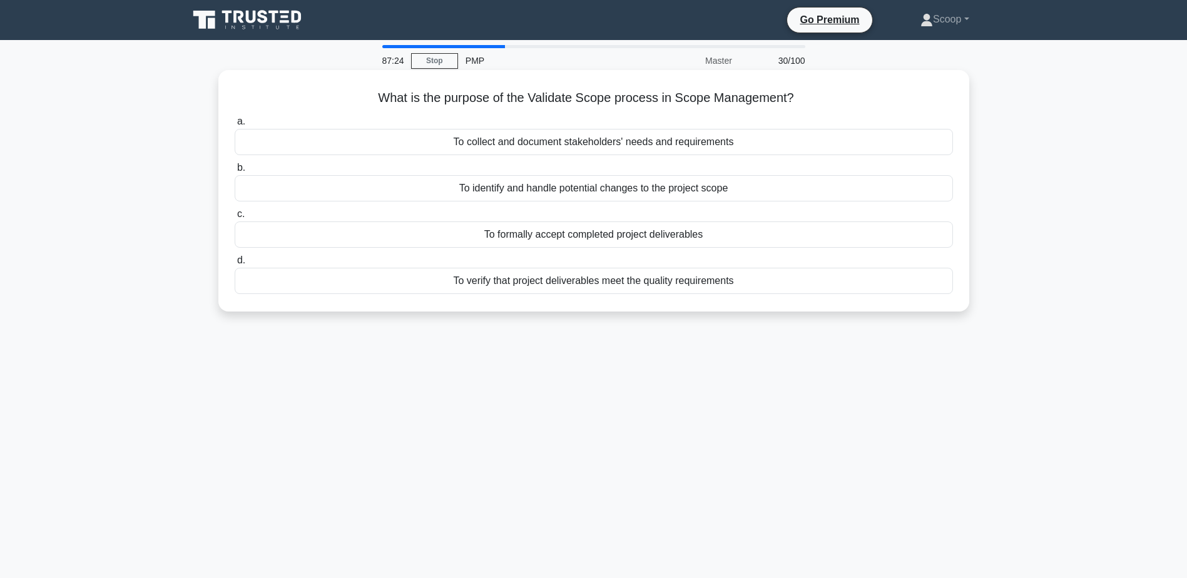
click at [691, 231] on div "To formally accept completed project deliverables" at bounding box center [594, 234] width 718 height 26
click at [235, 218] on input "c. To formally accept completed project deliverables" at bounding box center [235, 214] width 0 height 8
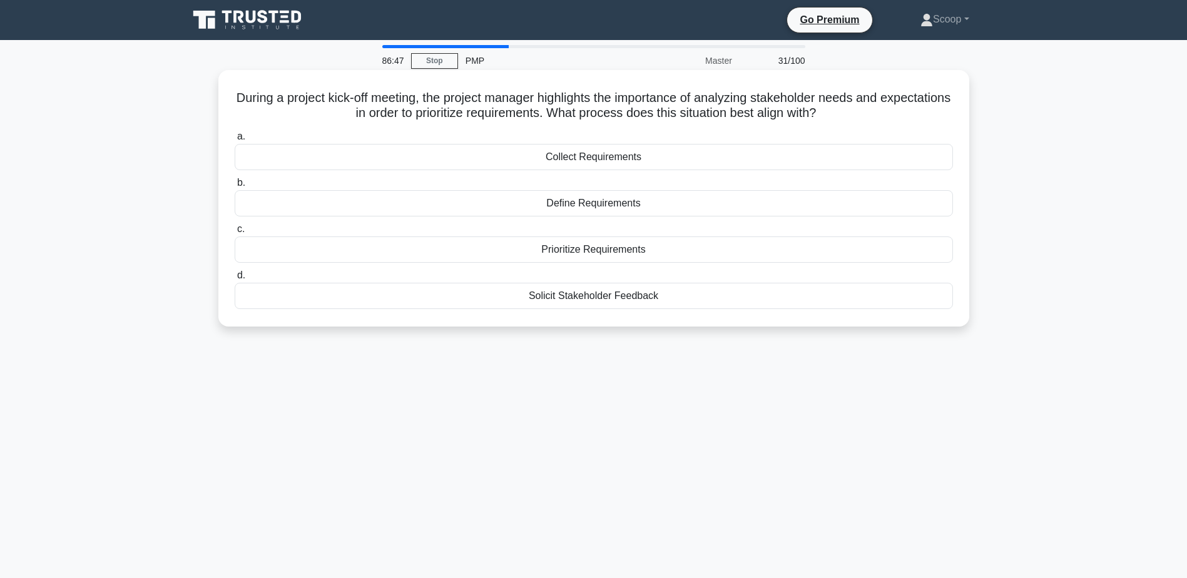
click at [708, 158] on div "Collect Requirements" at bounding box center [594, 157] width 718 height 26
click at [235, 141] on input "a. Collect Requirements" at bounding box center [235, 137] width 0 height 8
click at [641, 248] on div "Critical Path Method" at bounding box center [594, 249] width 718 height 26
click at [235, 233] on input "c. Critical Path Method" at bounding box center [235, 229] width 0 height 8
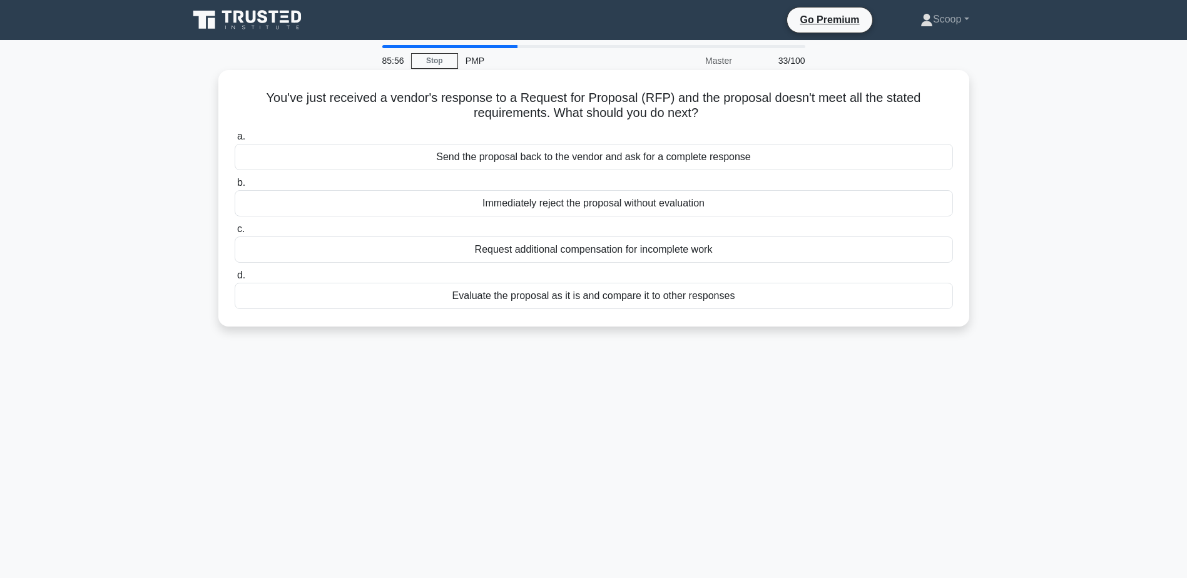
click at [631, 116] on h5 "You've just received a vendor's response to a Request for Proposal (RFP) and th…" at bounding box center [593, 105] width 721 height 31
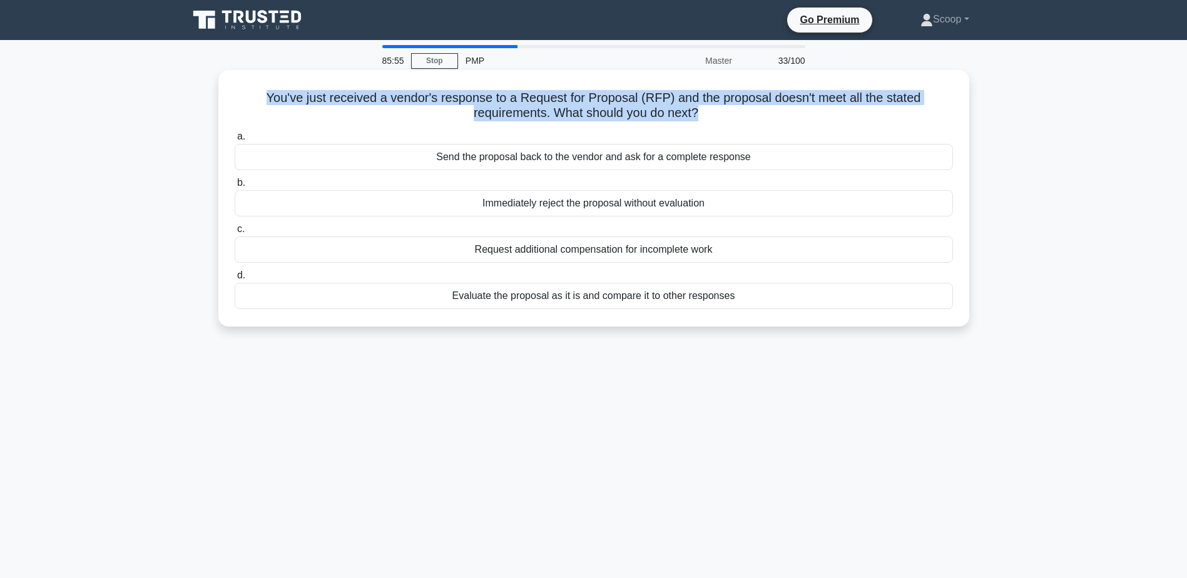
click at [631, 116] on h5 "You've just received a vendor's response to a Request for Proposal (RFP) and th…" at bounding box center [593, 105] width 721 height 31
copy div "You've just received a vendor's response to a Request for Proposal (RFP) and th…"
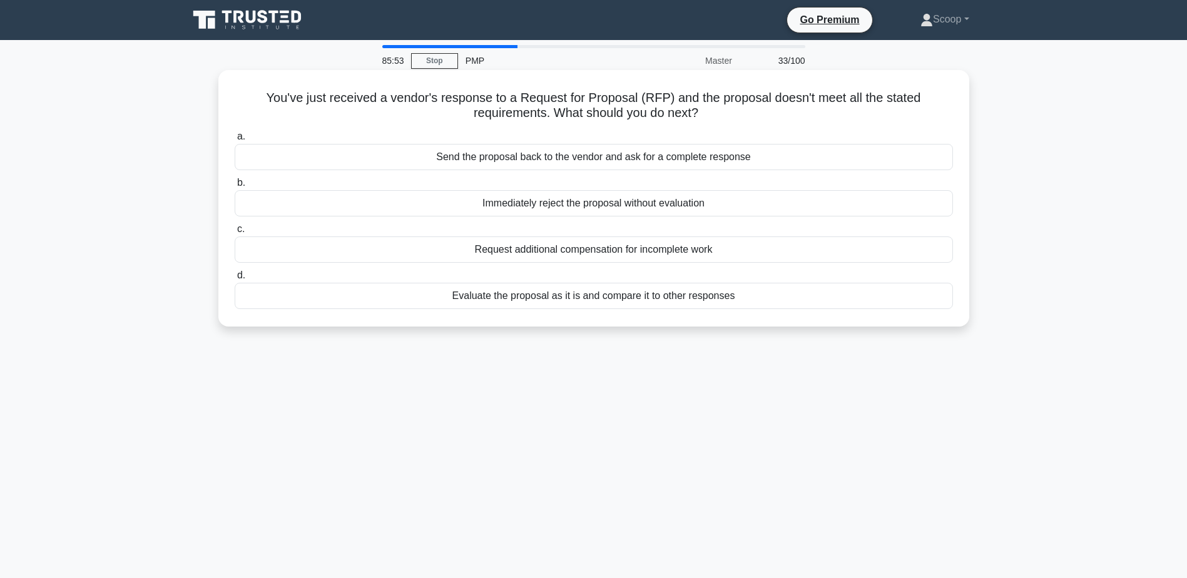
click at [636, 161] on div "Send the proposal back to the vendor and ask for a complete response" at bounding box center [594, 157] width 718 height 26
click at [235, 141] on input "a. Send the proposal back to the vendor and ask for a complete response" at bounding box center [235, 137] width 0 height 8
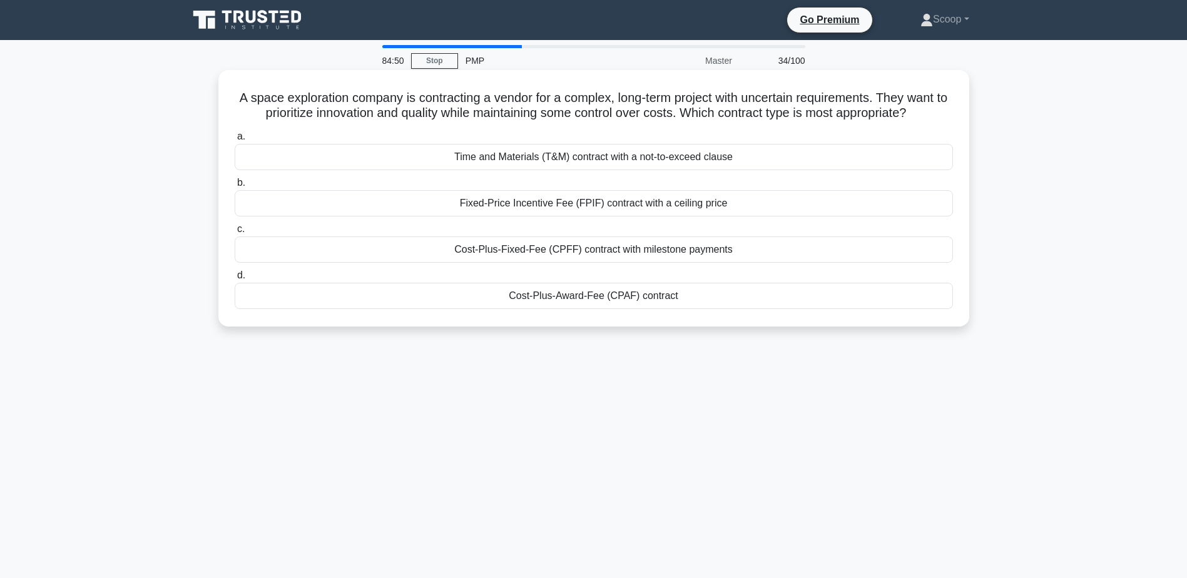
click at [627, 305] on div "Cost-Plus-Award-Fee (CPAF) contract" at bounding box center [594, 296] width 718 height 26
click at [235, 280] on input "d. Cost-Plus-Award-Fee (CPAF) contract" at bounding box center [235, 276] width 0 height 8
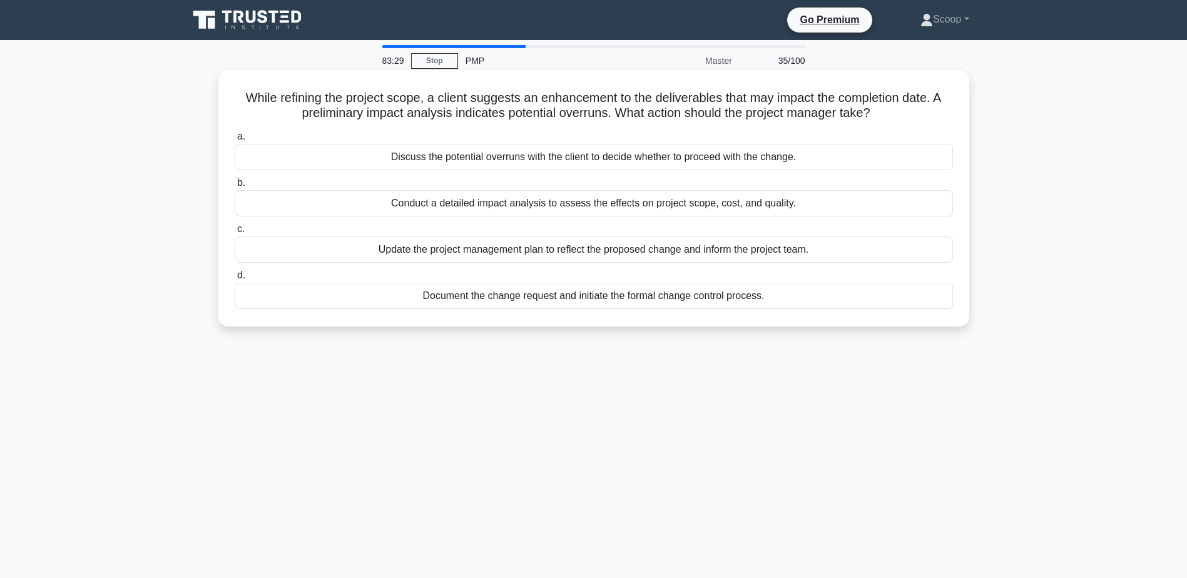
click at [674, 208] on div "Conduct a detailed impact analysis to assess the effects on project scope, cost…" at bounding box center [594, 203] width 718 height 26
click at [235, 187] on input "b. Conduct a detailed impact analysis to assess the effects on project scope, c…" at bounding box center [235, 183] width 0 height 8
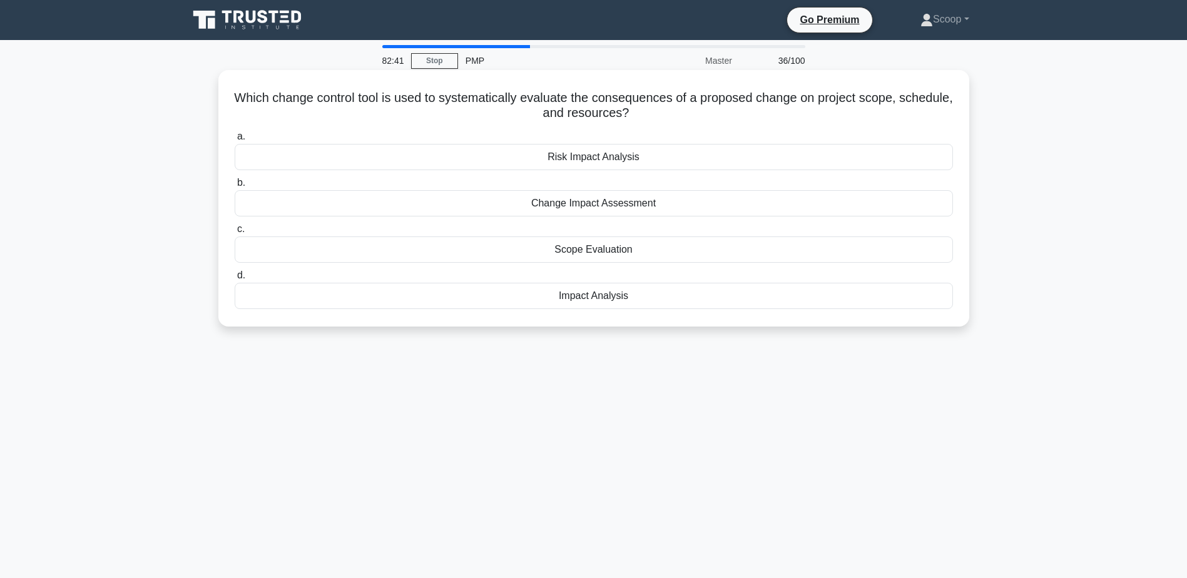
click at [602, 118] on h5 "Which change control tool is used to systematically evaluate the consequences o…" at bounding box center [593, 105] width 721 height 31
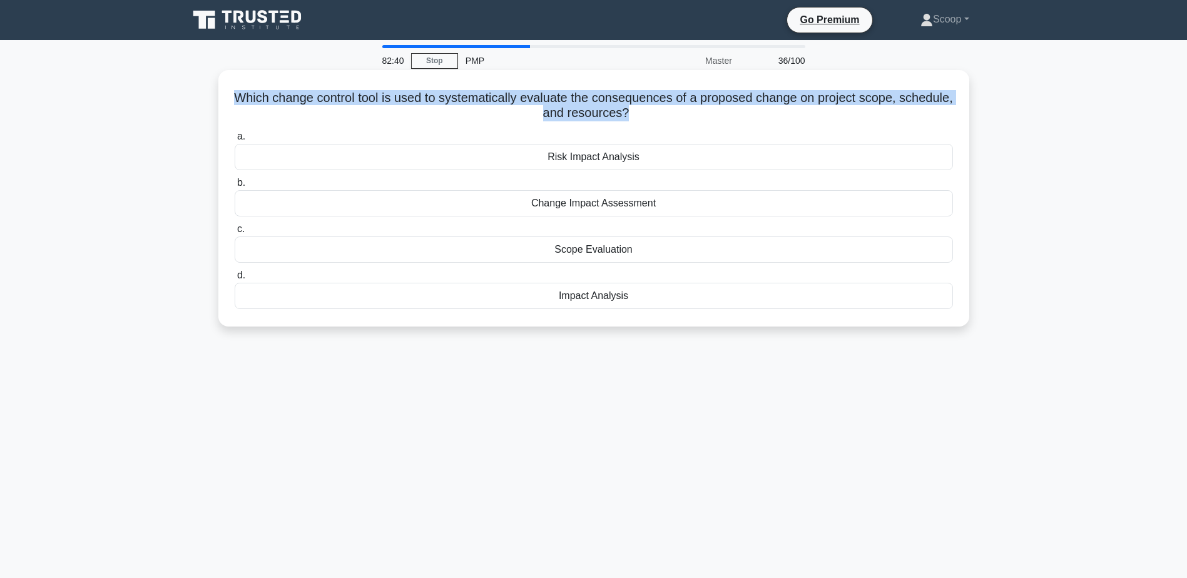
click at [602, 118] on h5 "Which change control tool is used to systematically evaluate the consequences o…" at bounding box center [593, 105] width 721 height 31
copy div "Which change control tool is used to systematically evaluate the consequences o…"
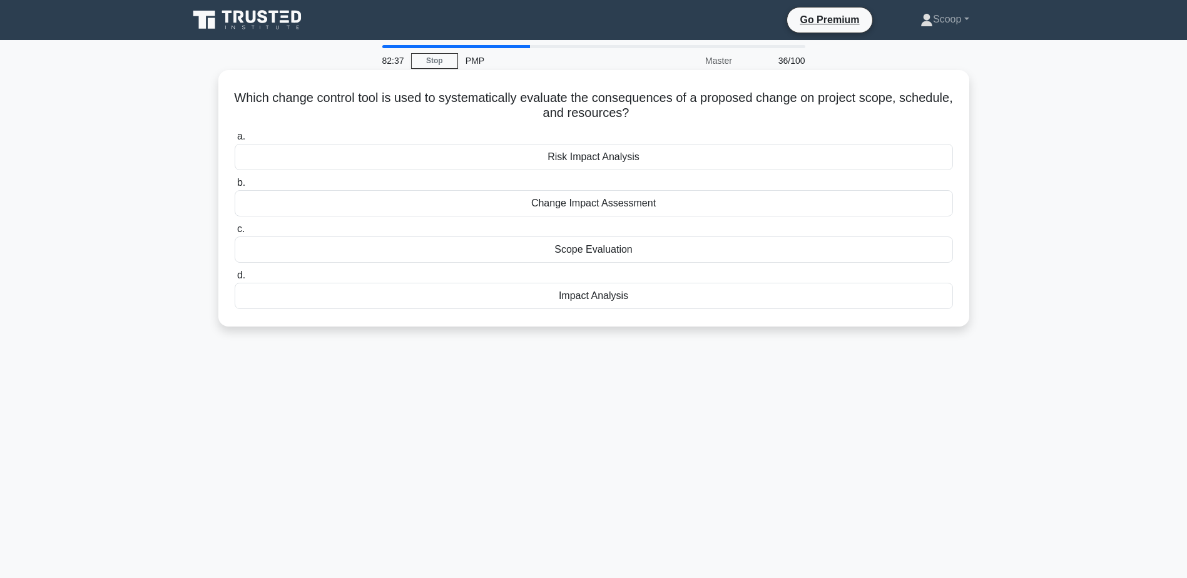
click at [619, 208] on div "Change Impact Assessment" at bounding box center [594, 203] width 718 height 26
click at [235, 187] on input "b. Change Impact Assessment" at bounding box center [235, 183] width 0 height 8
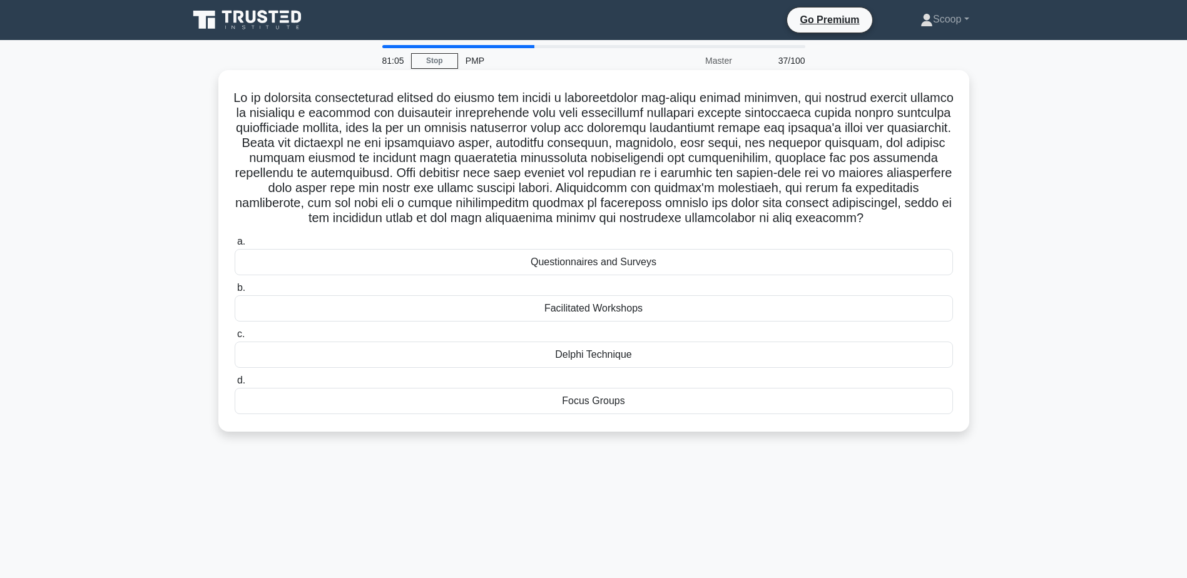
click at [604, 406] on div "Focus Groups" at bounding box center [594, 401] width 718 height 26
click at [235, 385] on input "d. Focus Groups" at bounding box center [235, 381] width 0 height 8
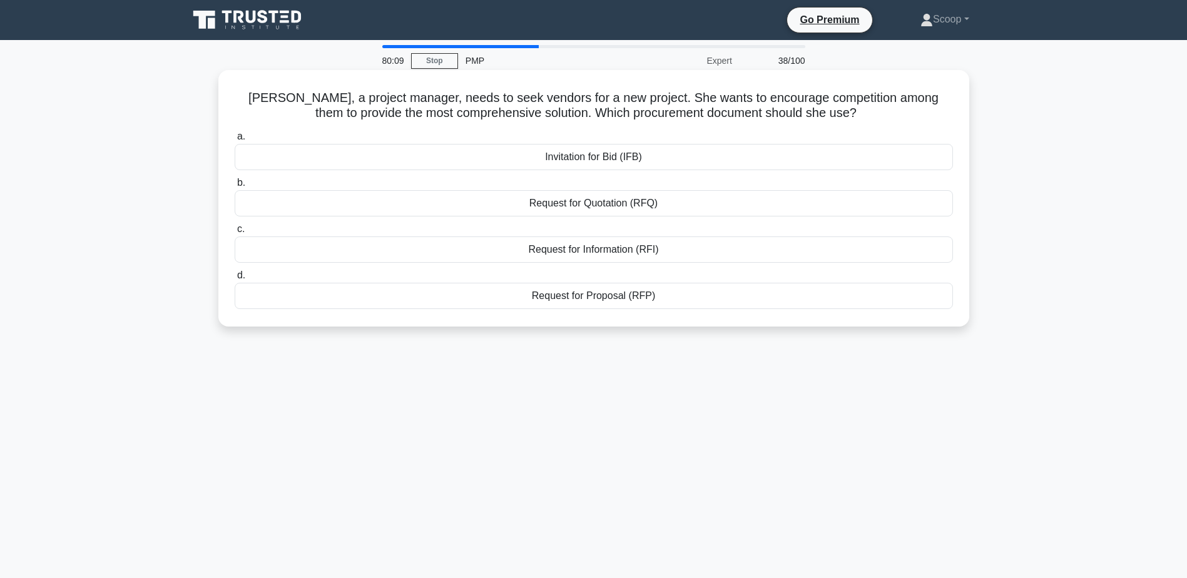
click at [621, 117] on h5 "[PERSON_NAME], a project manager, needs to seek vendors for a new project. She …" at bounding box center [593, 105] width 721 height 31
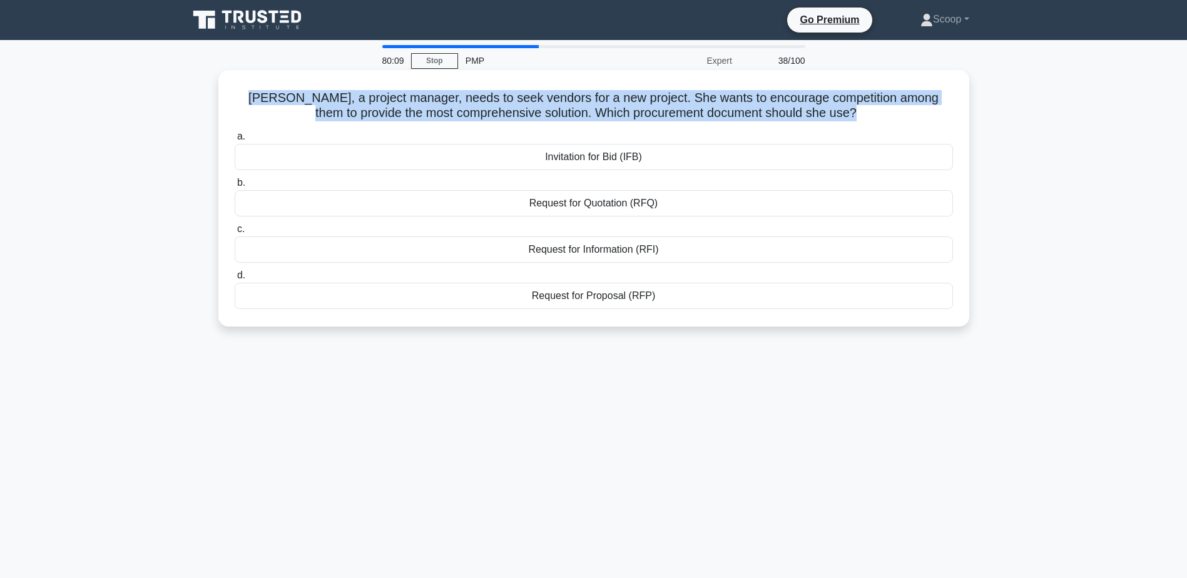
click at [621, 117] on h5 "[PERSON_NAME], a project manager, needs to seek vendors for a new project. She …" at bounding box center [593, 105] width 721 height 31
copy div "[PERSON_NAME], a project manager, needs to seek vendors for a new project. She …"
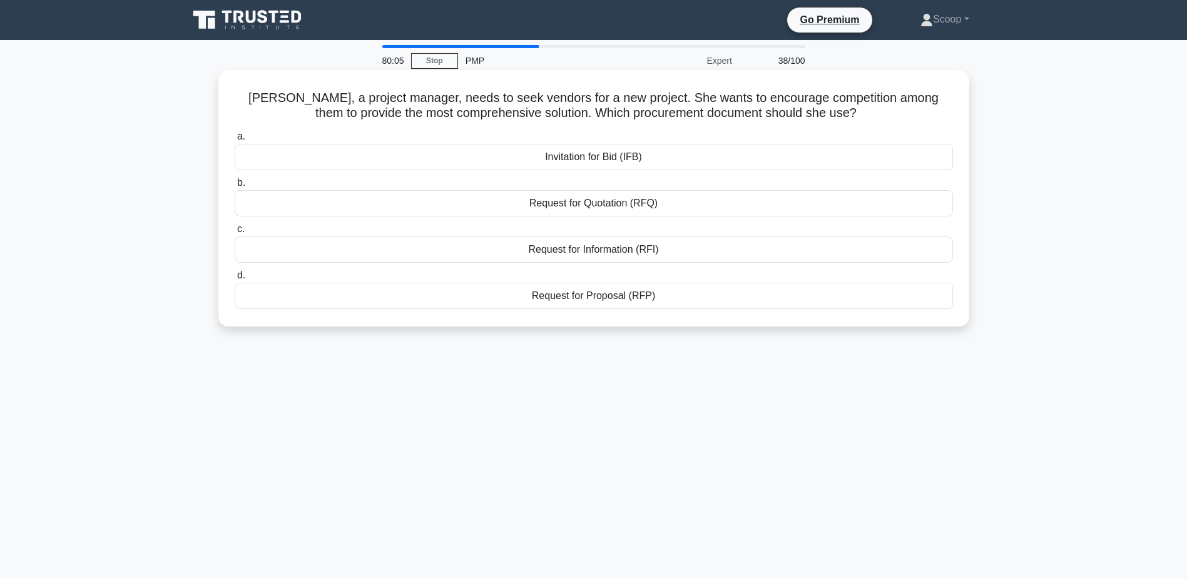
click at [594, 246] on div "Request for Information (RFI)" at bounding box center [594, 249] width 718 height 26
click at [235, 233] on input "c. Request for Information (RFI)" at bounding box center [235, 229] width 0 height 8
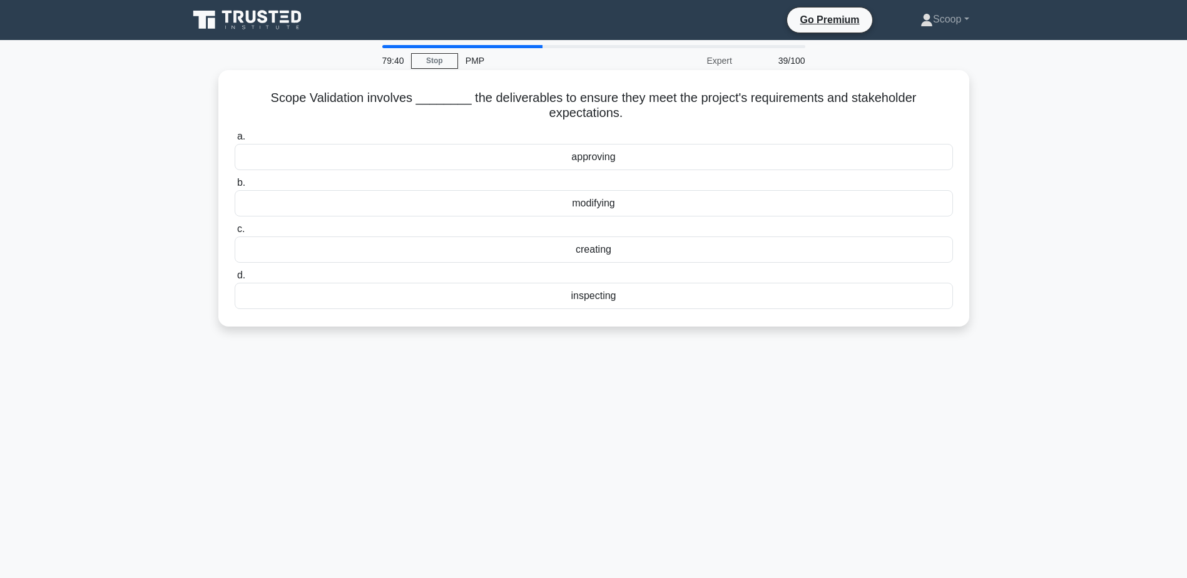
click at [677, 303] on div "inspecting" at bounding box center [594, 296] width 718 height 26
click at [235, 280] on input "d. inspecting" at bounding box center [235, 276] width 0 height 8
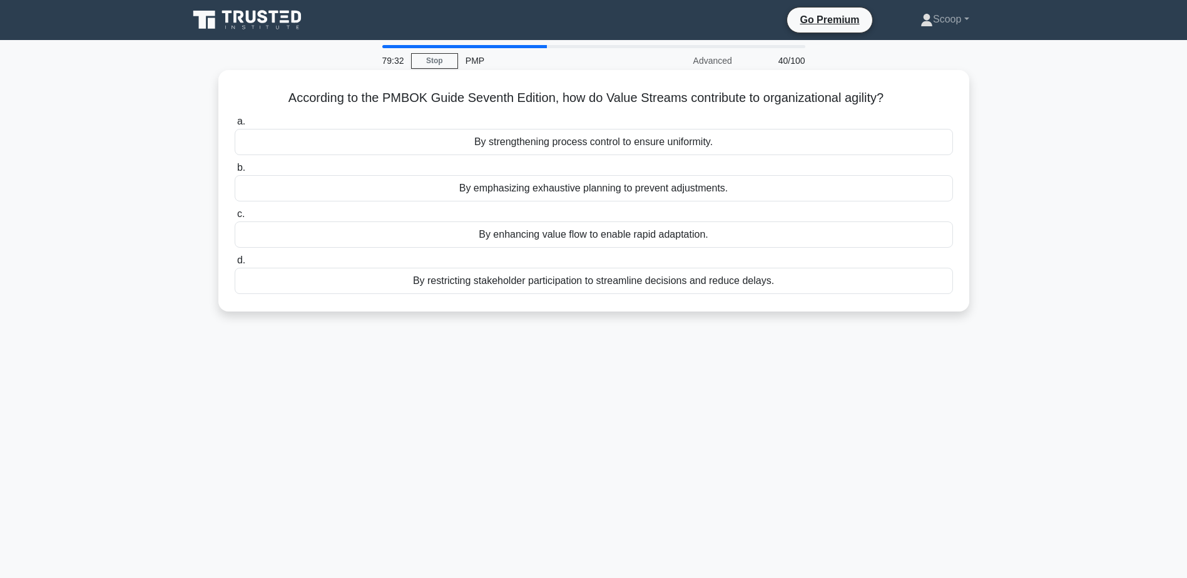
click at [634, 90] on h5 "According to the PMBOK Guide Seventh Edition, how do Value Streams contribute t…" at bounding box center [593, 98] width 721 height 16
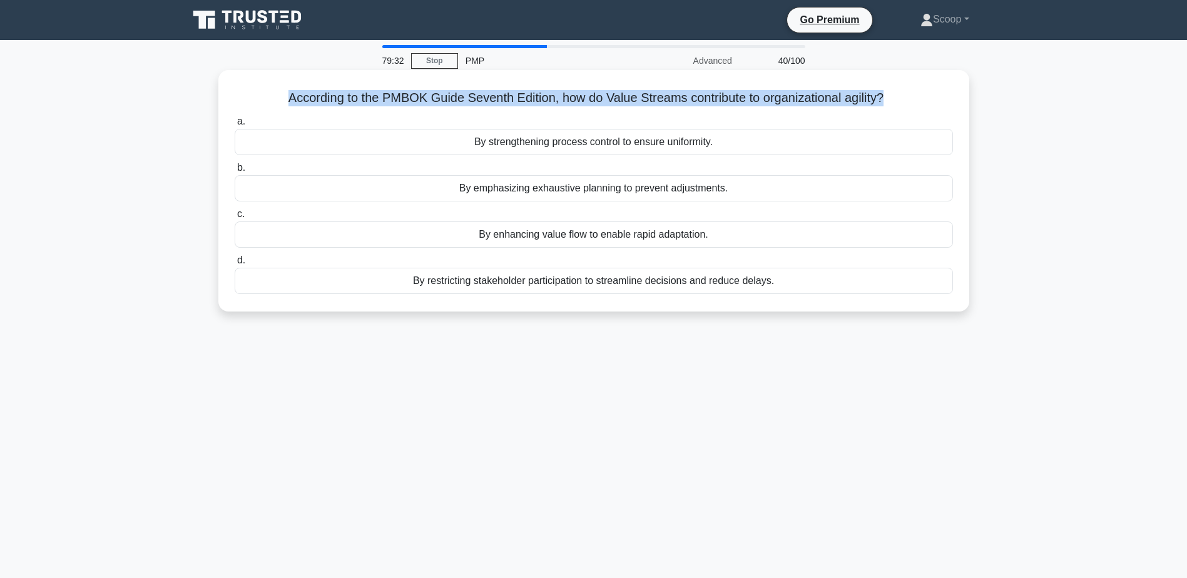
click at [634, 90] on h5 "According to the PMBOK Guide Seventh Edition, how do Value Streams contribute t…" at bounding box center [593, 98] width 721 height 16
copy div "According to the PMBOK Guide Seventh Edition, how do Value Streams contribute t…"
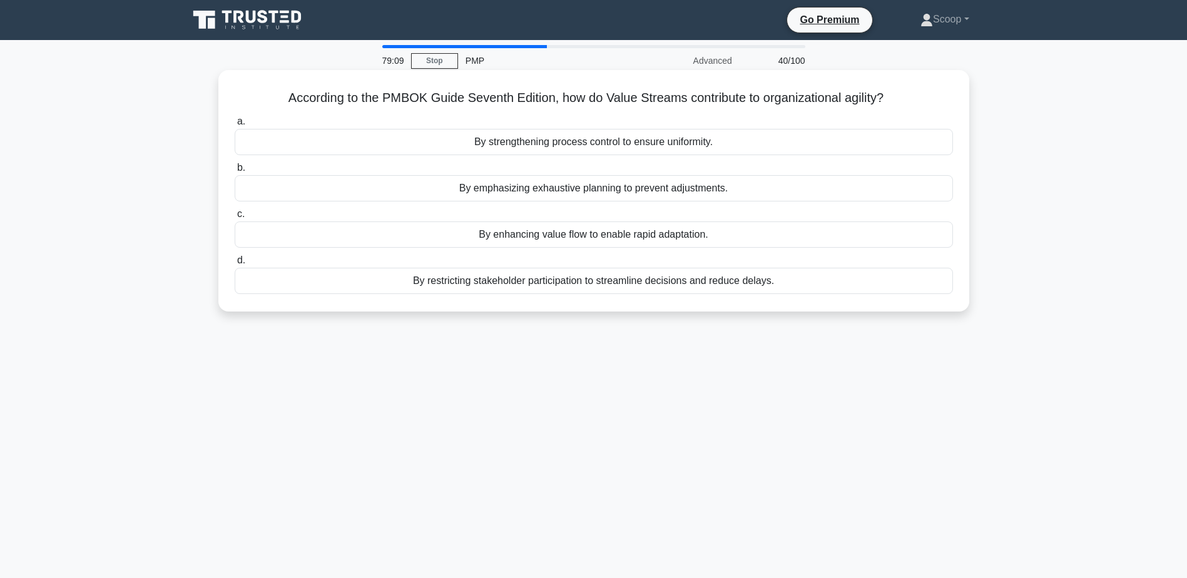
click at [631, 237] on div "By enhancing value flow to enable rapid adaptation." at bounding box center [594, 234] width 718 height 26
click at [235, 218] on input "c. By enhancing value flow to enable rapid adaptation." at bounding box center [235, 214] width 0 height 8
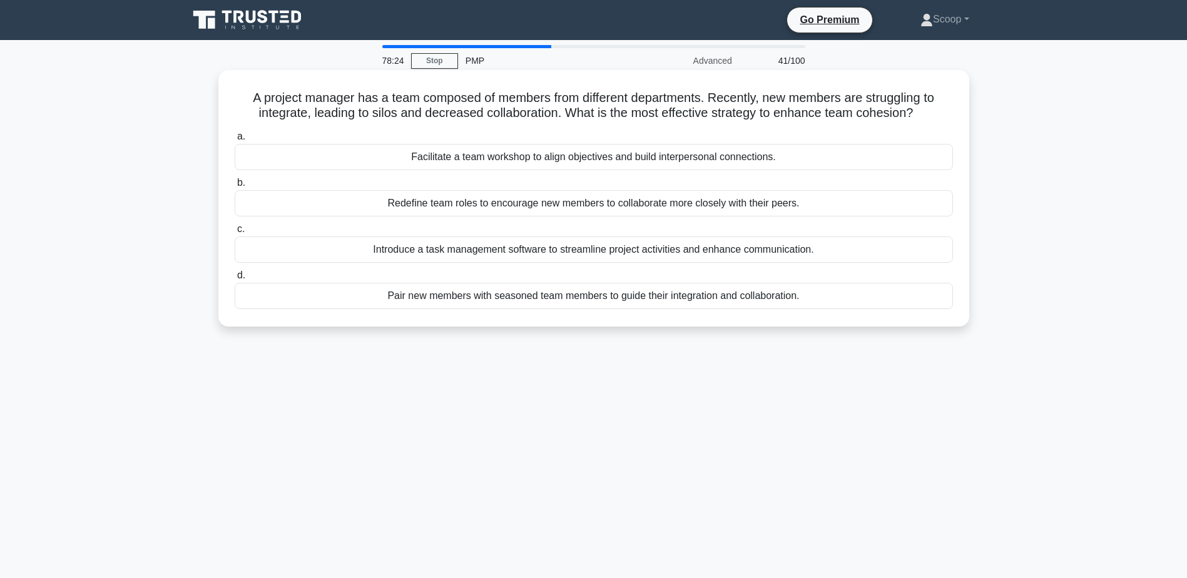
click at [639, 290] on div "Pair new members with seasoned team members to guide their integration and coll…" at bounding box center [594, 296] width 718 height 26
click at [235, 280] on input "d. Pair new members with seasoned team members to guide their integration and c…" at bounding box center [235, 276] width 0 height 8
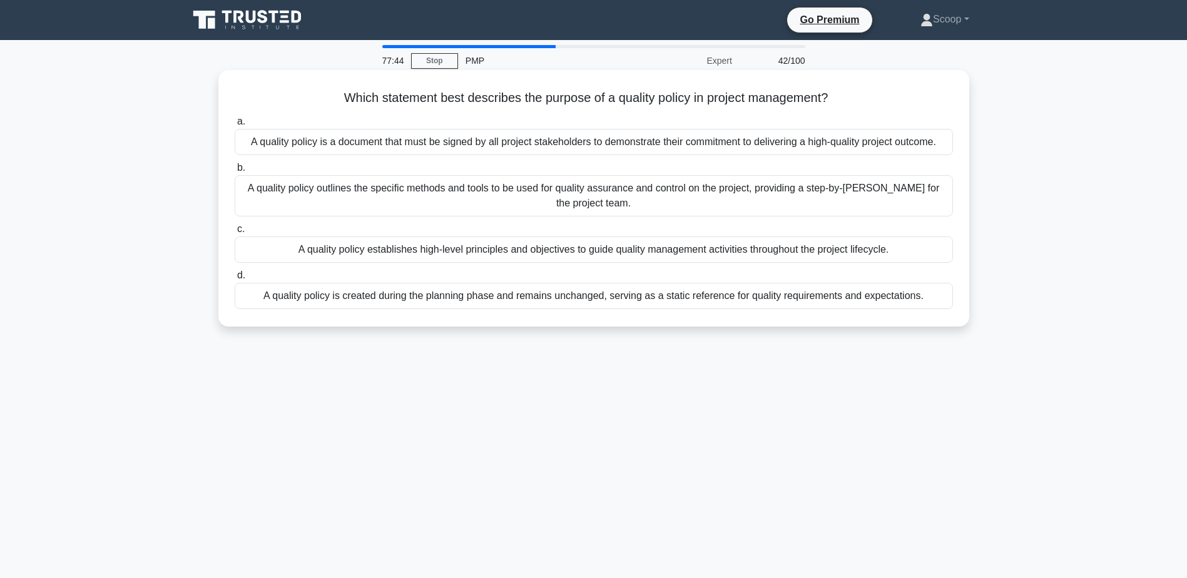
click at [659, 198] on div "A quality policy outlines the specific methods and tools to be used for quality…" at bounding box center [594, 195] width 718 height 41
click at [235, 172] on input "b. A quality policy outlines the specific methods and tools to be used for qual…" at bounding box center [235, 168] width 0 height 8
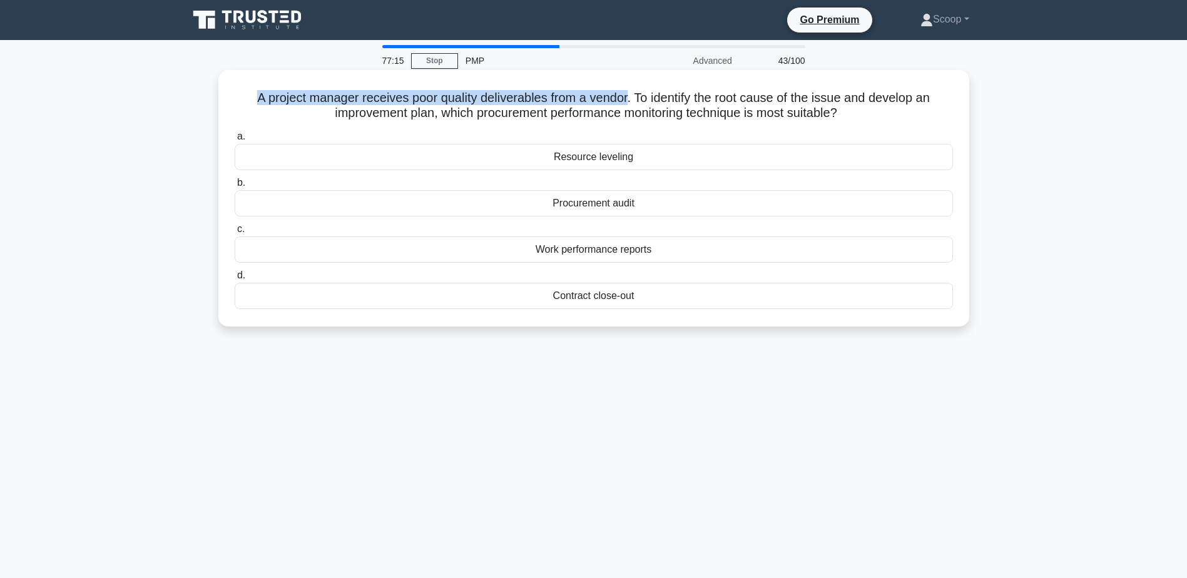
drag, startPoint x: 243, startPoint y: 99, endPoint x: 630, endPoint y: 99, distance: 386.6
click at [630, 99] on h5 "A project manager receives poor quality deliverables from a vendor. To identify…" at bounding box center [593, 105] width 721 height 31
drag, startPoint x: 630, startPoint y: 99, endPoint x: 646, endPoint y: 205, distance: 107.0
click at [646, 205] on div "Procurement audit" at bounding box center [594, 203] width 718 height 26
click at [235, 187] on input "b. Procurement audit" at bounding box center [235, 183] width 0 height 8
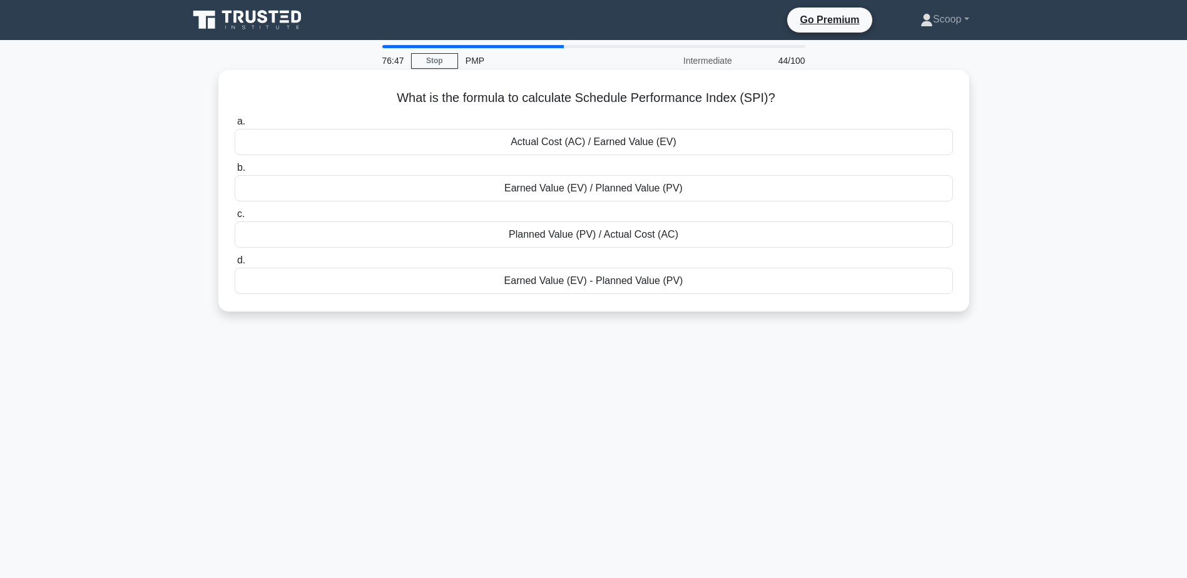
click at [627, 195] on div "Earned Value (EV) / Planned Value (PV)" at bounding box center [594, 188] width 718 height 26
click at [235, 172] on input "b. Earned Value (EV) / Planned Value (PV)" at bounding box center [235, 168] width 0 height 8
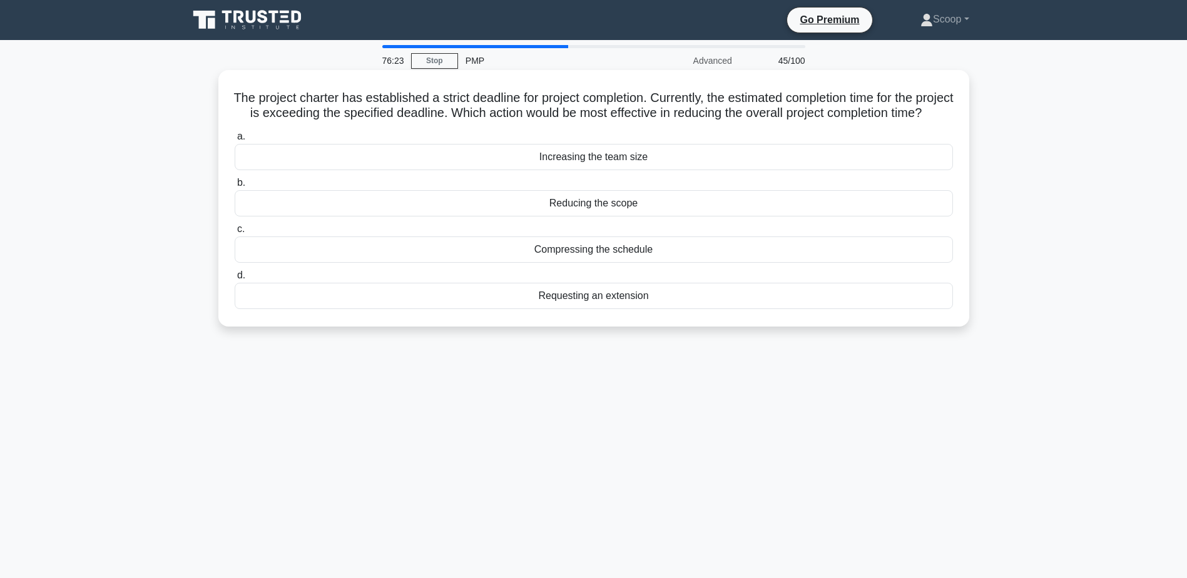
click at [619, 263] on div "Compressing the schedule" at bounding box center [594, 249] width 718 height 26
click at [235, 233] on input "c. Compressing the schedule" at bounding box center [235, 229] width 0 height 8
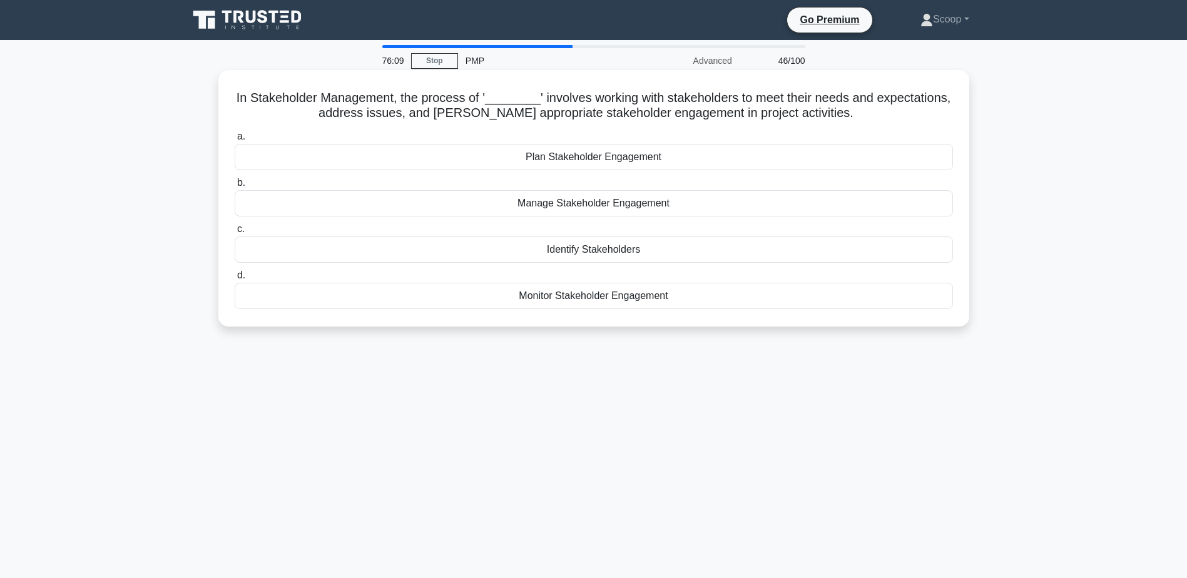
click at [618, 201] on div "Manage Stakeholder Engagement" at bounding box center [594, 203] width 718 height 26
click at [235, 187] on input "b. Manage Stakeholder Engagement" at bounding box center [235, 183] width 0 height 8
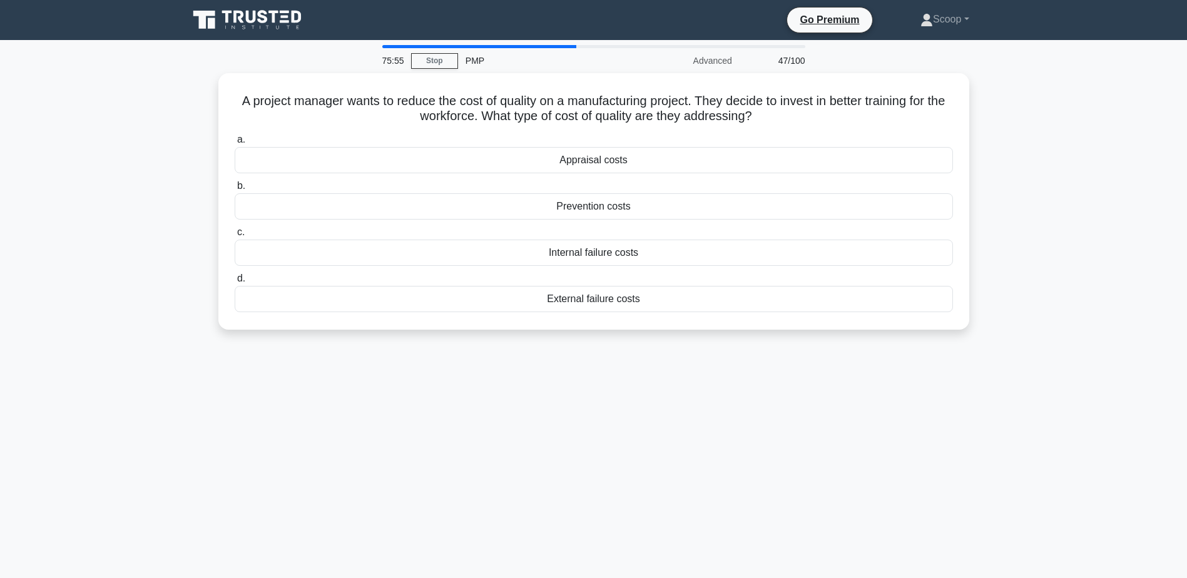
click at [618, 201] on div "Prevention costs" at bounding box center [594, 206] width 718 height 26
click at [235, 190] on input "b. Prevention costs" at bounding box center [235, 186] width 0 height 8
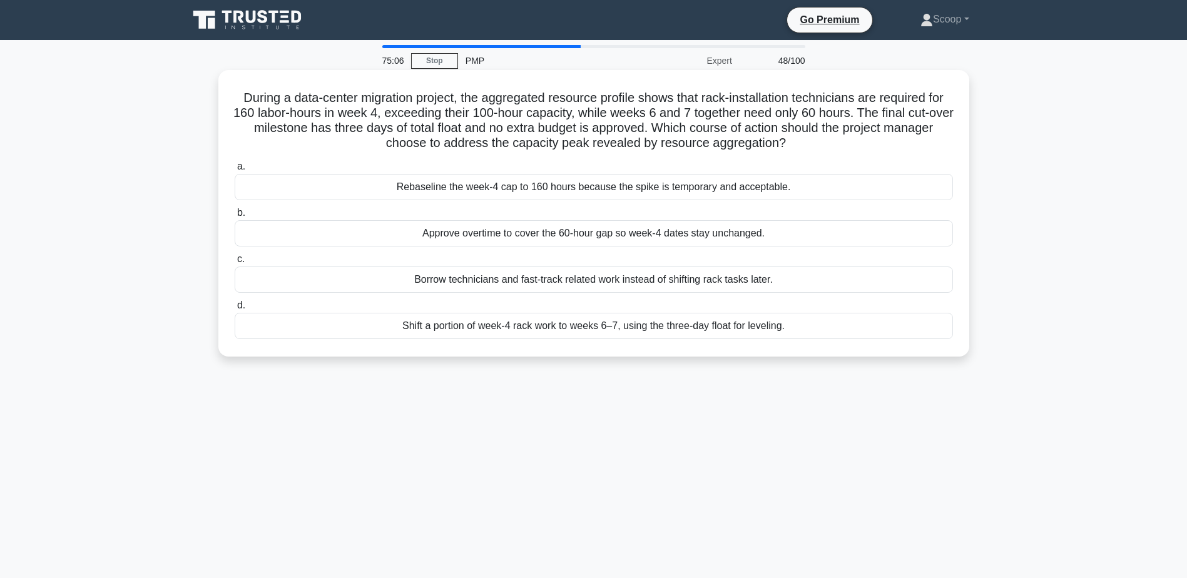
click at [606, 332] on div "Shift a portion of week-4 rack work to weeks 6–7, using the three-day float for…" at bounding box center [594, 326] width 718 height 26
click at [235, 310] on input "d. Shift a portion of week-4 rack work to weeks 6–7, using the three-day float …" at bounding box center [235, 306] width 0 height 8
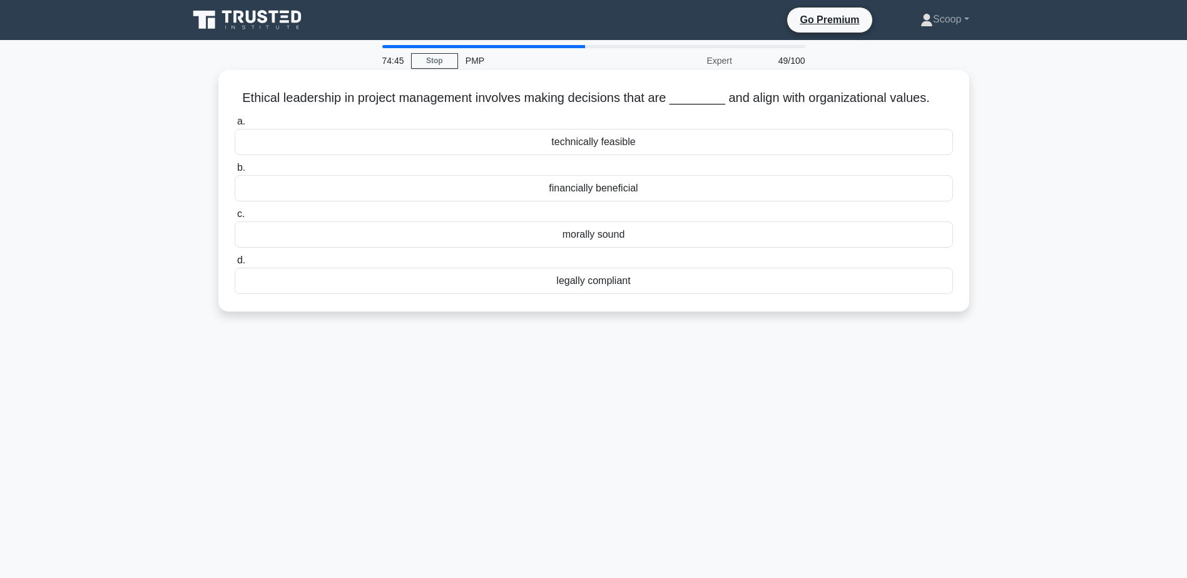
click at [614, 289] on div "legally compliant" at bounding box center [594, 281] width 718 height 26
click at [235, 265] on input "d. legally compliant" at bounding box center [235, 261] width 0 height 8
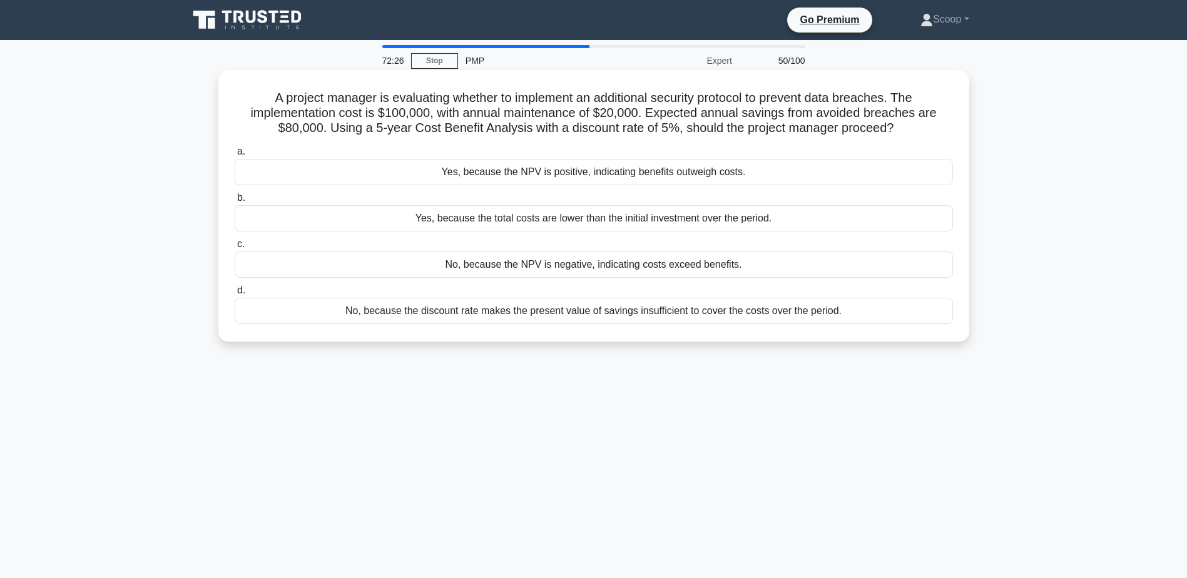
click at [539, 181] on div "Yes, because the NPV is positive, indicating benefits outweigh costs." at bounding box center [594, 172] width 718 height 26
click at [235, 156] on input "a. Yes, because the NPV is positive, indicating benefits outweigh costs." at bounding box center [235, 152] width 0 height 8
